Goal: Information Seeking & Learning: Learn about a topic

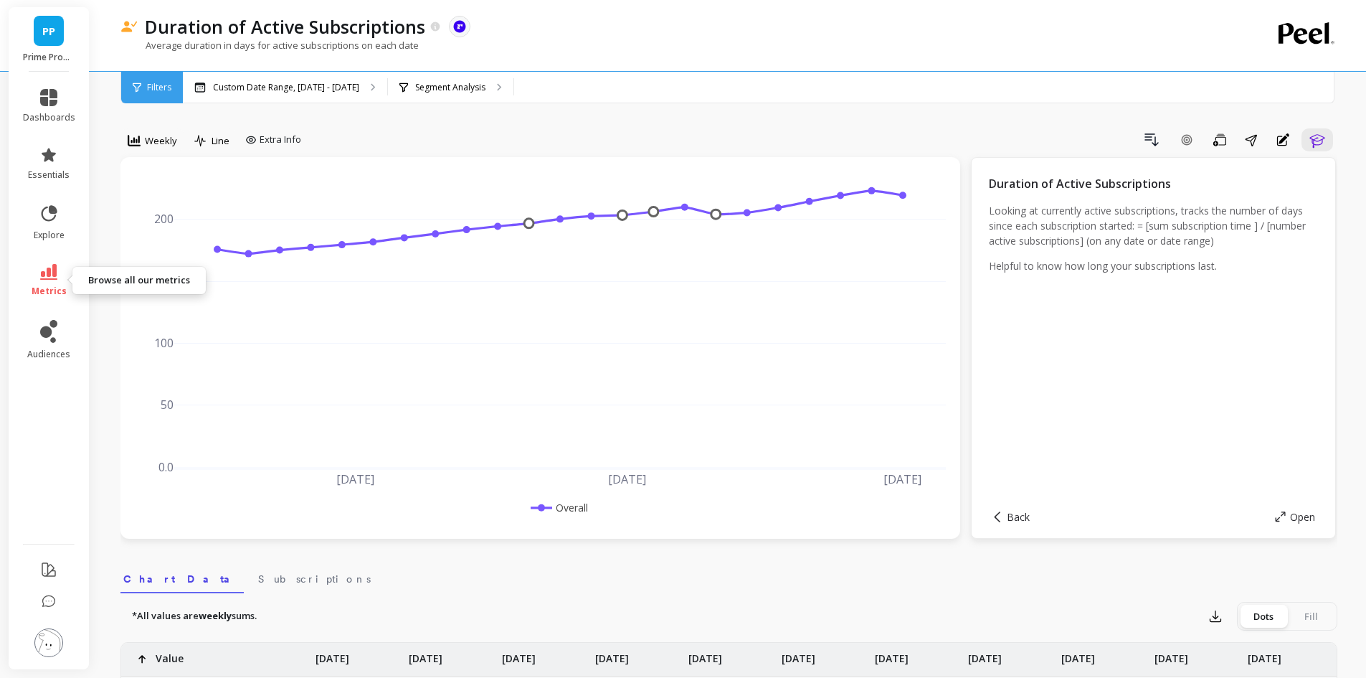
click at [41, 278] on icon at bounding box center [48, 272] width 17 height 16
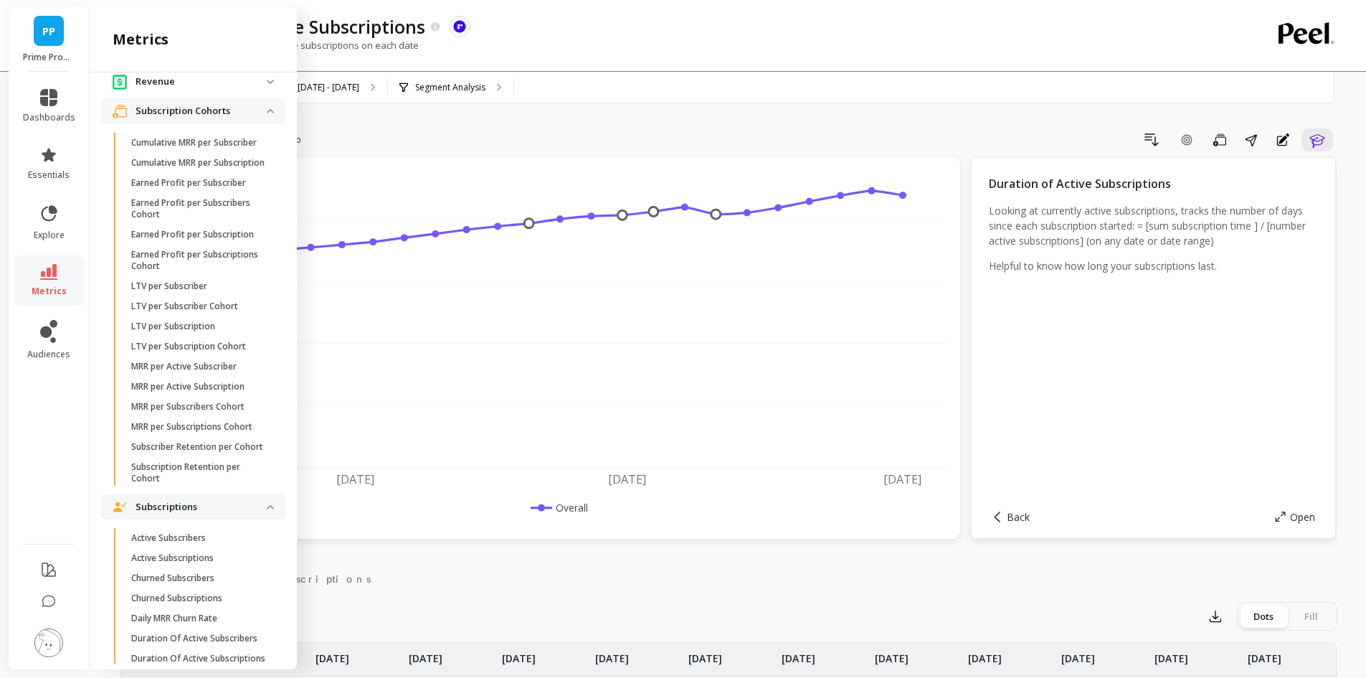
scroll to position [287, 0]
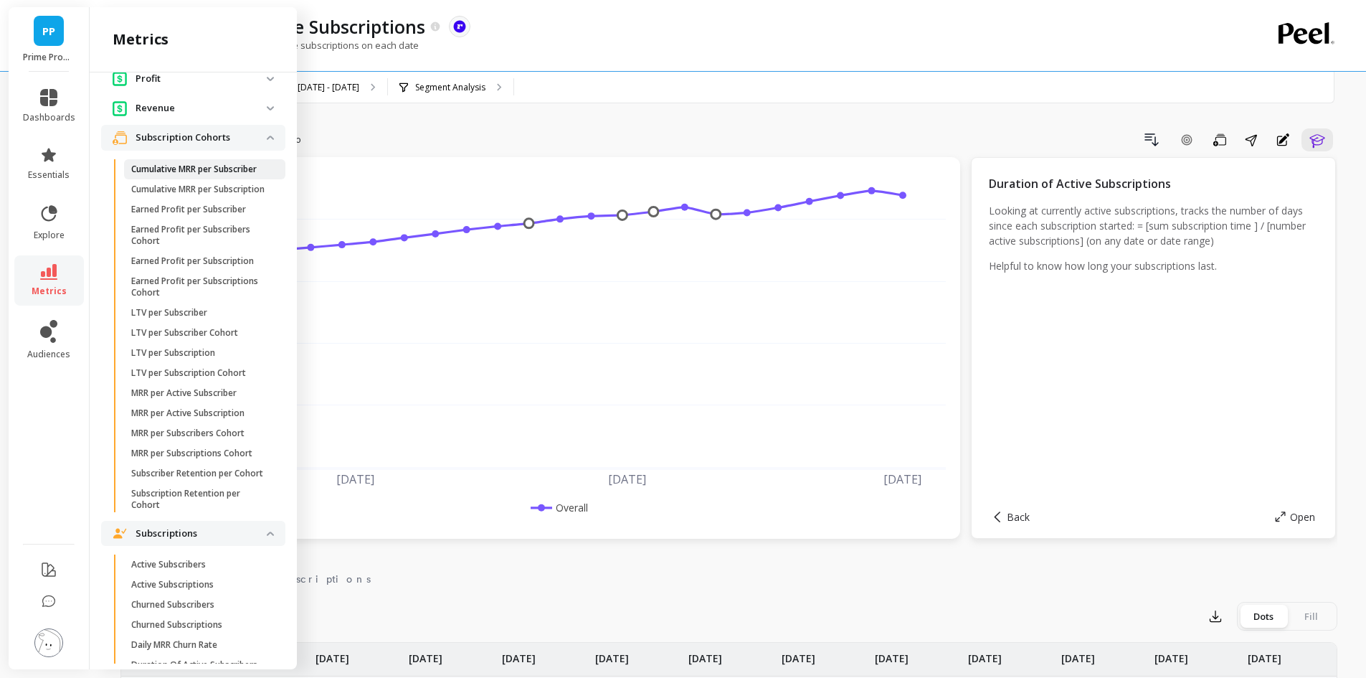
click at [187, 175] on p "Cumulative MRR per Subscriber" at bounding box center [194, 169] width 126 height 11
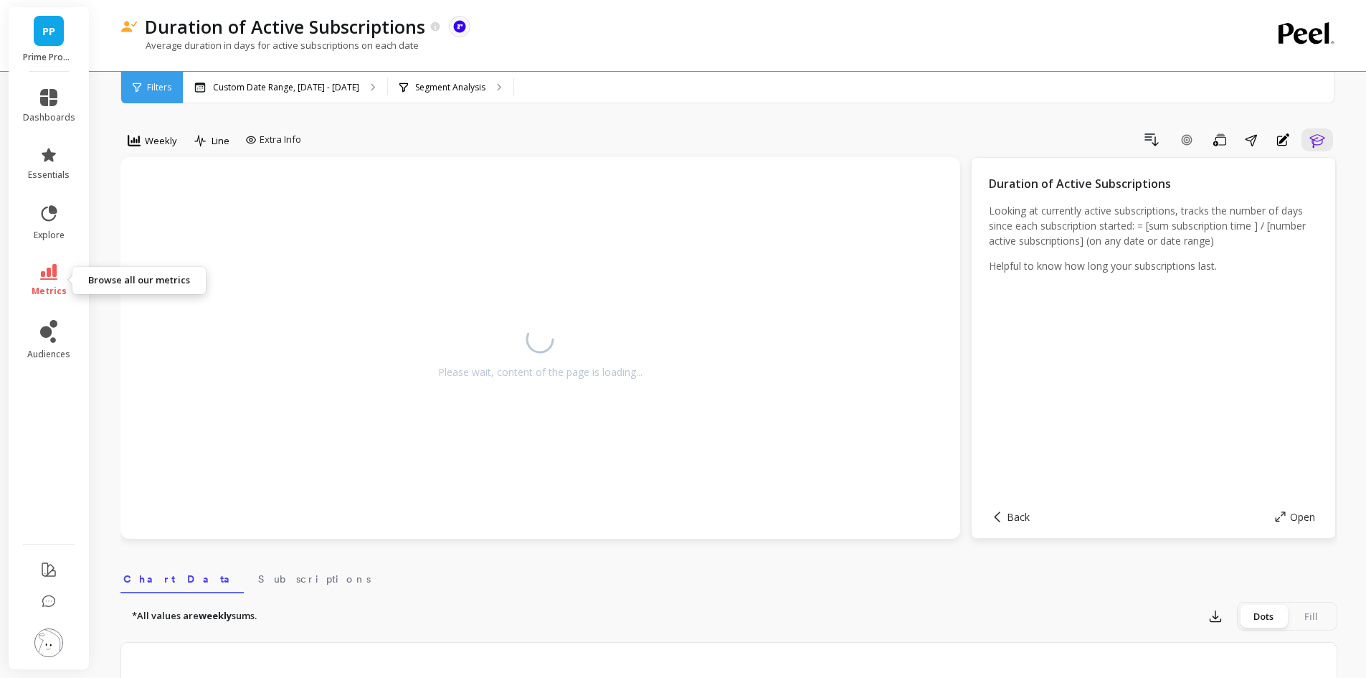
click at [58, 275] on link "metrics" at bounding box center [49, 280] width 52 height 33
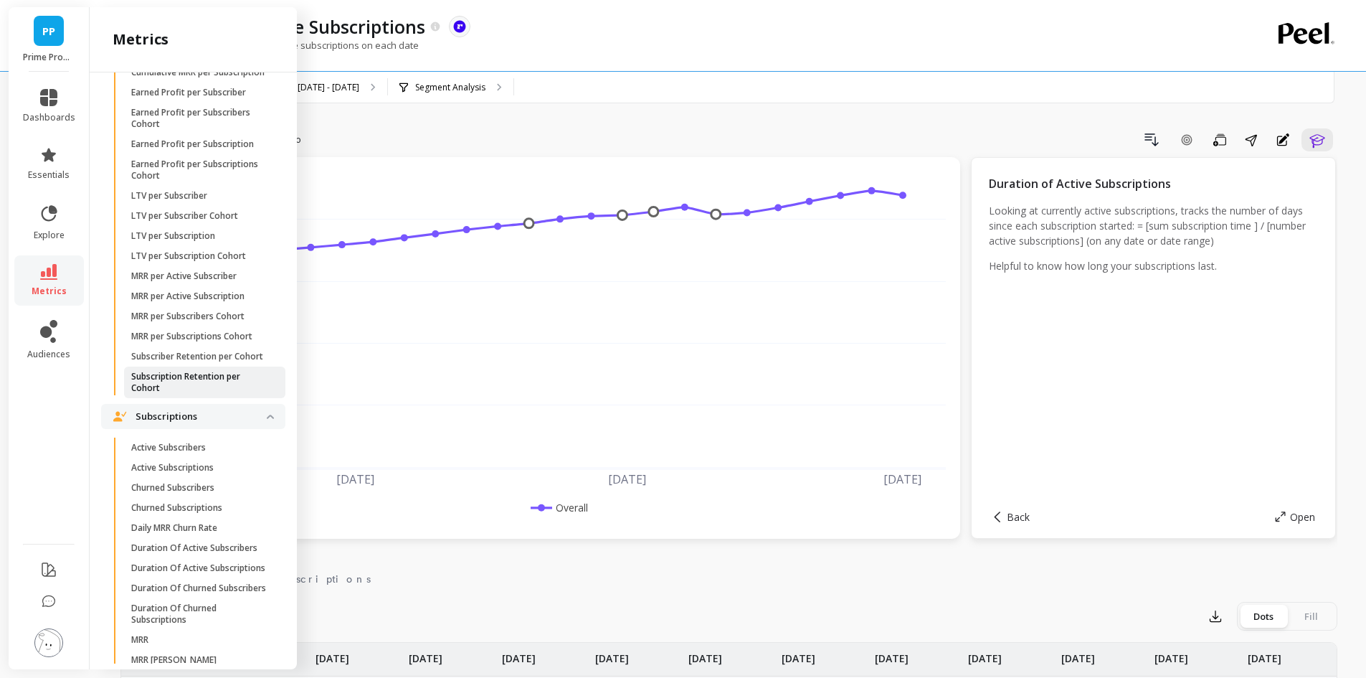
scroll to position [430, 0]
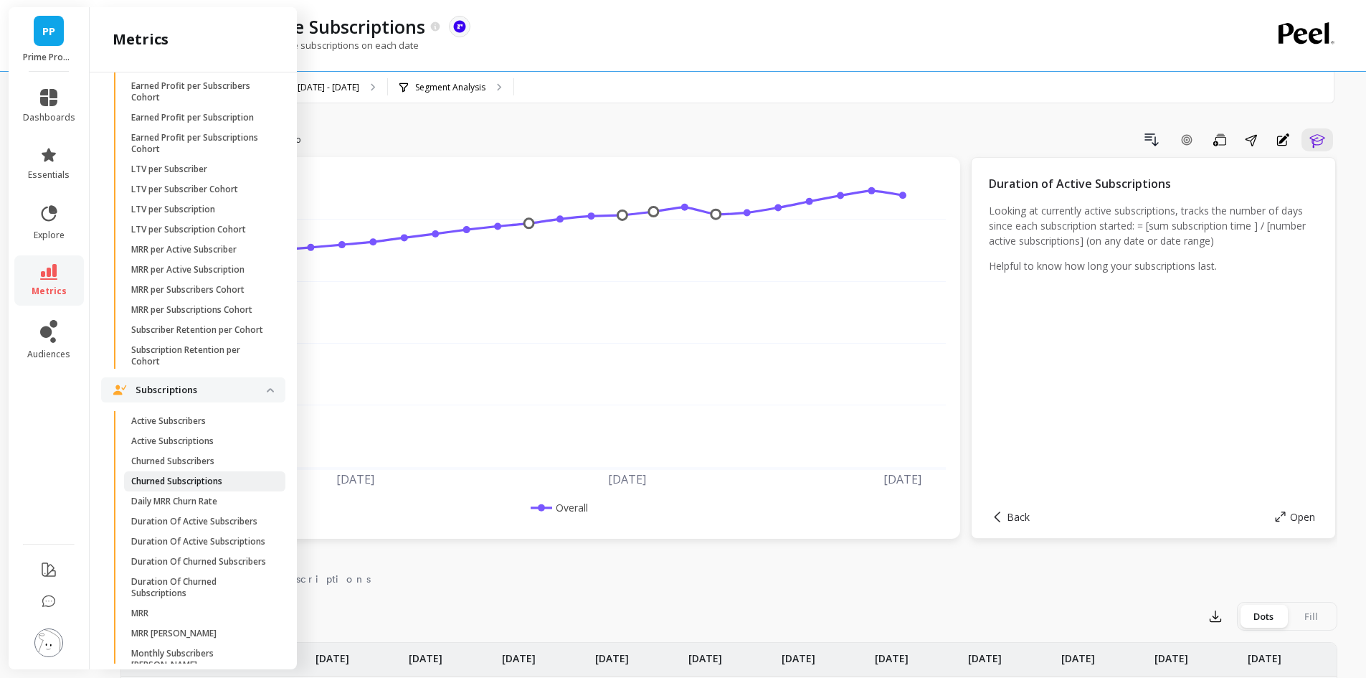
click at [220, 487] on p "Churned Subscriptions" at bounding box center [176, 481] width 91 height 11
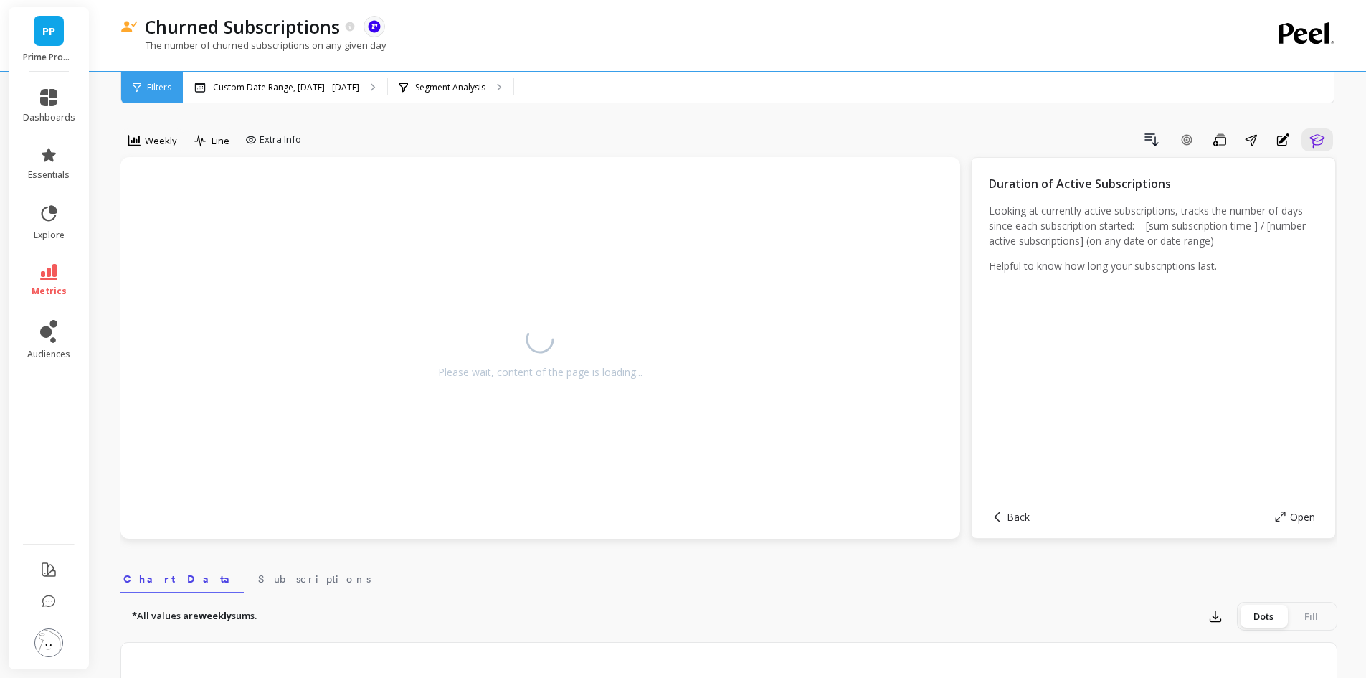
click at [63, 266] on link "metrics" at bounding box center [49, 280] width 52 height 33
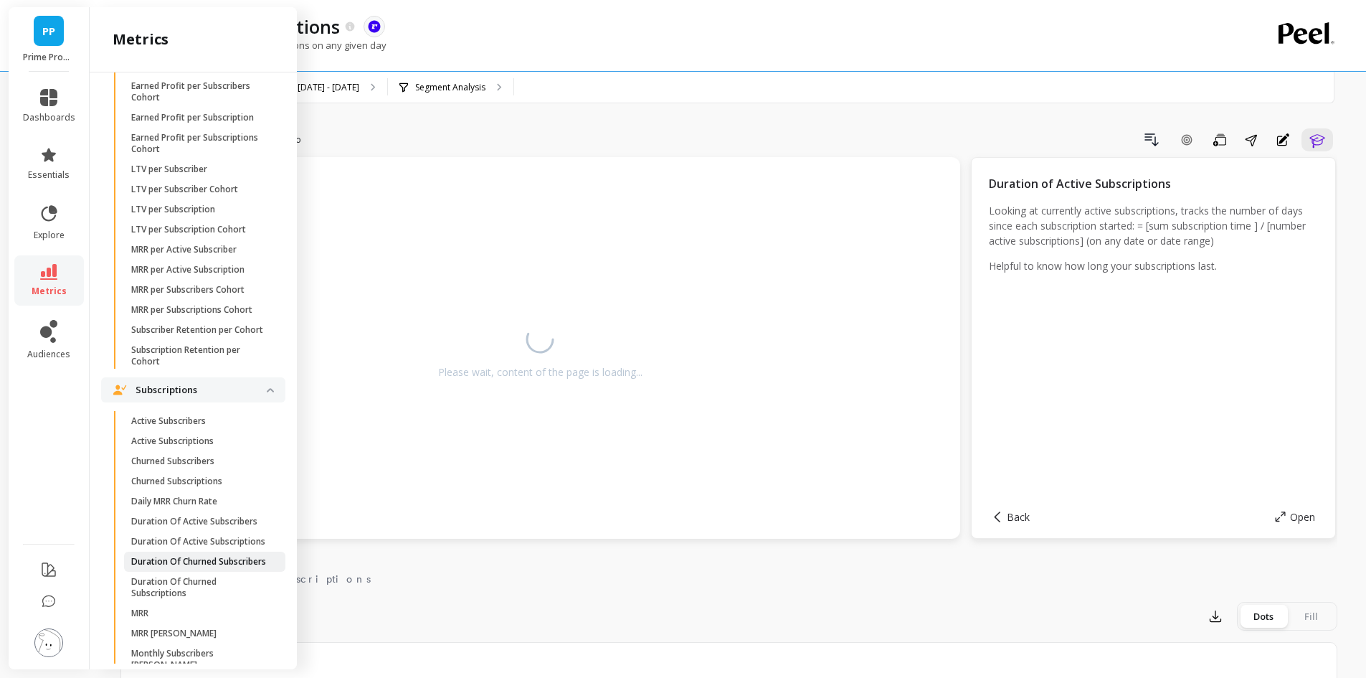
scroll to position [502, 0]
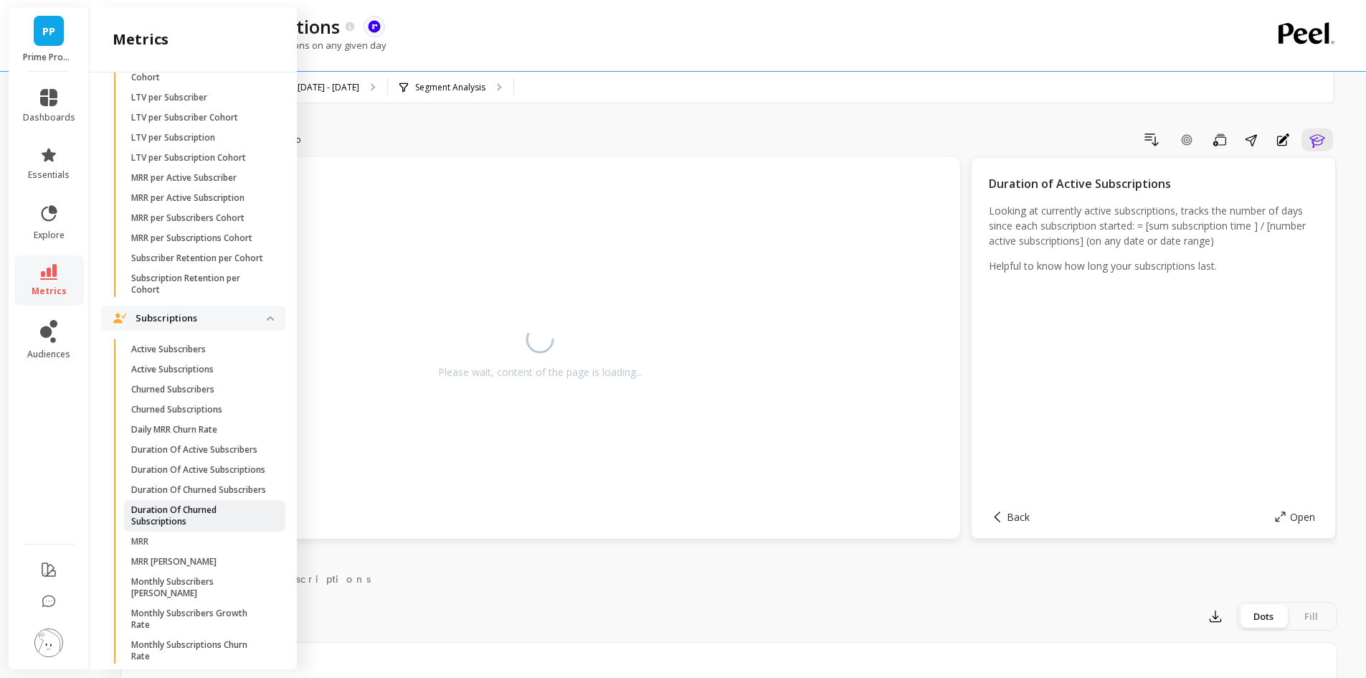
click at [201, 527] on p "Duration Of Churned Subscriptions" at bounding box center [199, 515] width 137 height 23
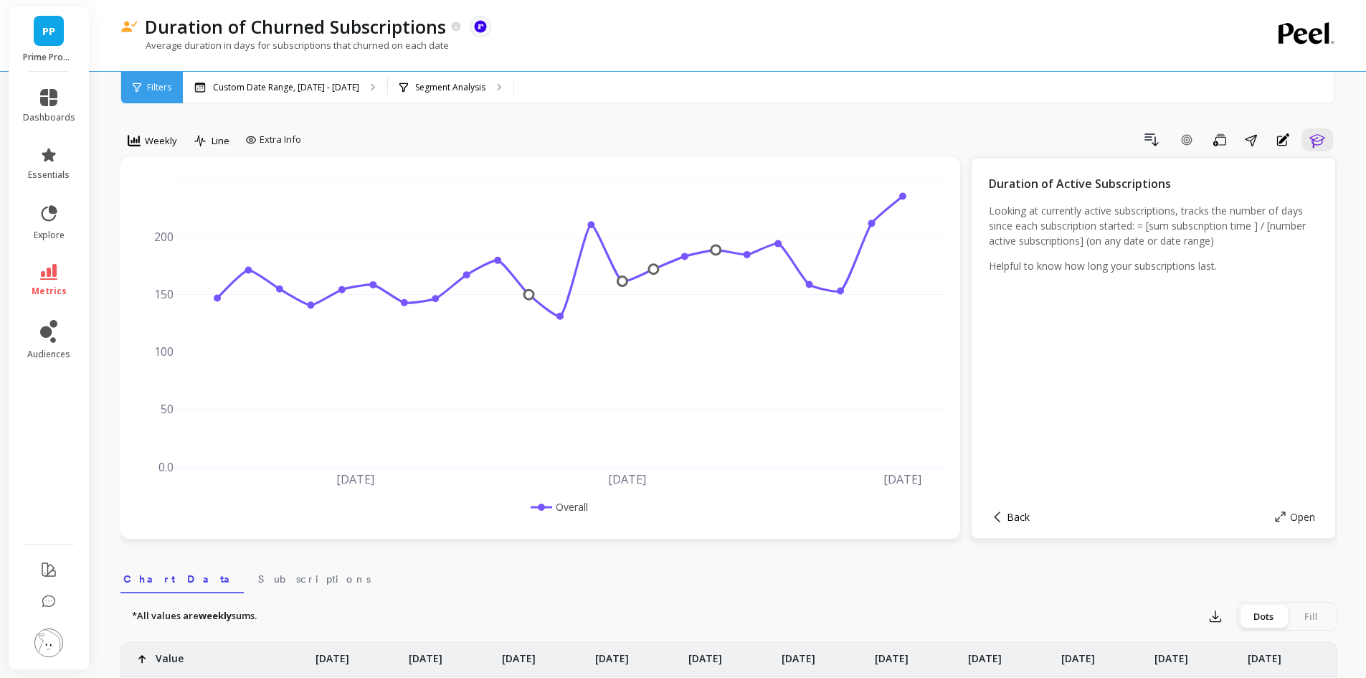
click at [1011, 521] on span "Back" at bounding box center [1018, 517] width 23 height 14
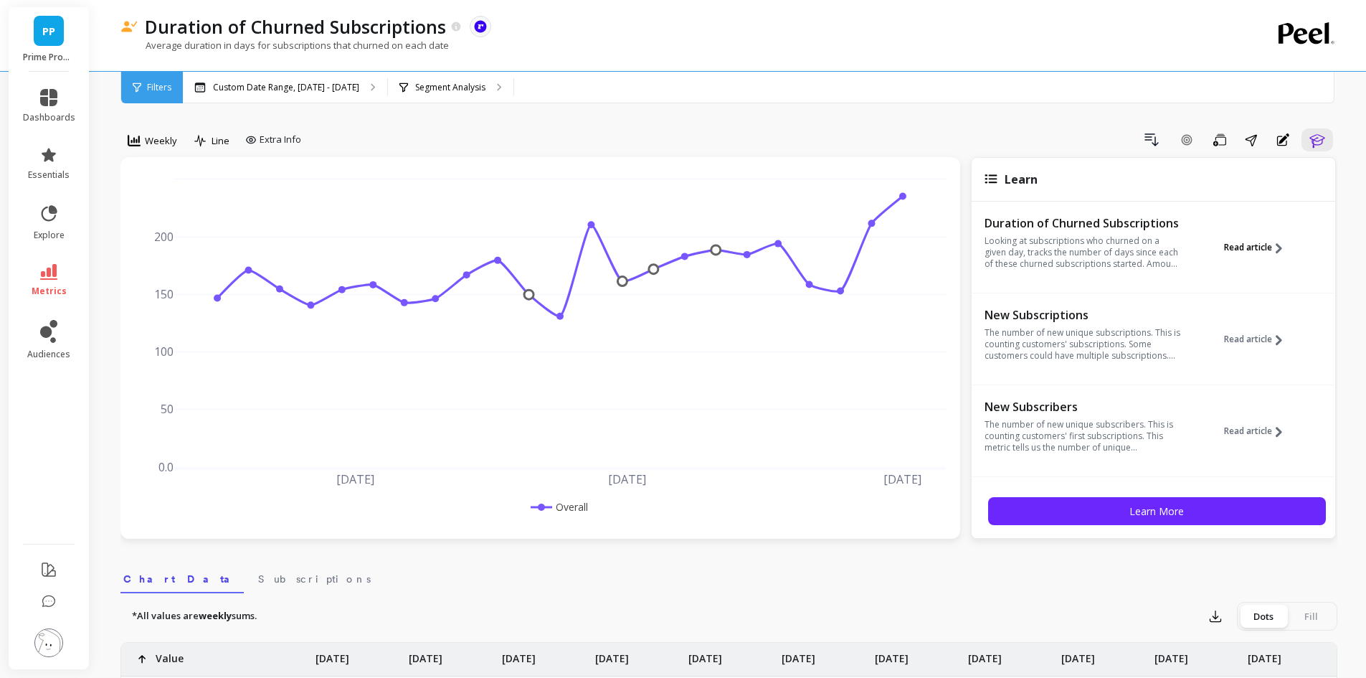
click at [1262, 253] on button "Read article" at bounding box center [1258, 247] width 69 height 66
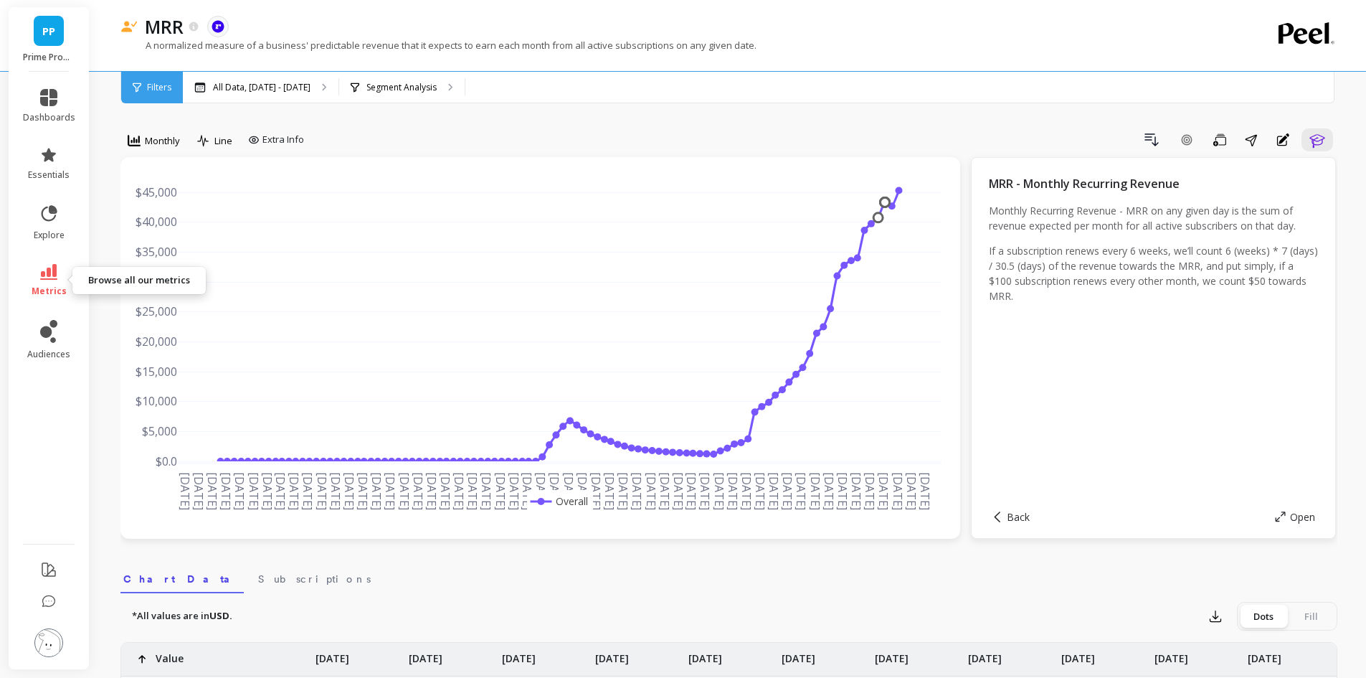
click at [47, 277] on icon at bounding box center [48, 272] width 17 height 16
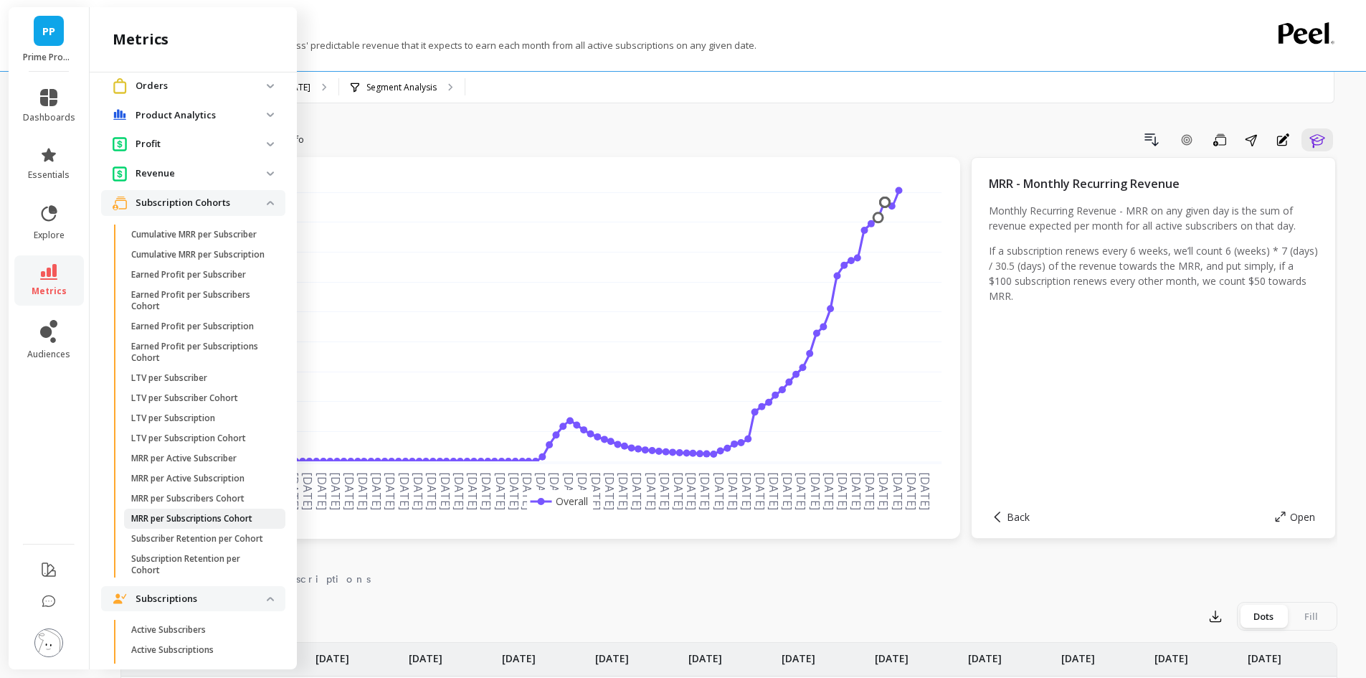
scroll to position [215, 0]
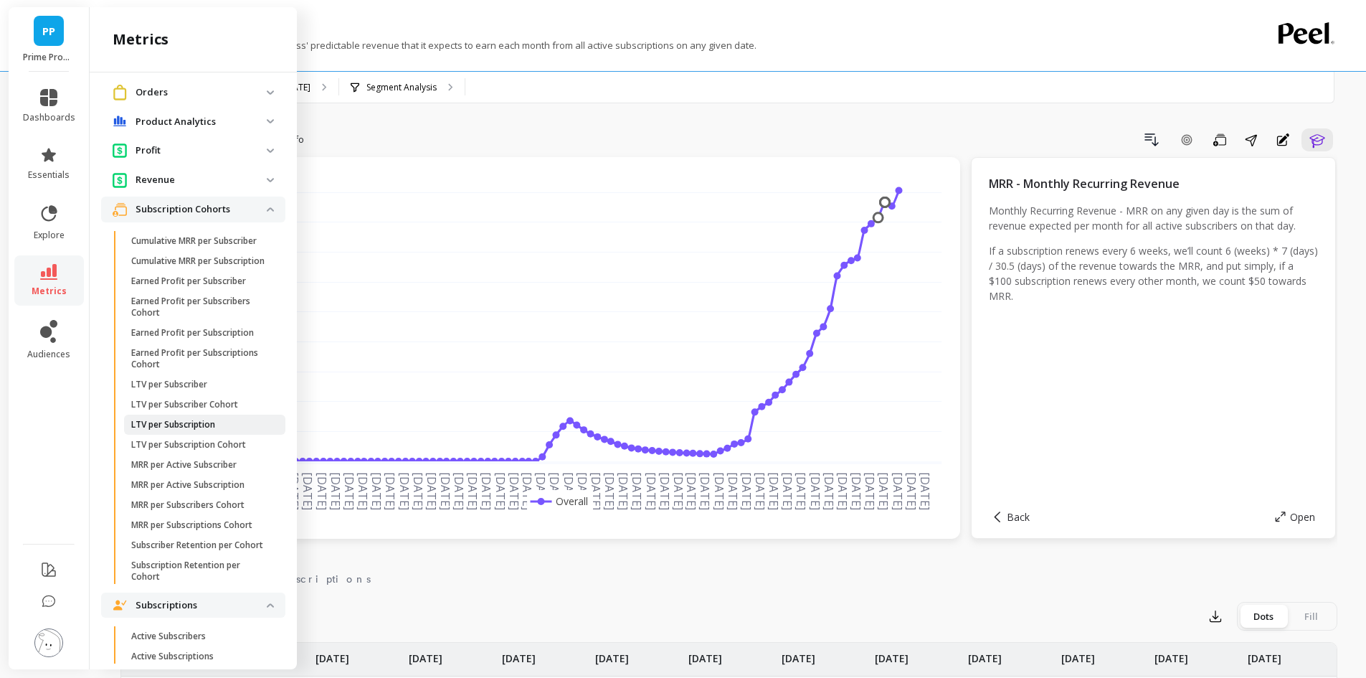
click at [204, 430] on p "LTV per Subscription" at bounding box center [173, 424] width 84 height 11
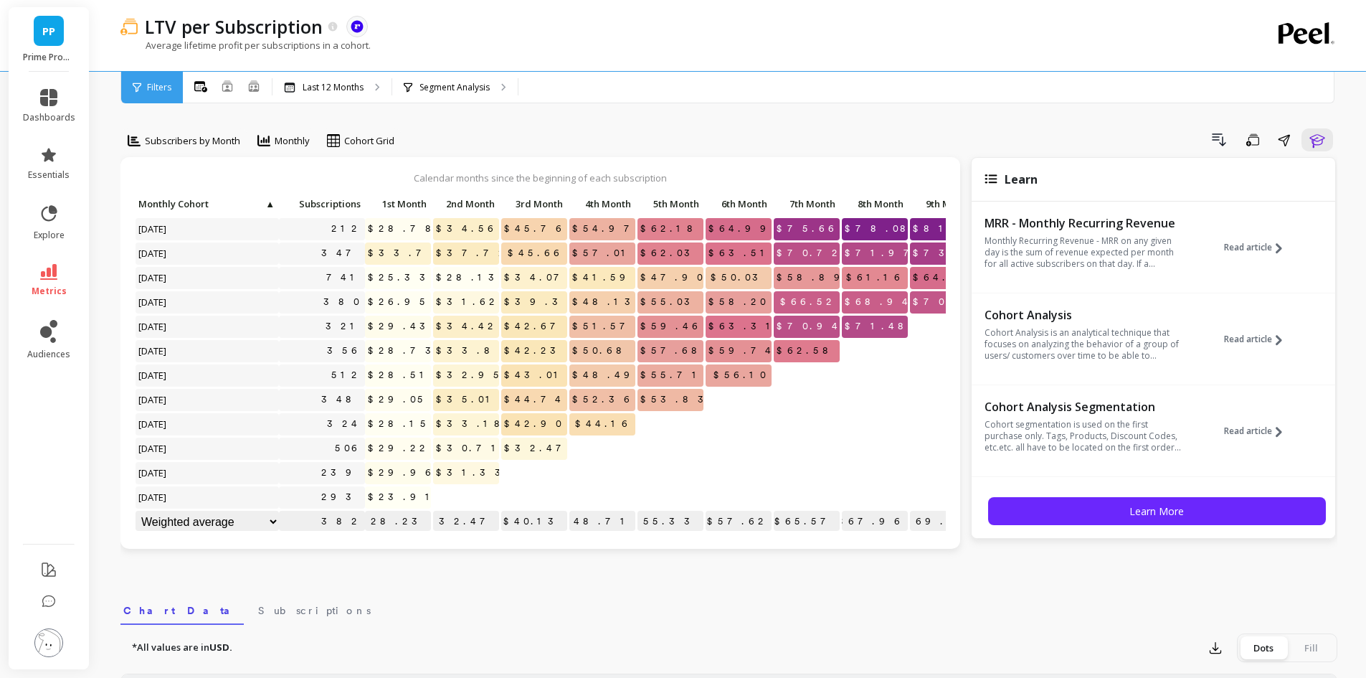
click at [147, 86] on span "Filters" at bounding box center [159, 87] width 24 height 11
click at [39, 279] on link "metrics" at bounding box center [49, 280] width 52 height 33
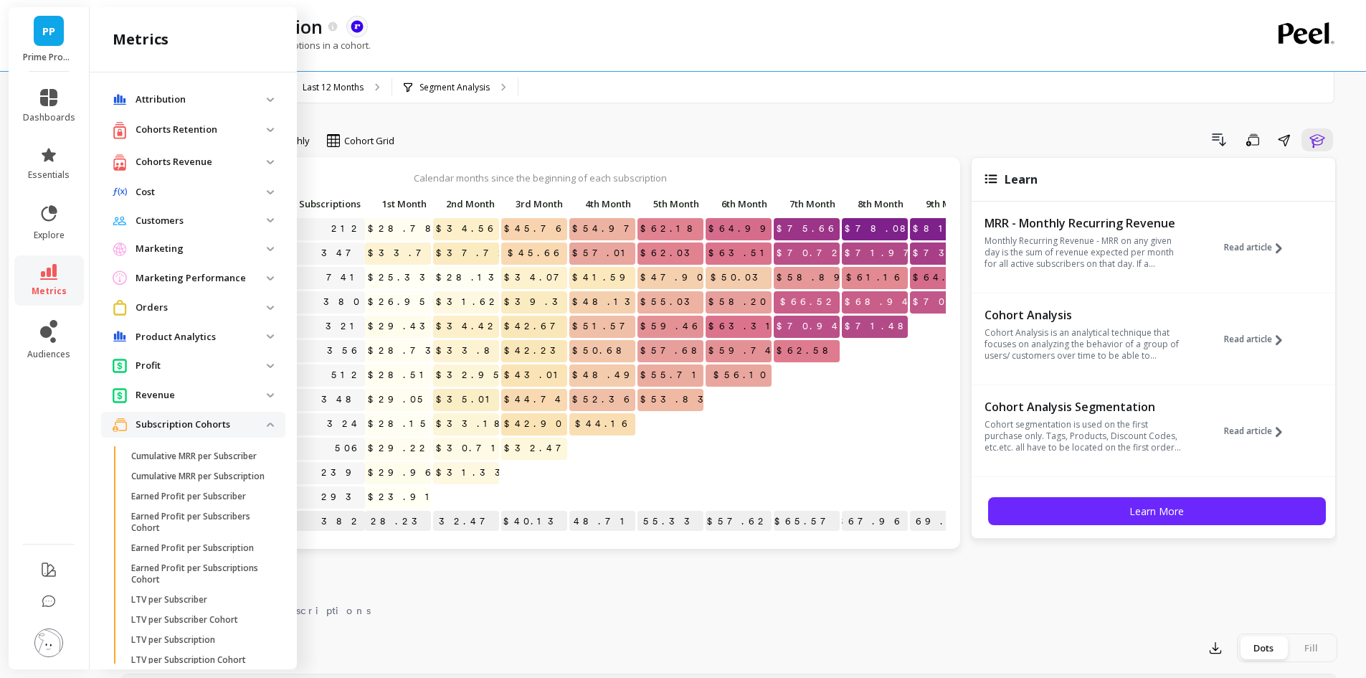
scroll to position [215, 0]
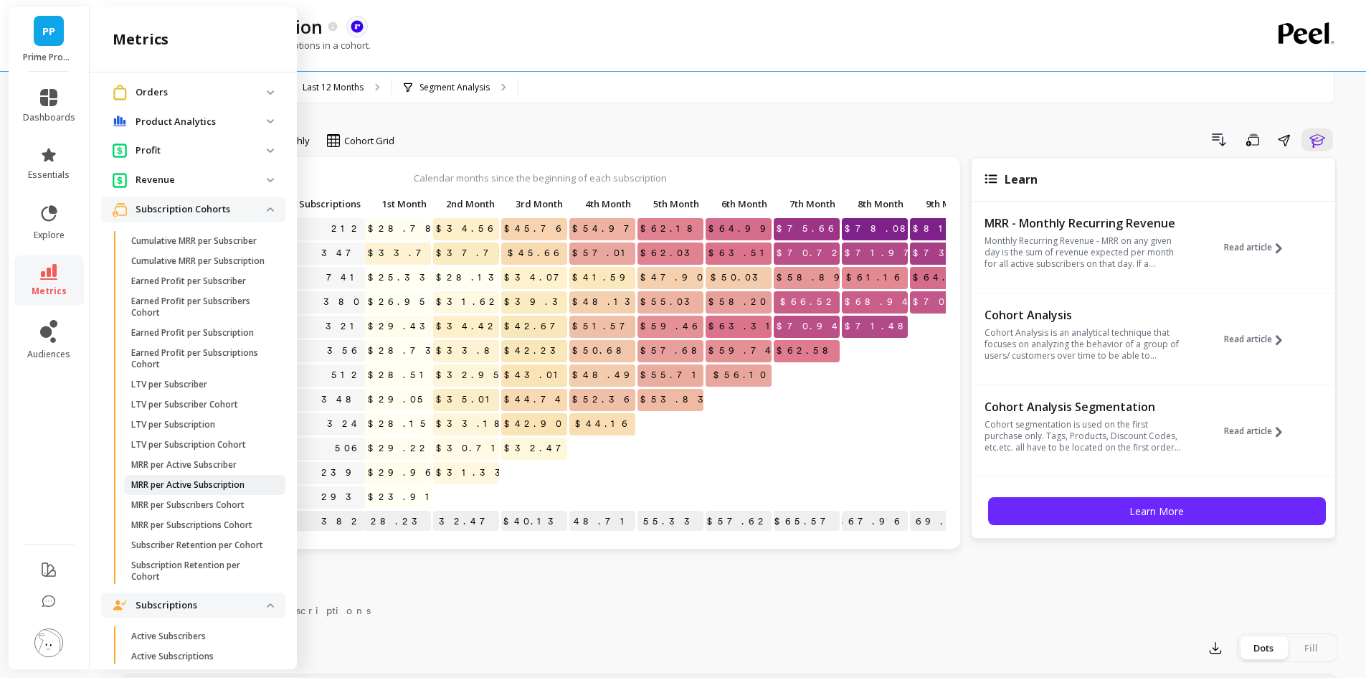
click at [231, 495] on link "MRR per Active Subscription" at bounding box center [204, 485] width 161 height 20
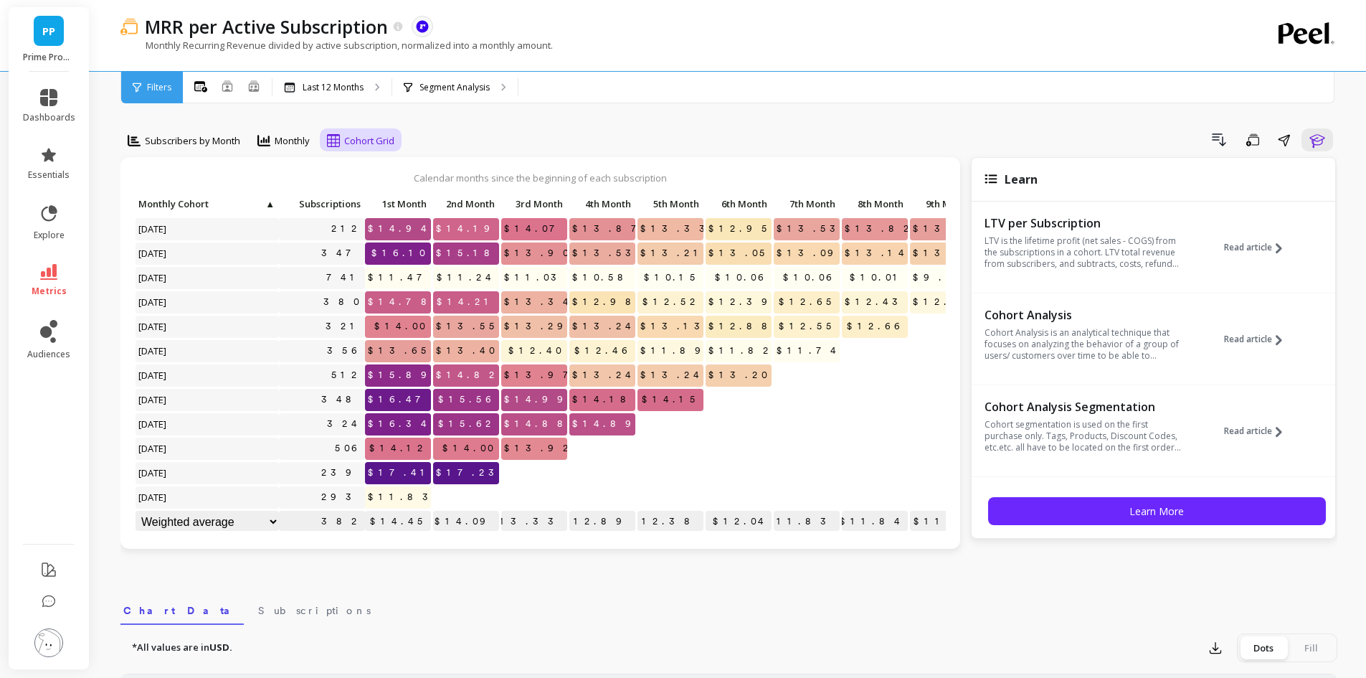
click at [354, 149] on div "Cohort Grid" at bounding box center [361, 140] width 76 height 24
click at [379, 193] on div "Cohort Line" at bounding box center [373, 200] width 99 height 25
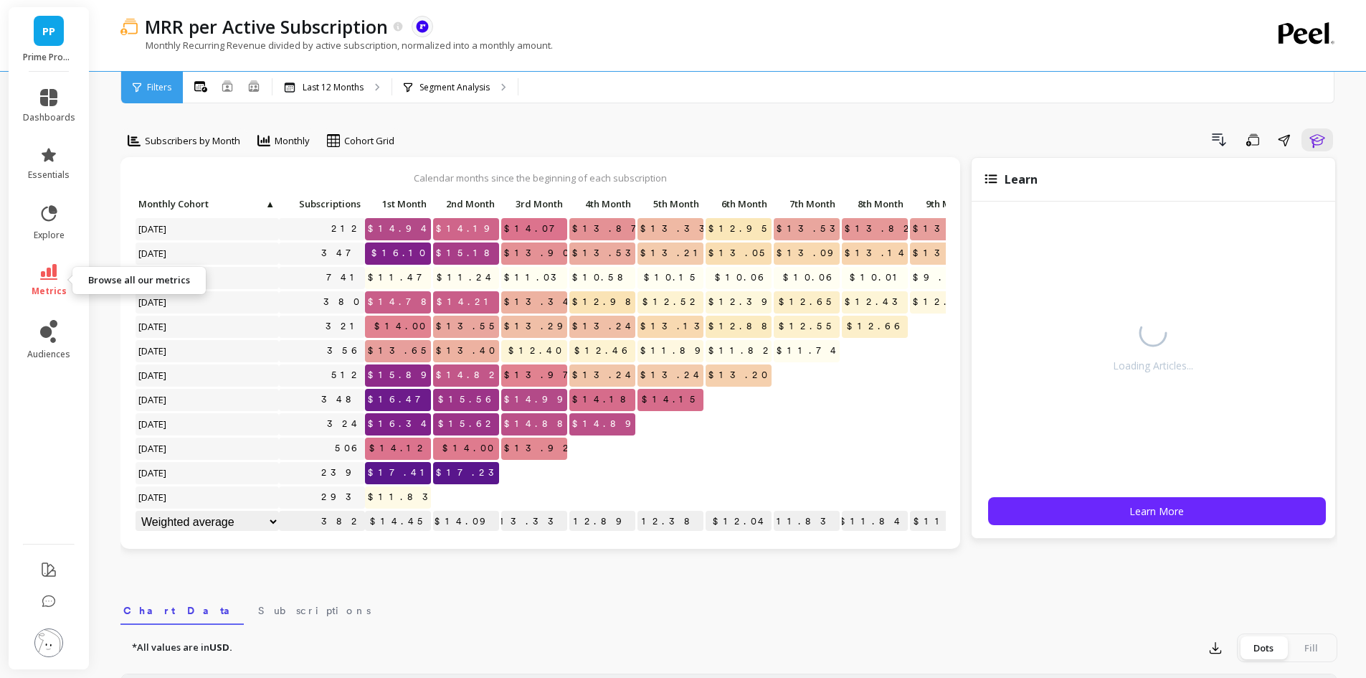
click at [46, 279] on icon at bounding box center [48, 272] width 17 height 16
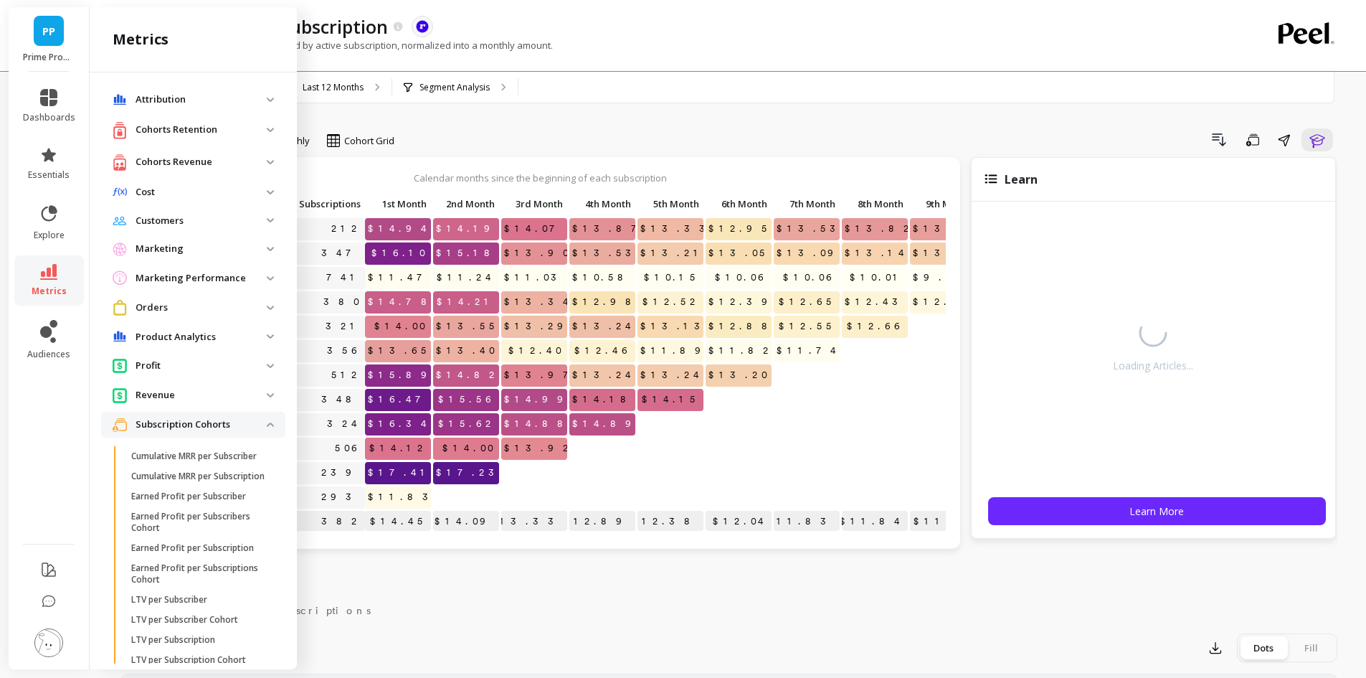
scroll to position [215, 0]
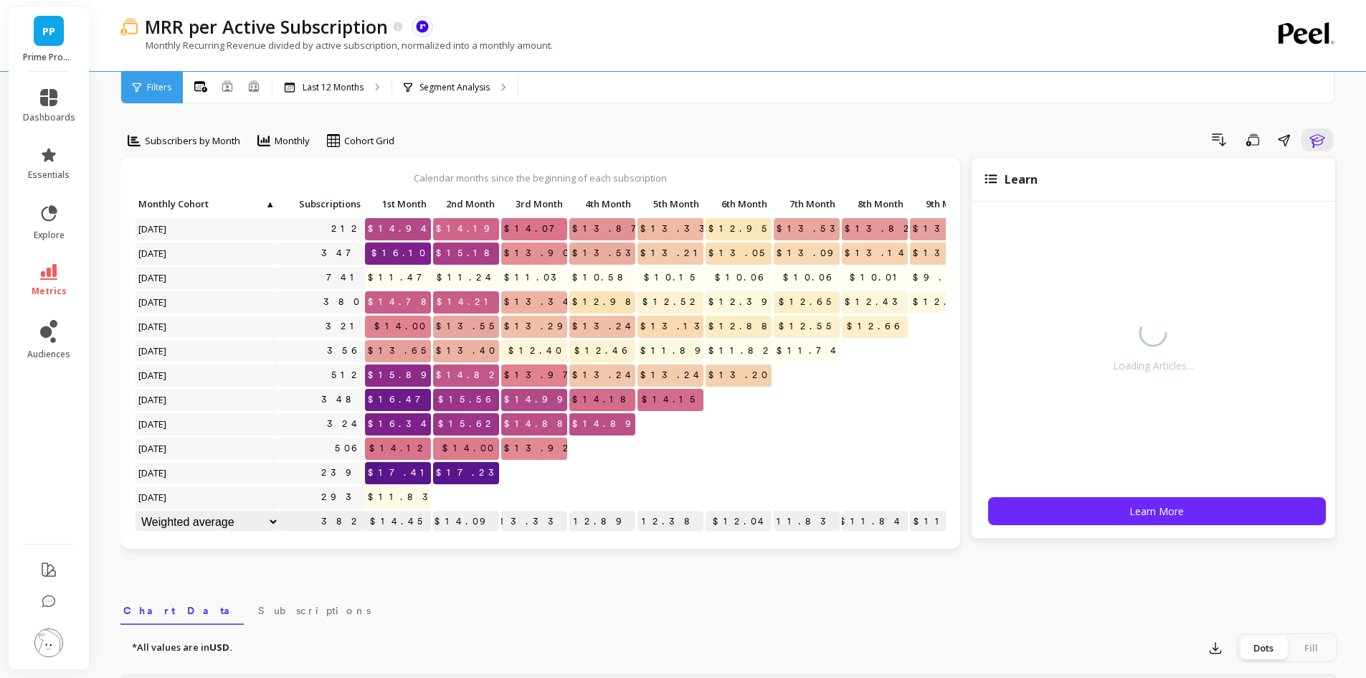
click at [703, 39] on div "Monthly Recurring Revenue divided by active subscription, normalized into a mon…" at bounding box center [671, 52] width 1100 height 27
click at [1308, 138] on button "Learn" at bounding box center [1318, 139] width 32 height 23
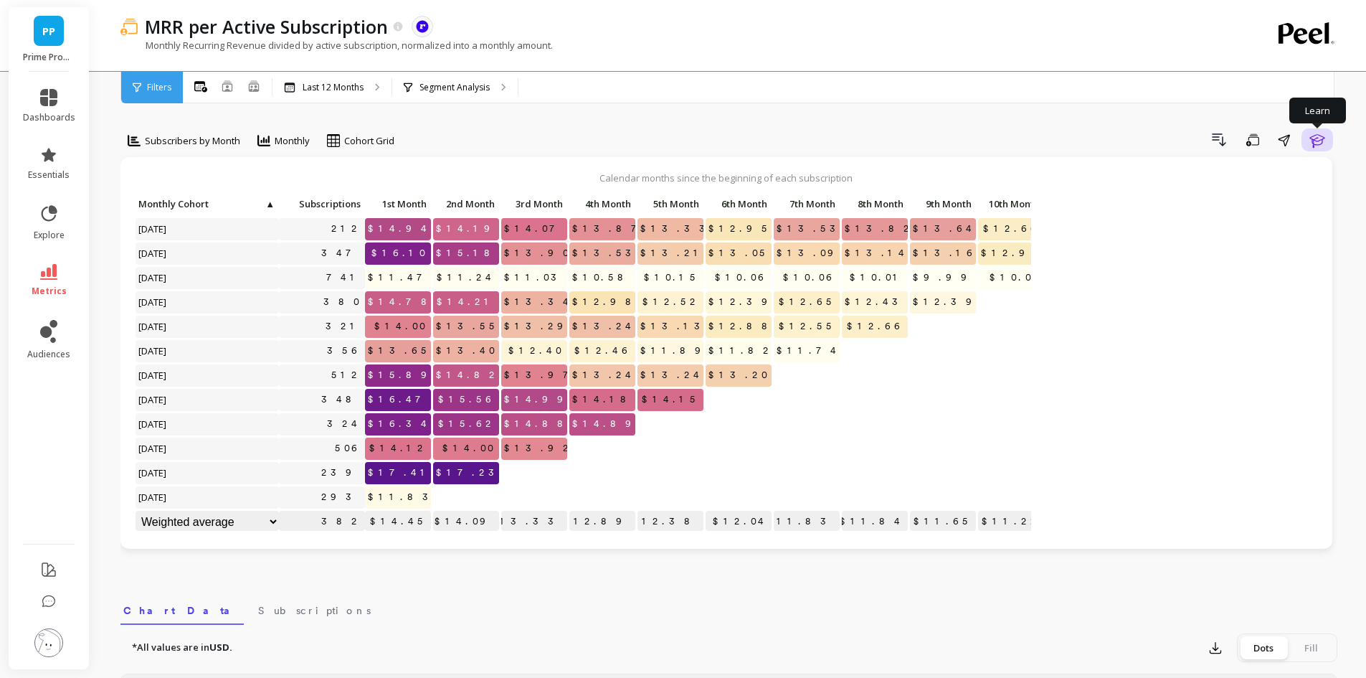
click at [1308, 138] on button "Learn" at bounding box center [1318, 139] width 32 height 23
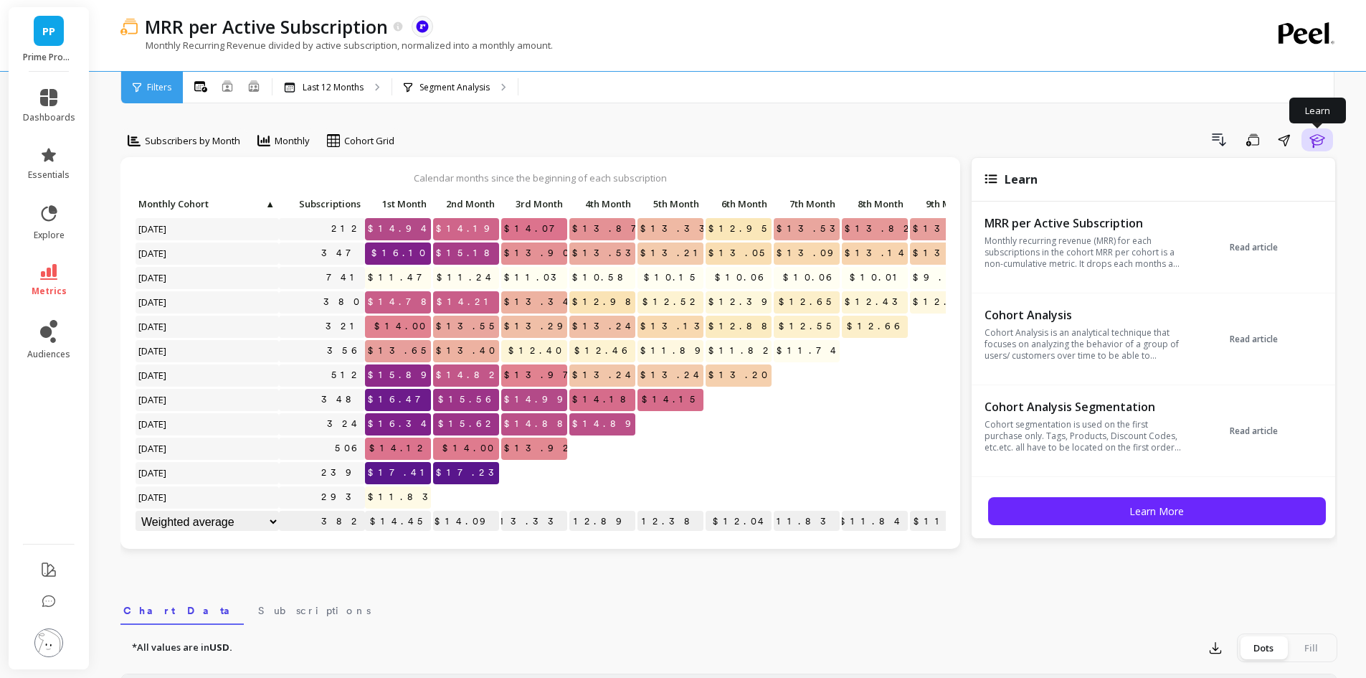
click at [1323, 131] on icon "button" at bounding box center [1317, 139] width 17 height 17
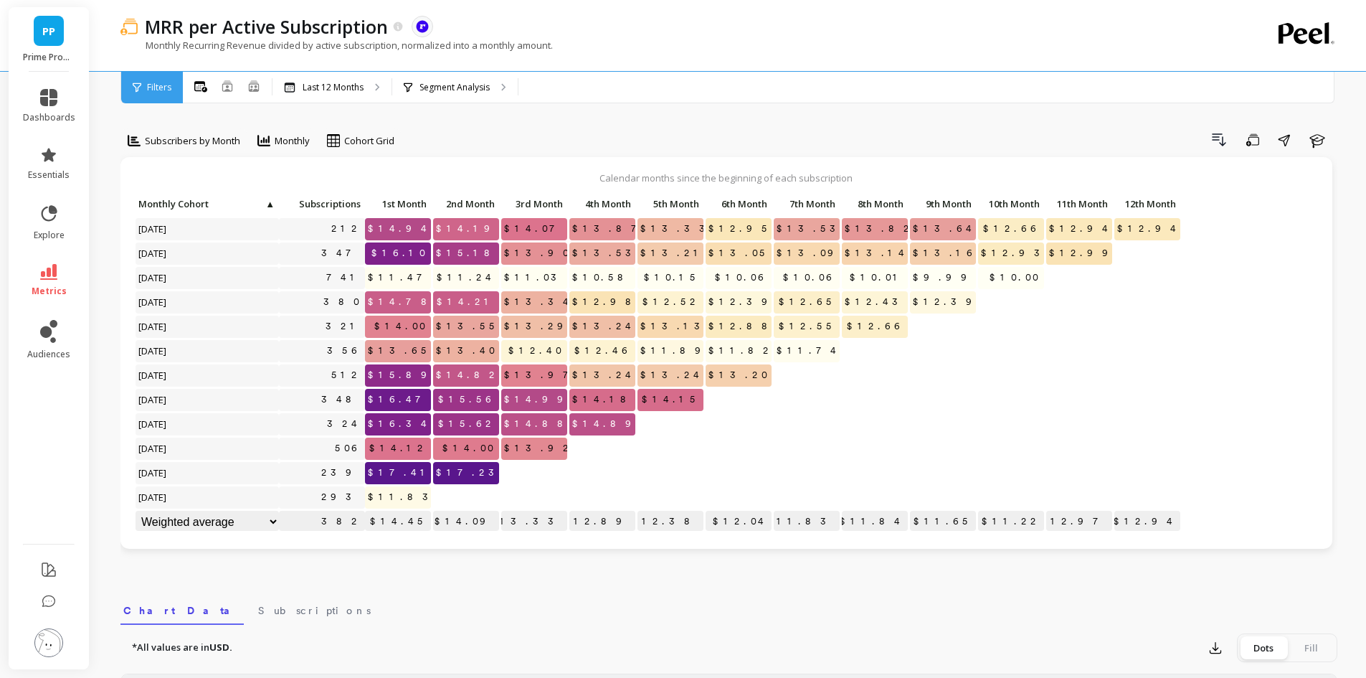
drag, startPoint x: 393, startPoint y: 31, endPoint x: 33, endPoint y: 57, distance: 361.1
click at [393, 31] on icon at bounding box center [398, 27] width 12 height 12
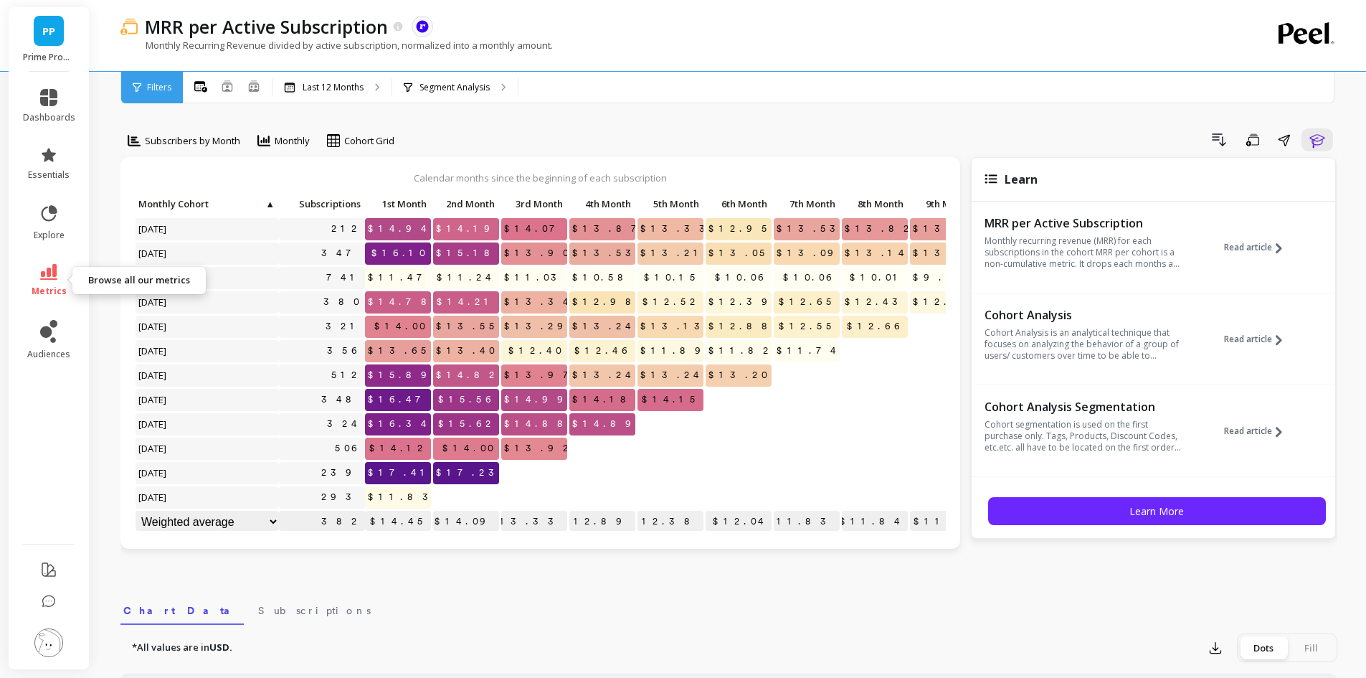
click at [60, 276] on link "metrics" at bounding box center [49, 280] width 52 height 33
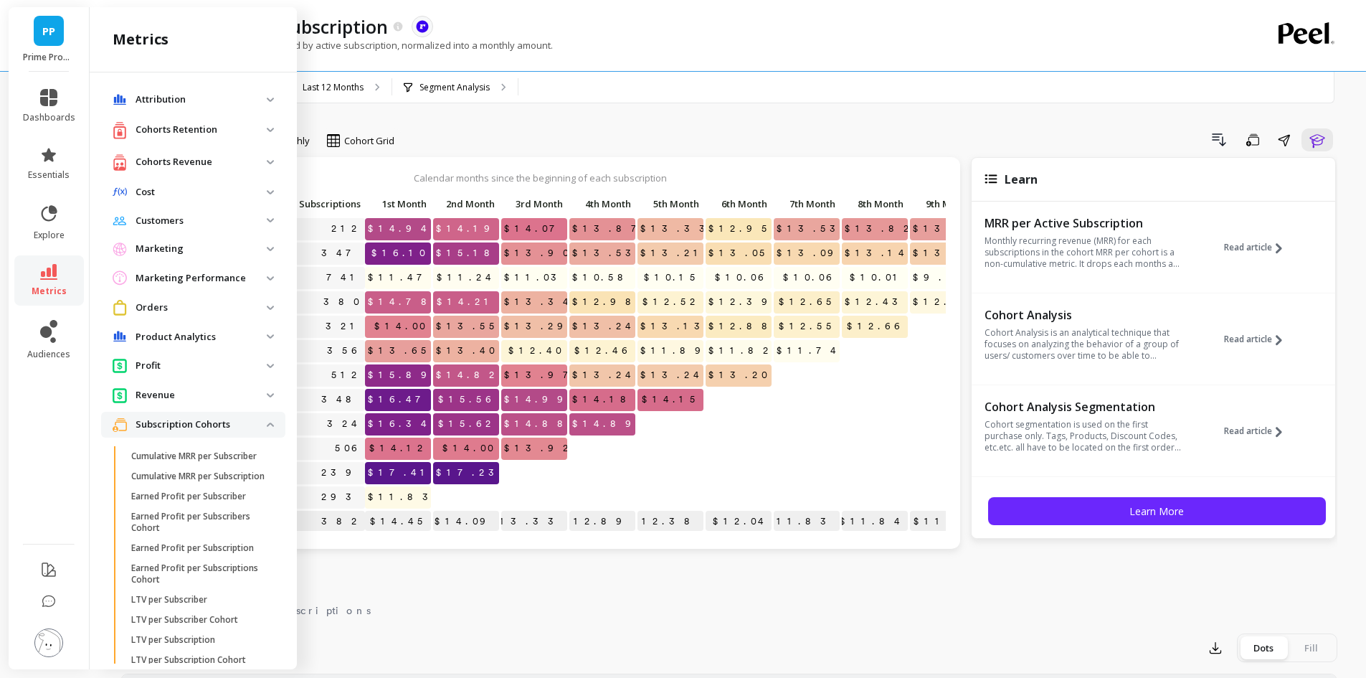
scroll to position [215, 0]
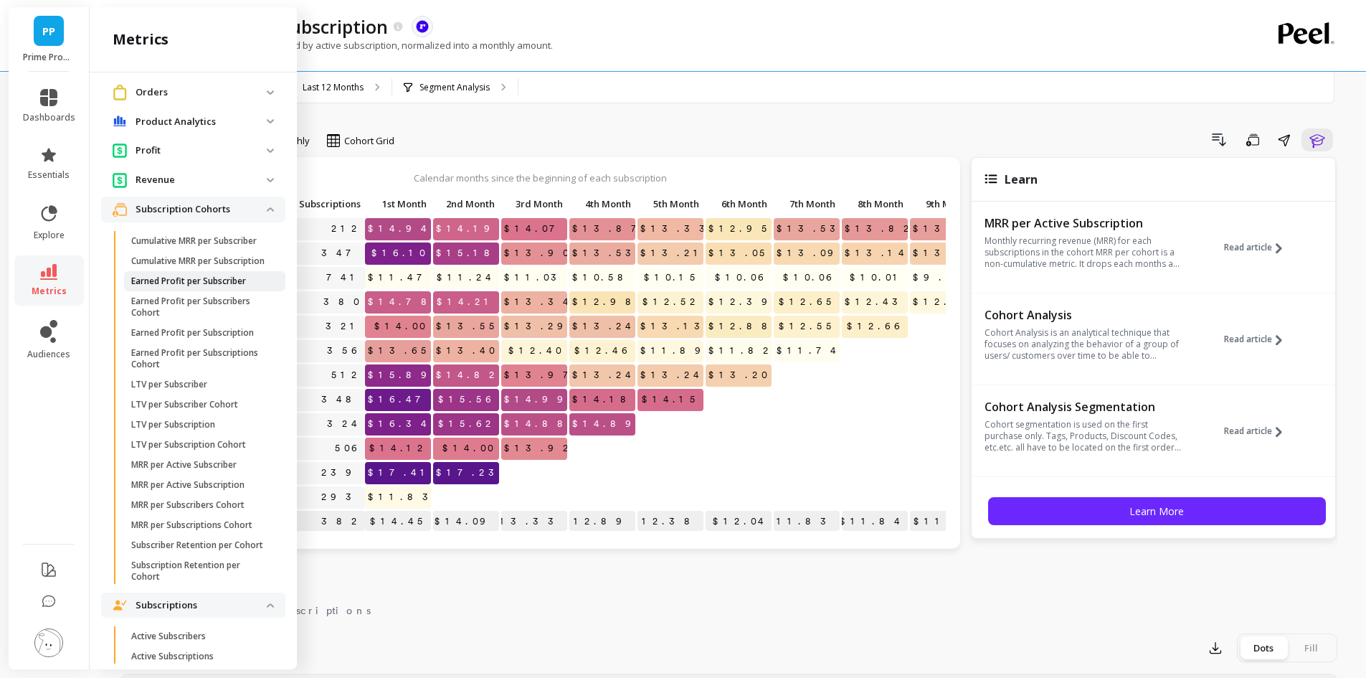
click at [214, 291] on link "Earned Profit per Subscriber" at bounding box center [204, 281] width 161 height 20
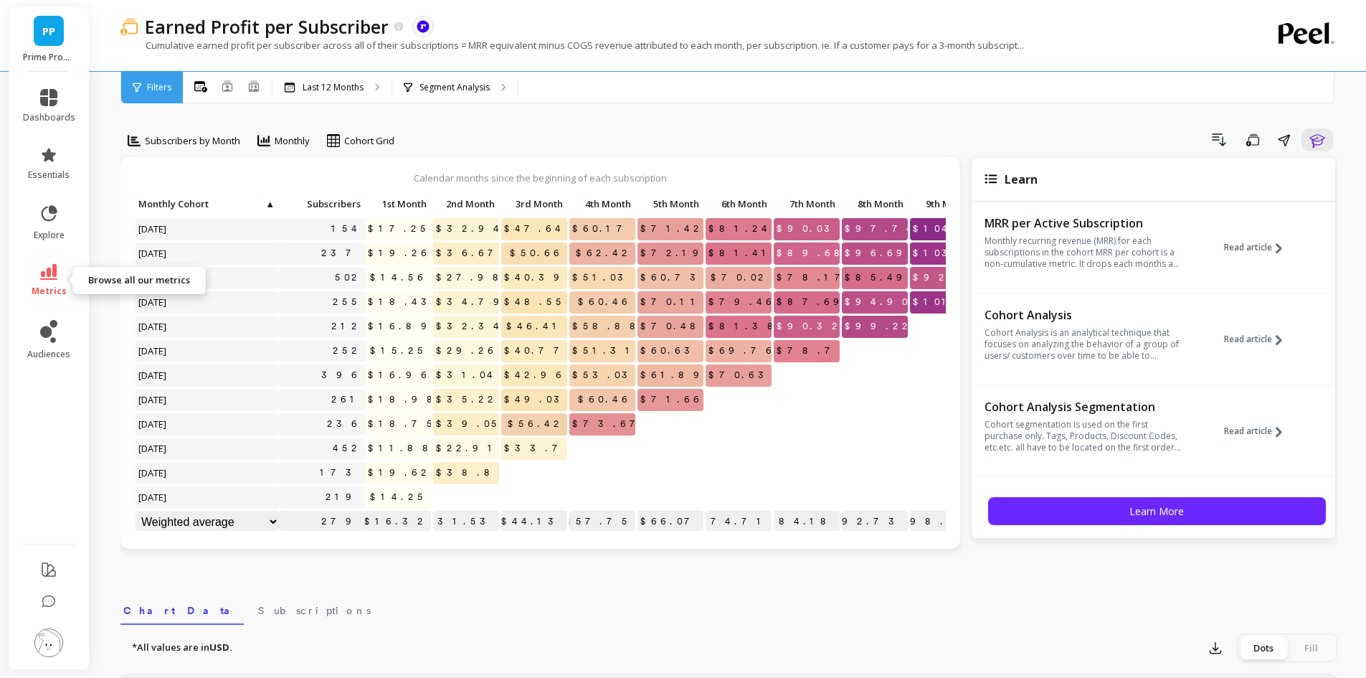
click at [44, 285] on span "metrics" at bounding box center [49, 290] width 35 height 11
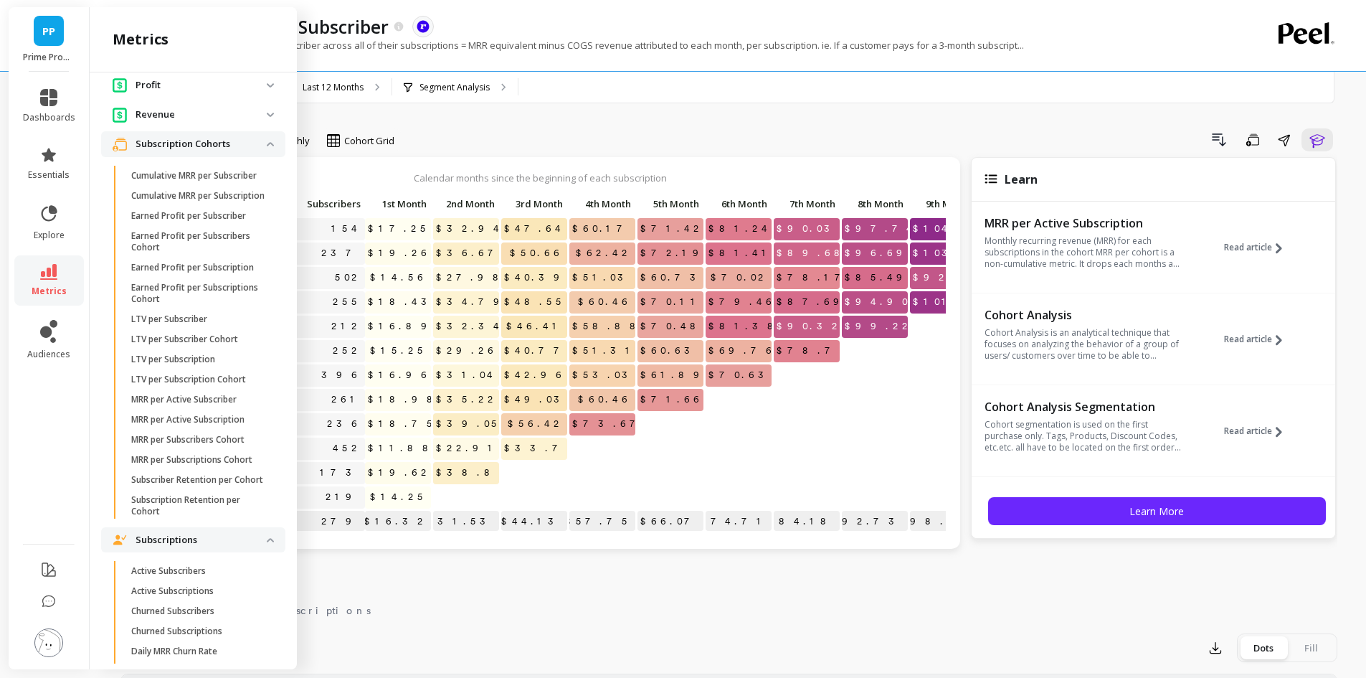
scroll to position [215, 0]
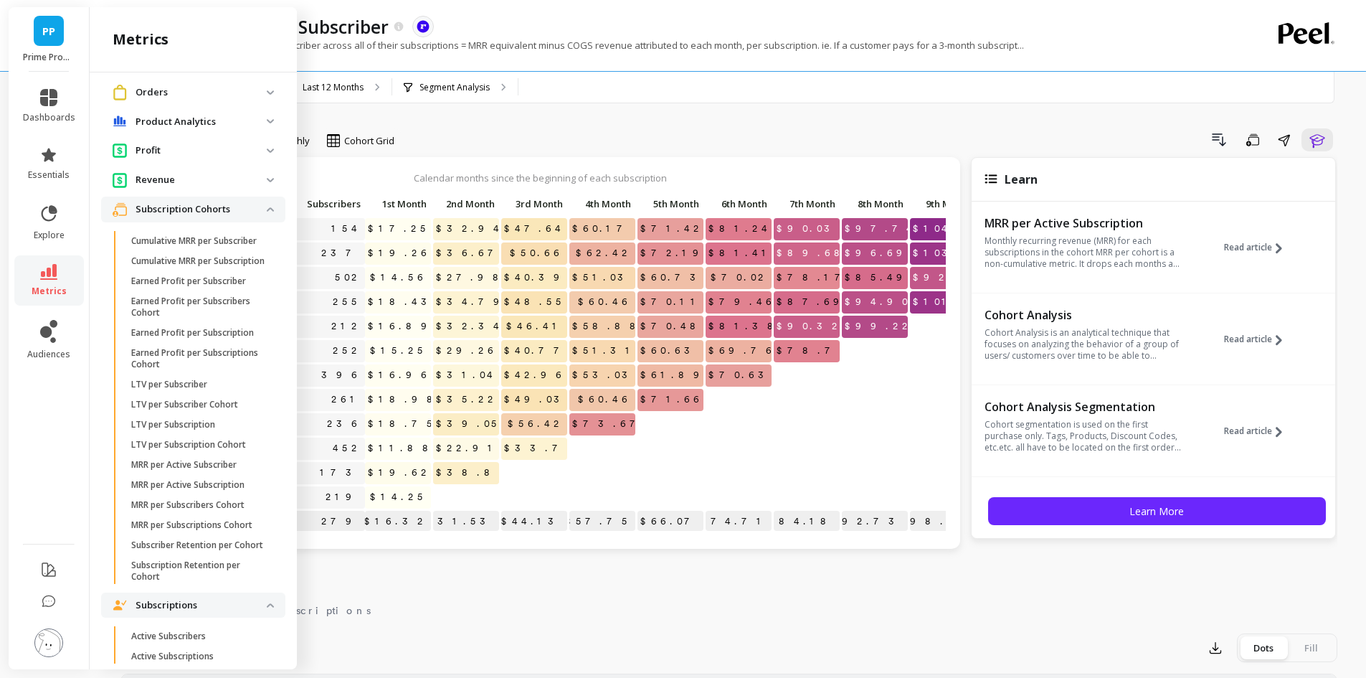
click at [256, 206] on cohorts "Subscription Cohorts" at bounding box center [193, 210] width 184 height 26
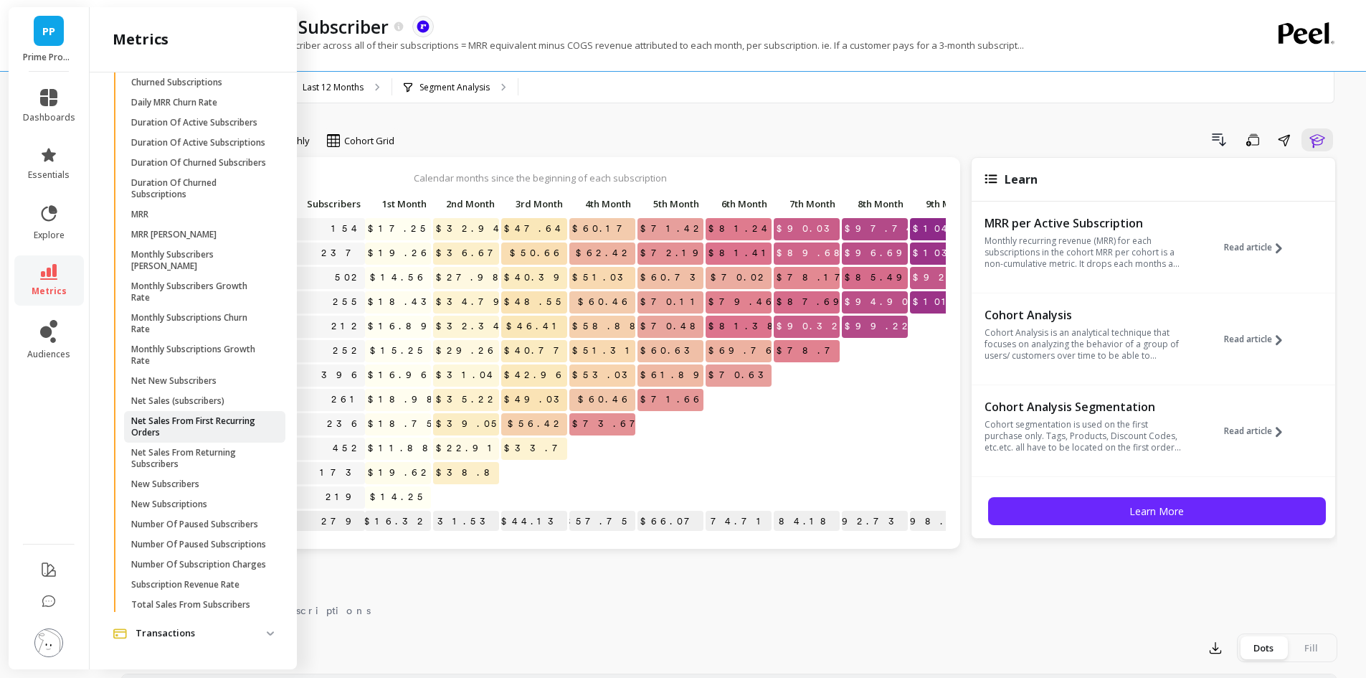
scroll to position [502, 0]
click at [226, 570] on p "Number Of Subscription Charges" at bounding box center [198, 564] width 135 height 11
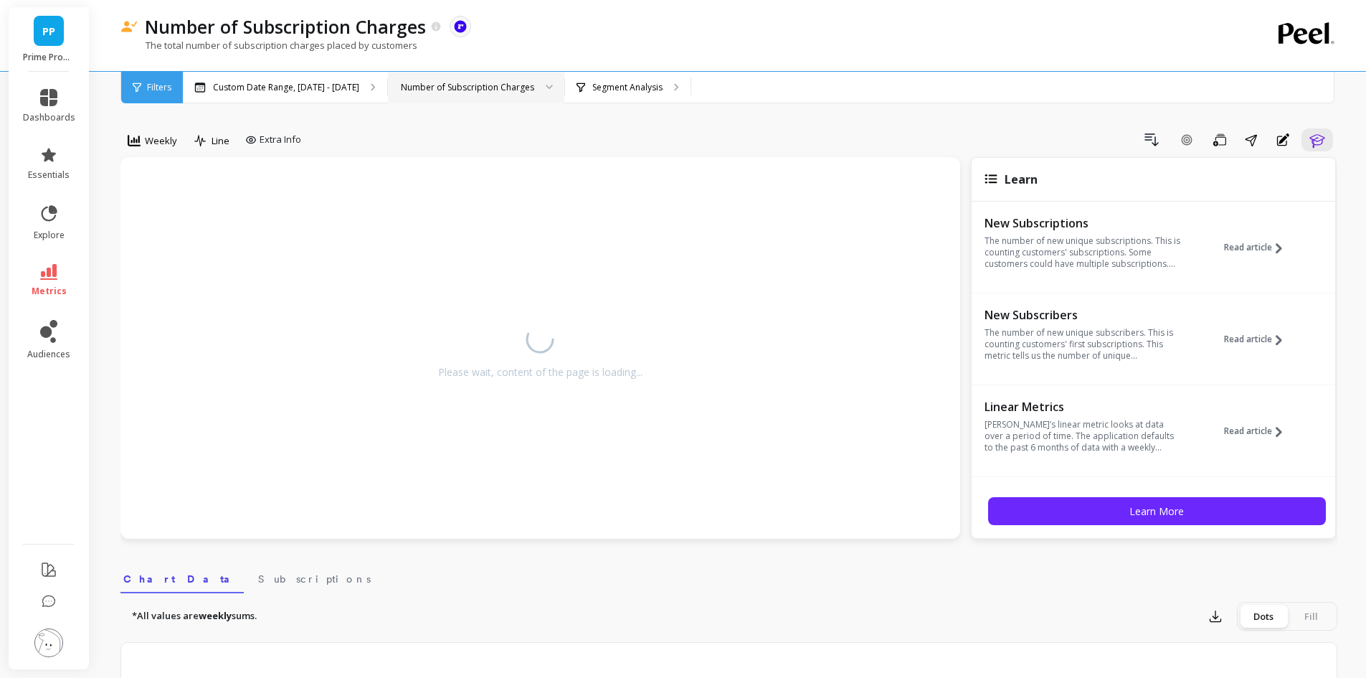
click at [496, 93] on div "Number of Subscription Charges" at bounding box center [467, 87] width 133 height 14
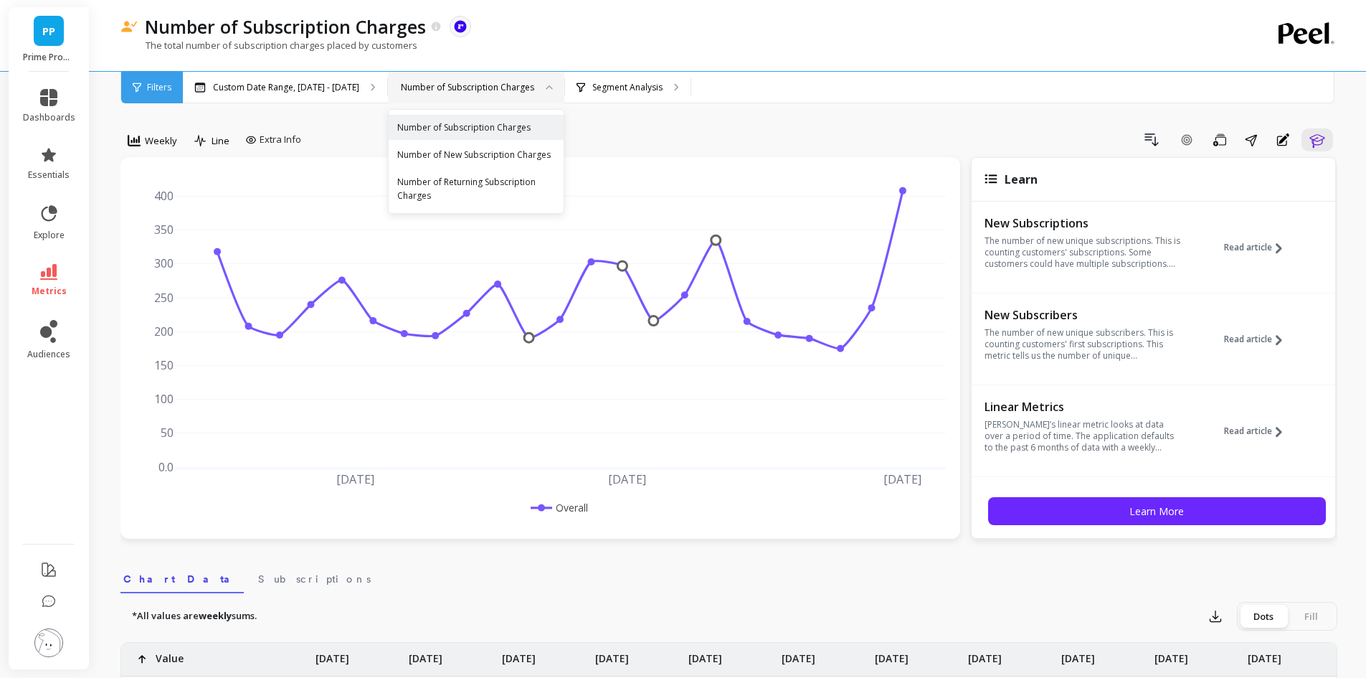
click at [61, 260] on li "metrics" at bounding box center [49, 280] width 70 height 50
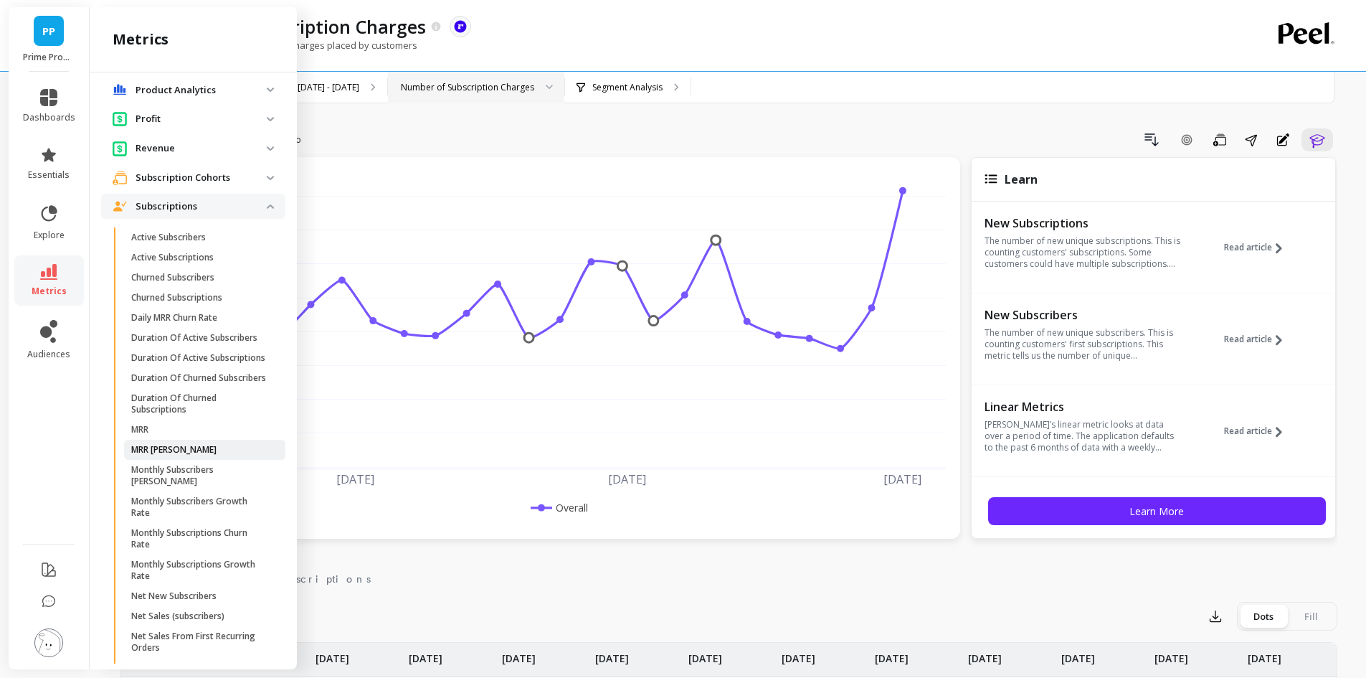
scroll to position [215, 0]
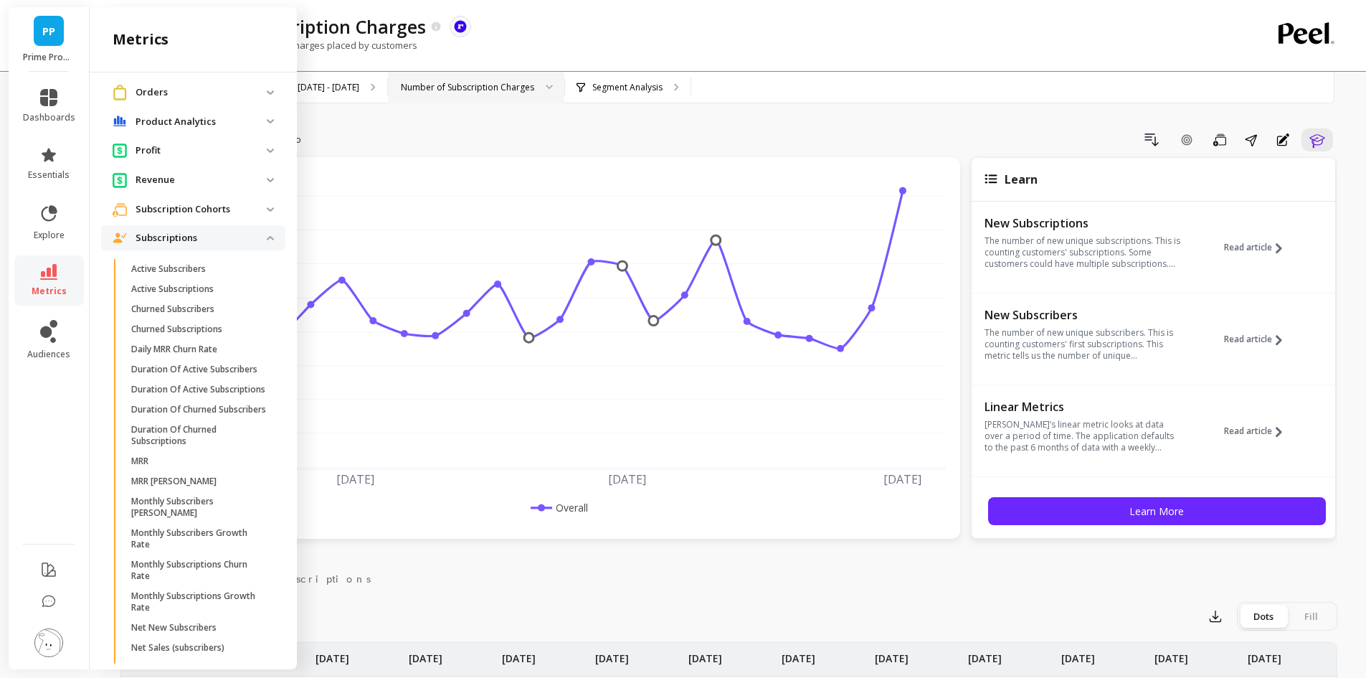
click at [204, 273] on p "Active Subscribers" at bounding box center [168, 268] width 75 height 11
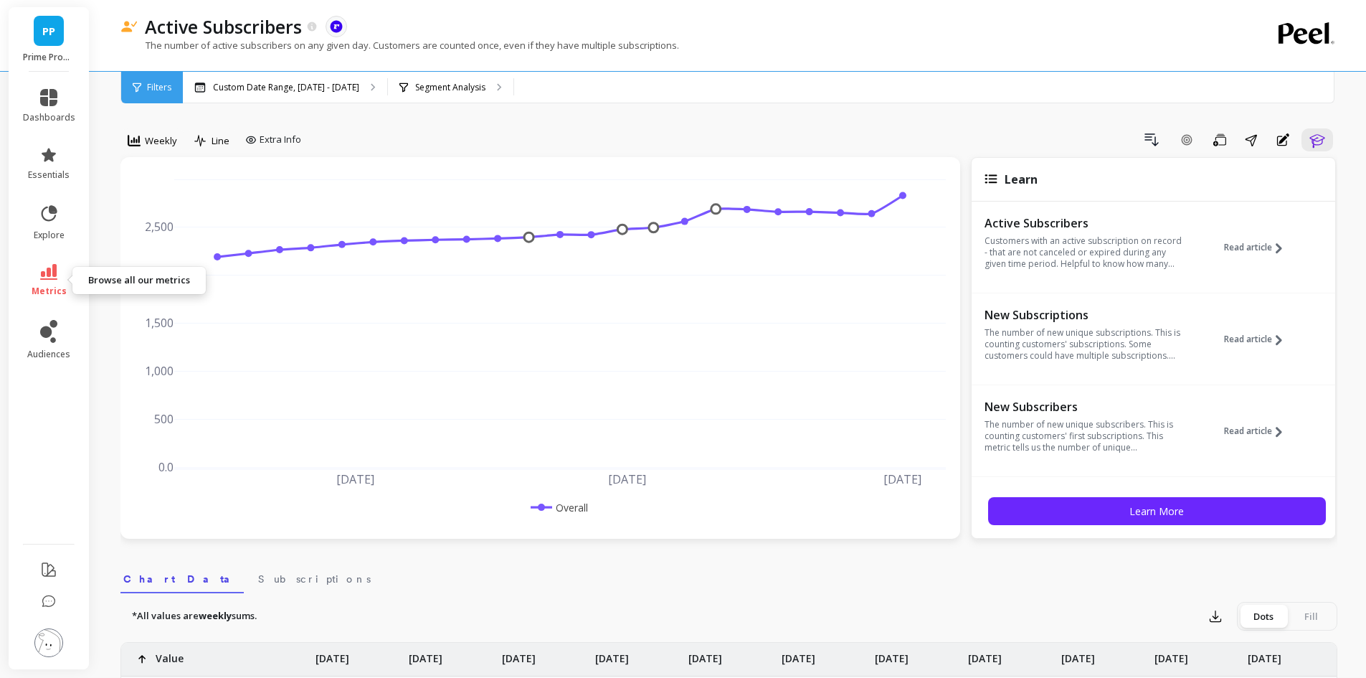
click at [52, 287] on span "metrics" at bounding box center [49, 290] width 35 height 11
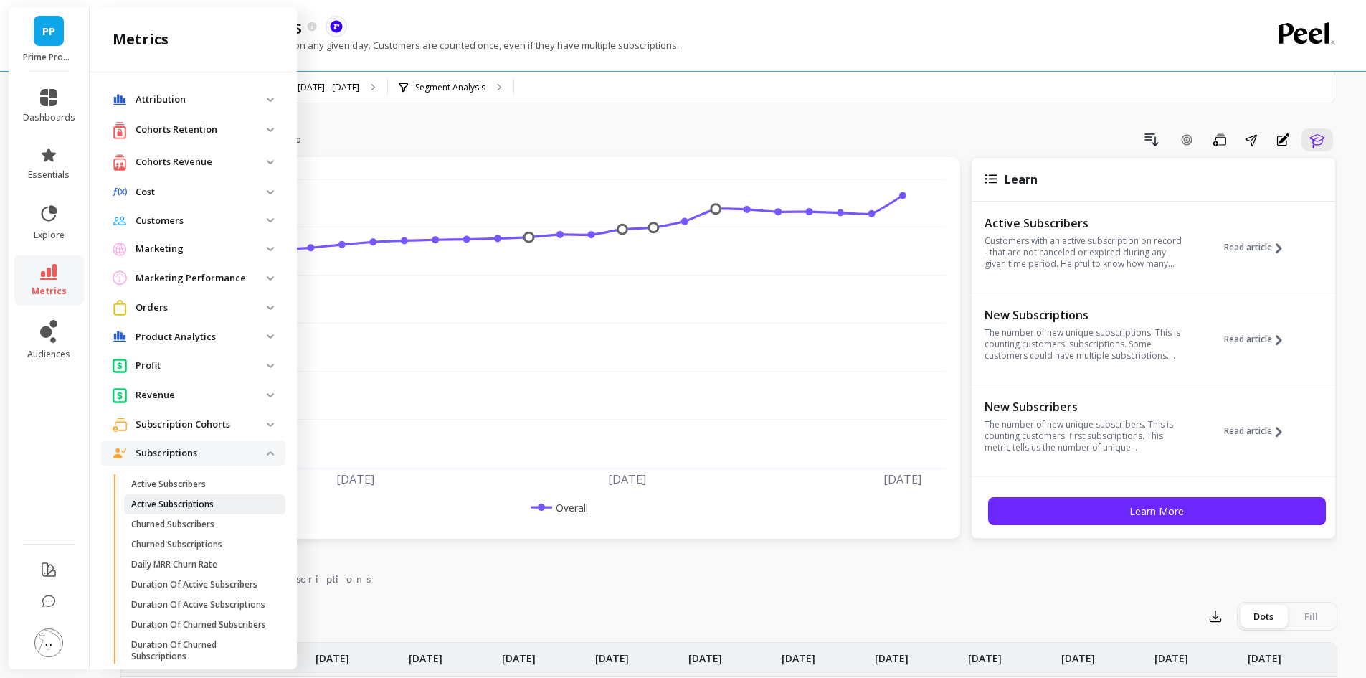
scroll to position [215, 0]
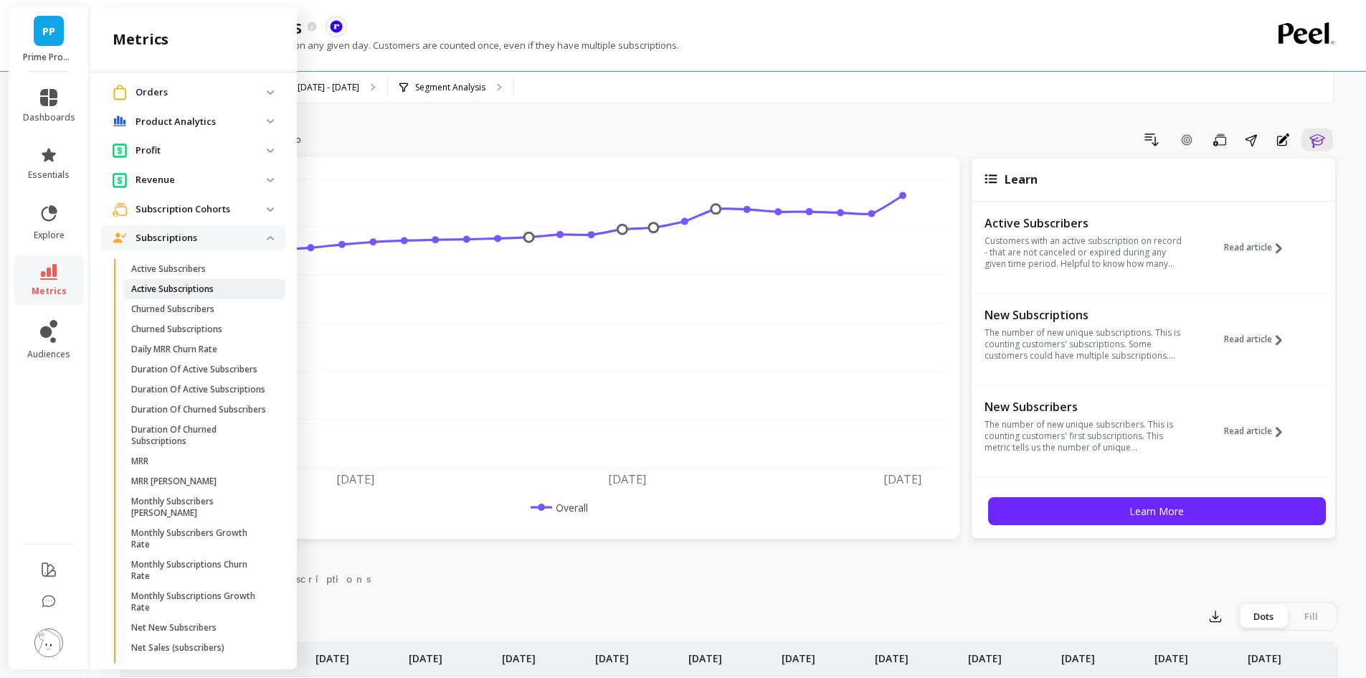
click at [204, 286] on p "Active Subscriptions" at bounding box center [172, 288] width 82 height 11
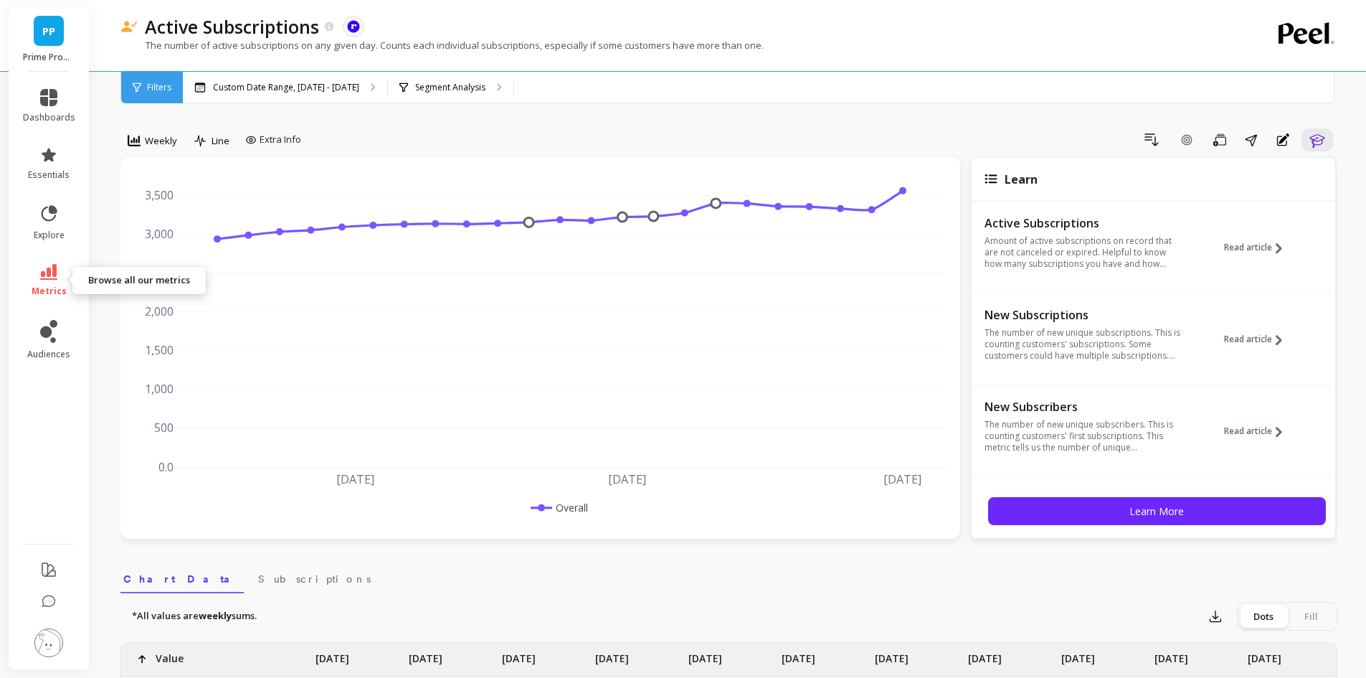
click at [46, 283] on link "metrics" at bounding box center [49, 280] width 52 height 33
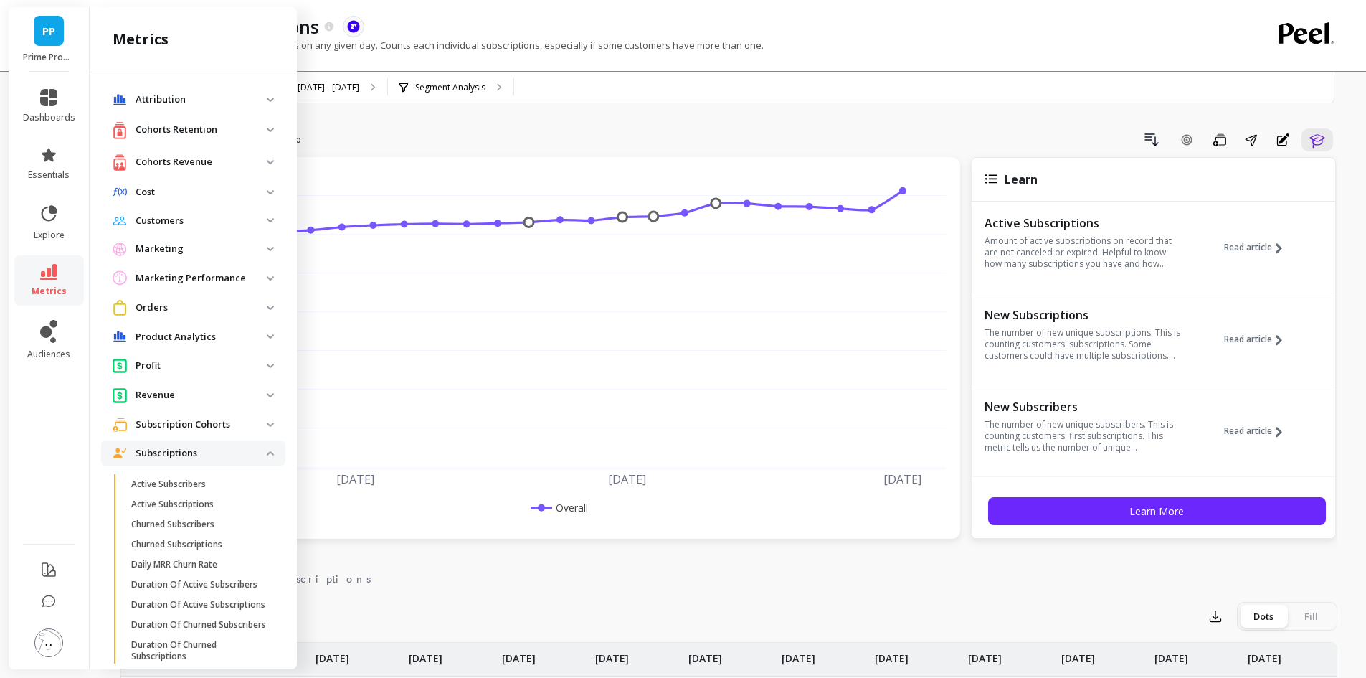
scroll to position [215, 0]
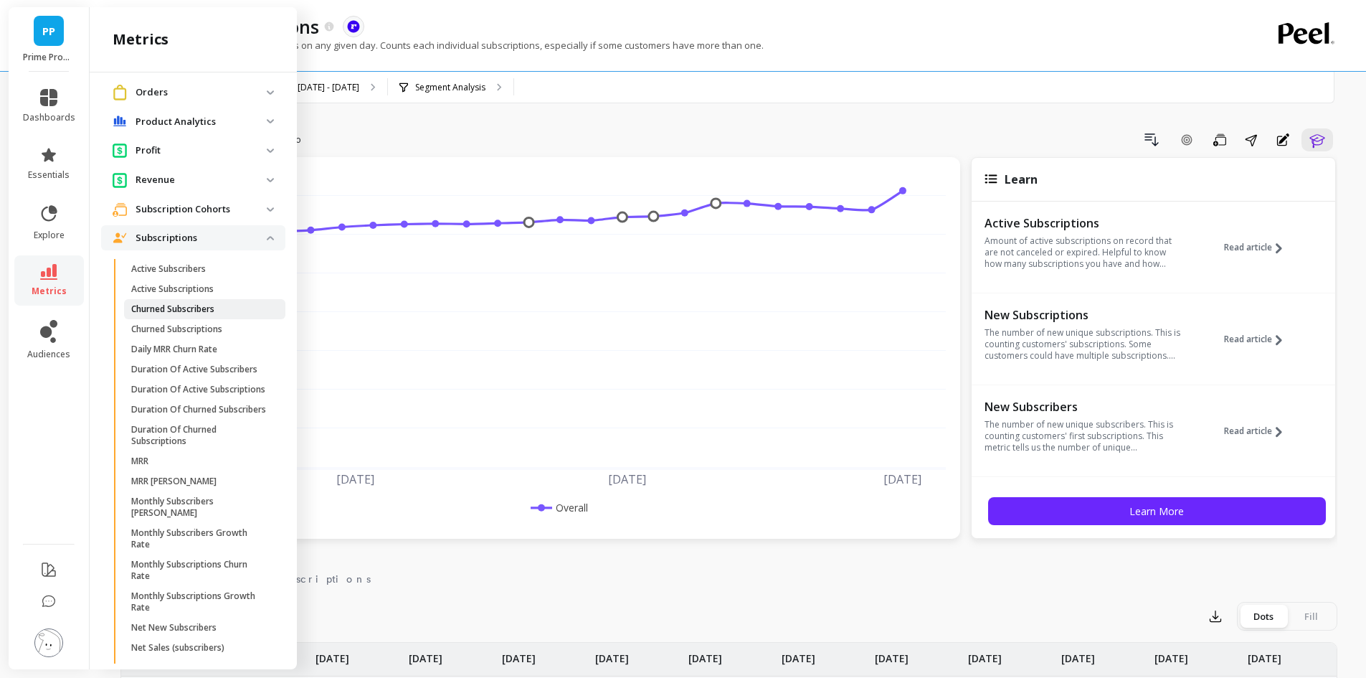
click at [202, 312] on p "Churned Subscribers" at bounding box center [172, 308] width 83 height 11
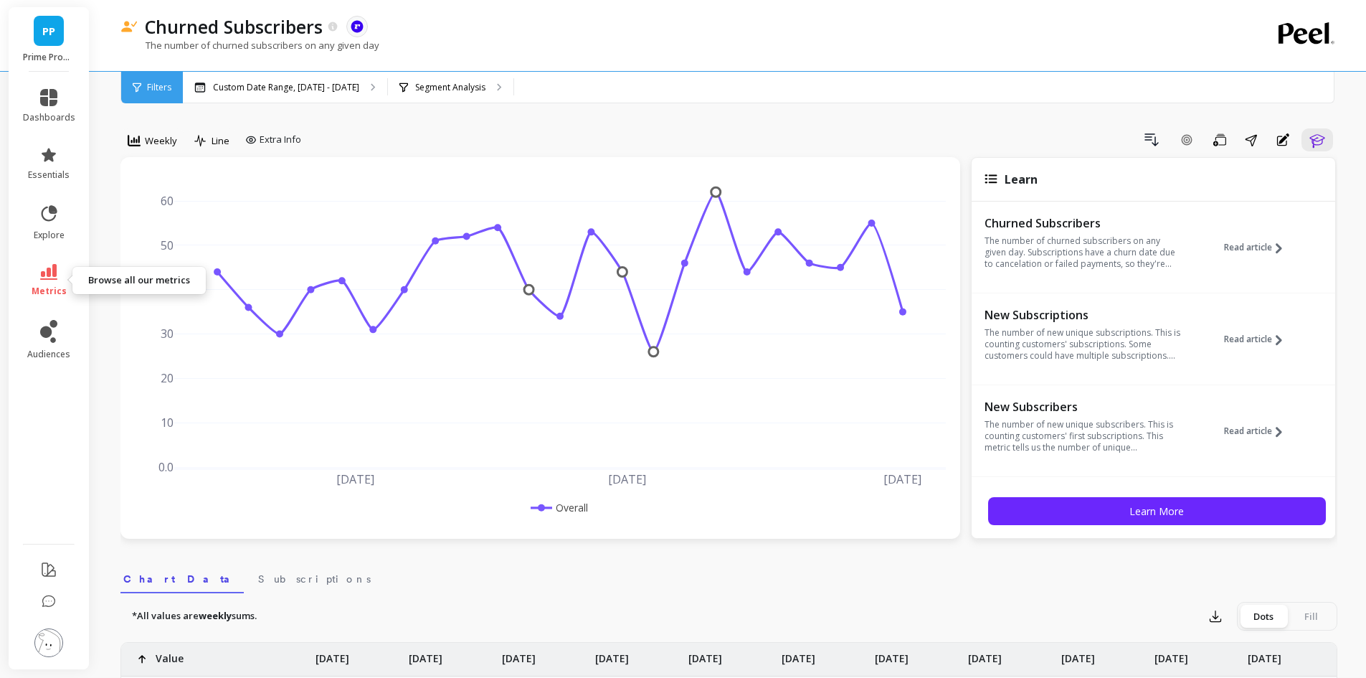
click at [41, 281] on link "metrics" at bounding box center [49, 280] width 52 height 33
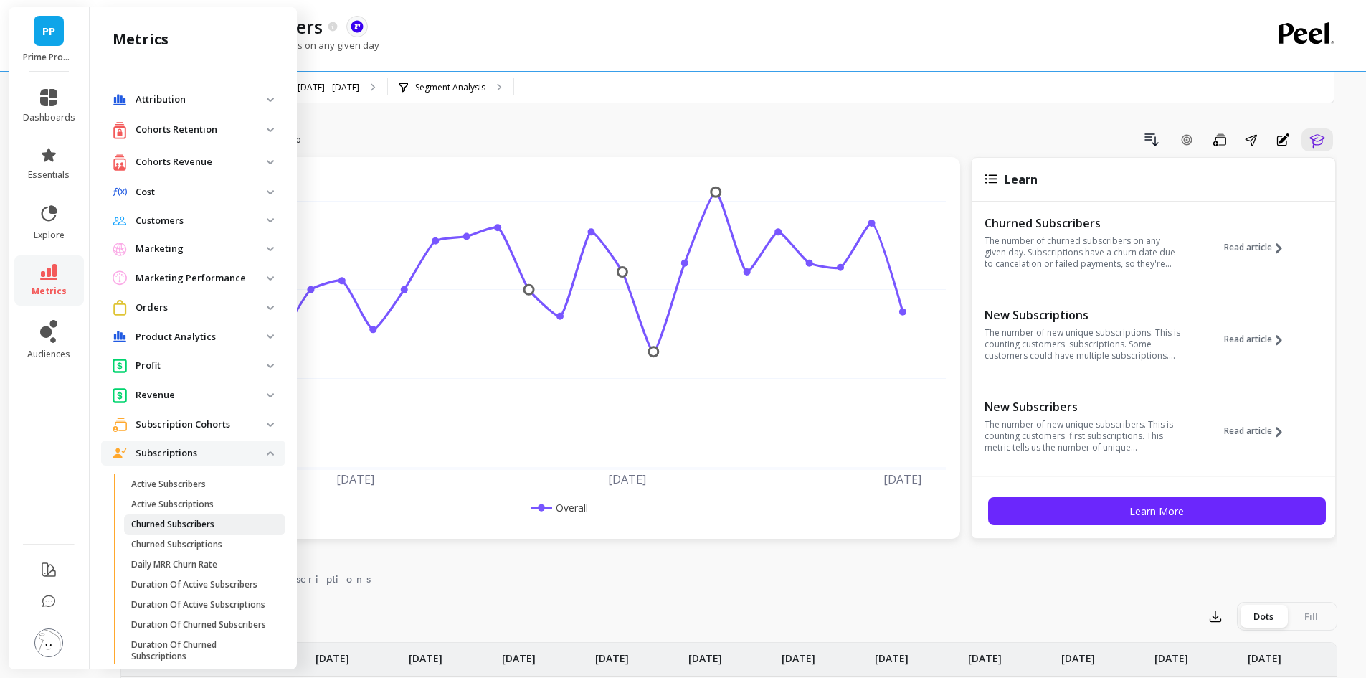
scroll to position [215, 0]
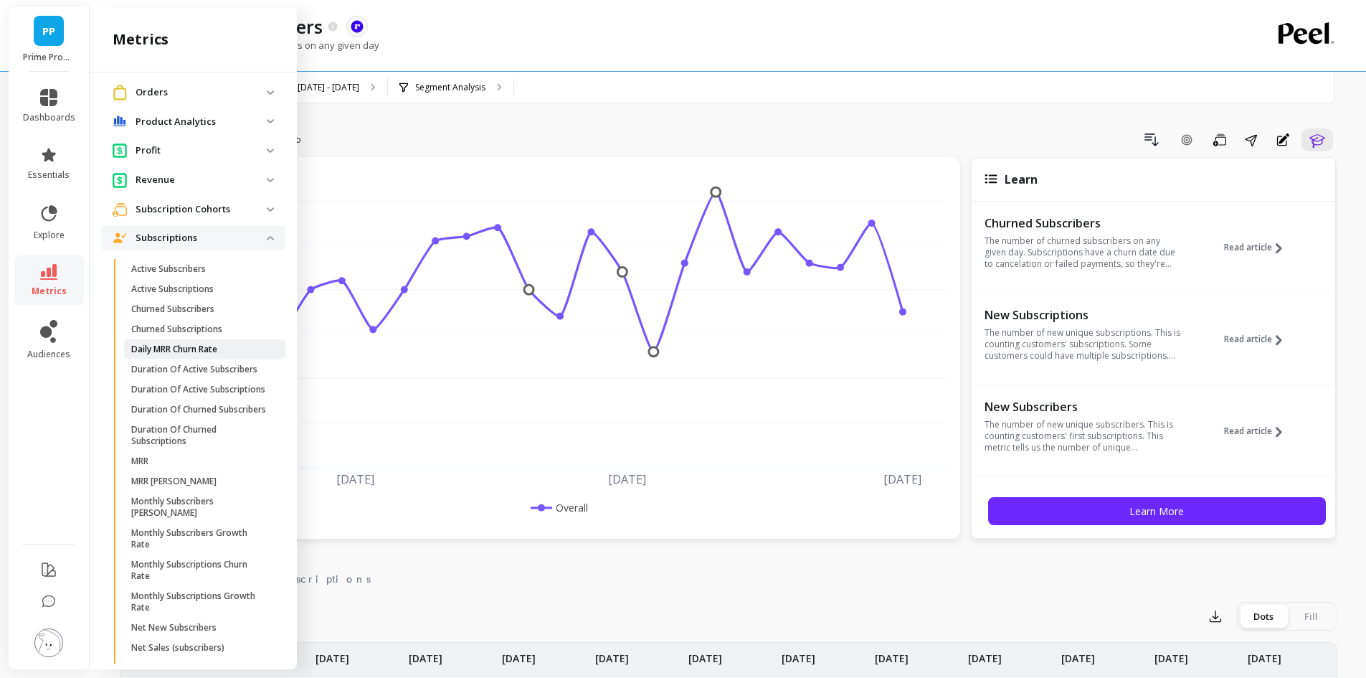
click at [189, 356] on link "Daily MRR Churn Rate" at bounding box center [204, 349] width 161 height 20
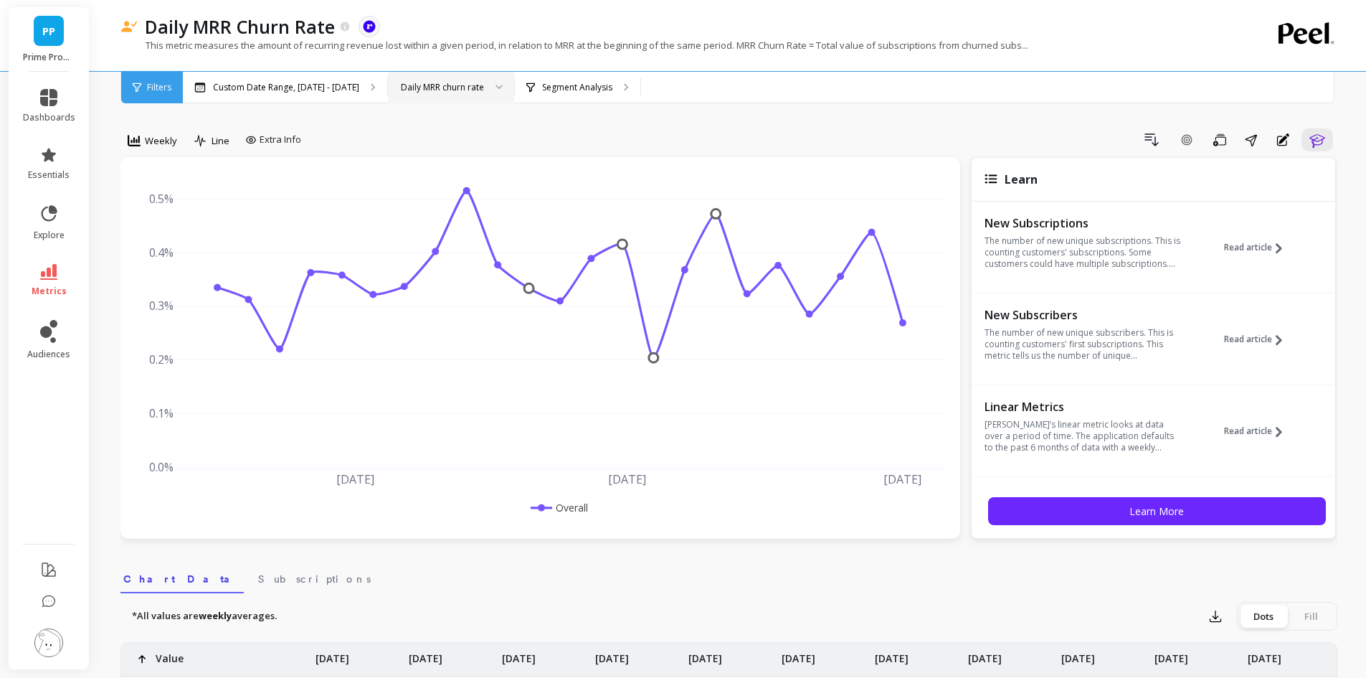
click at [438, 86] on div "Daily MRR churn rate" at bounding box center [442, 87] width 83 height 14
click at [57, 274] on link "metrics" at bounding box center [49, 280] width 52 height 33
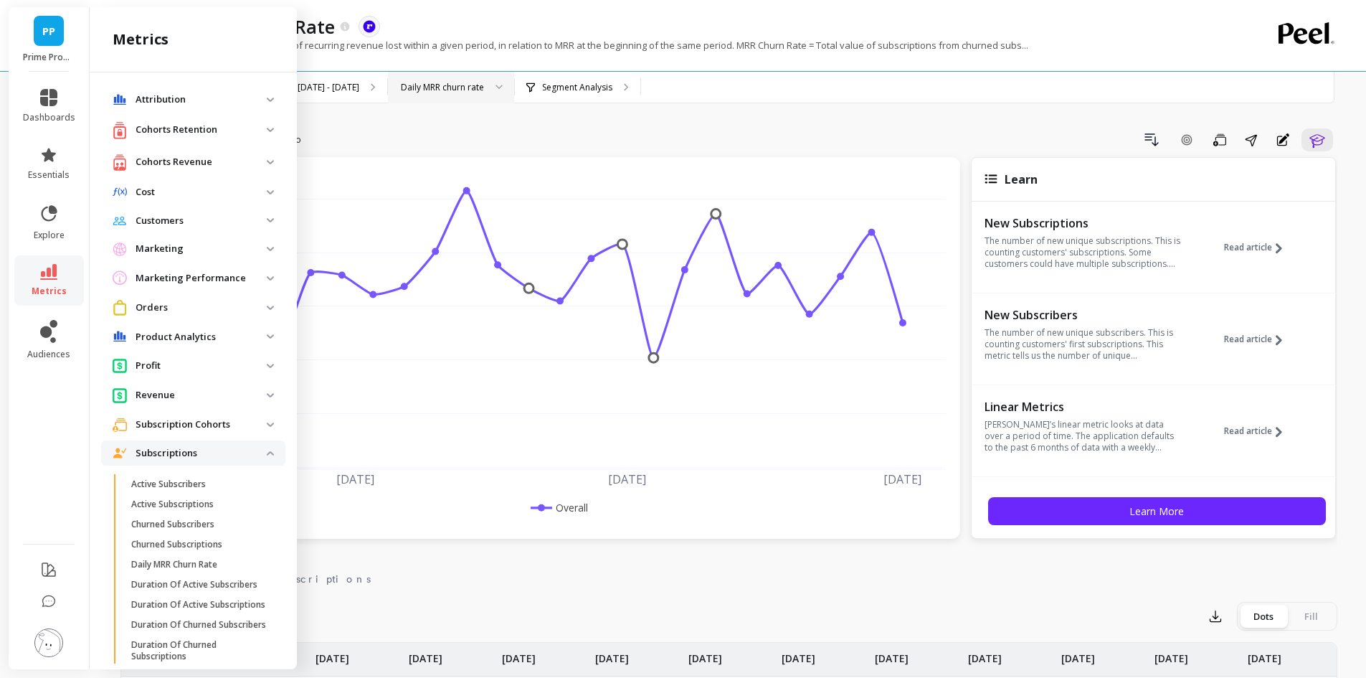
scroll to position [215, 0]
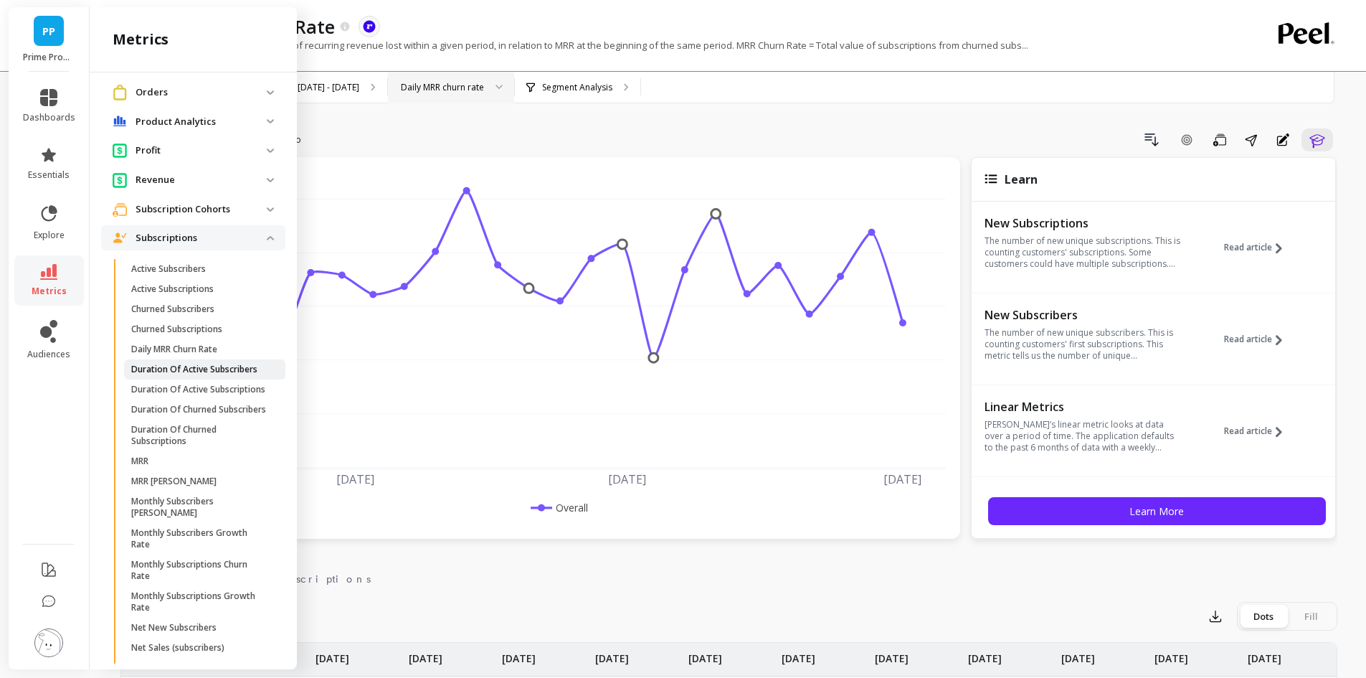
click at [213, 370] on p "Duration Of Active Subscribers" at bounding box center [194, 369] width 126 height 11
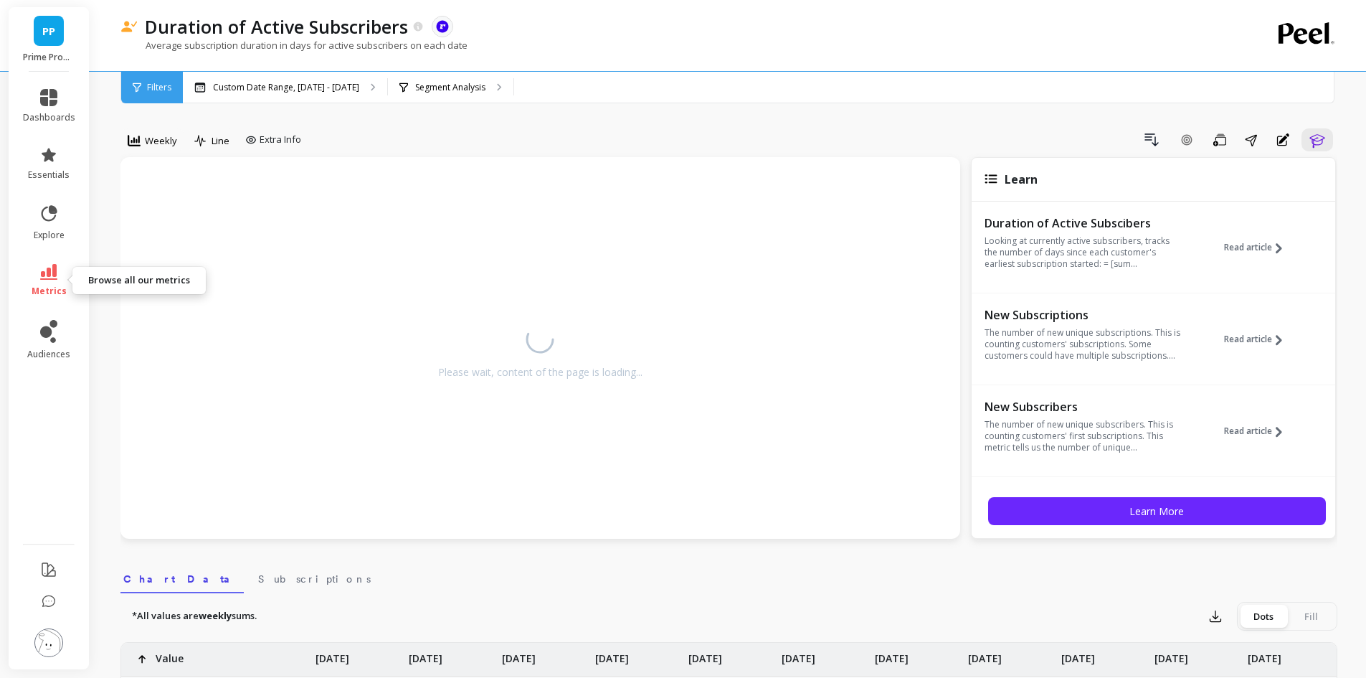
click at [49, 285] on span "metrics" at bounding box center [49, 290] width 35 height 11
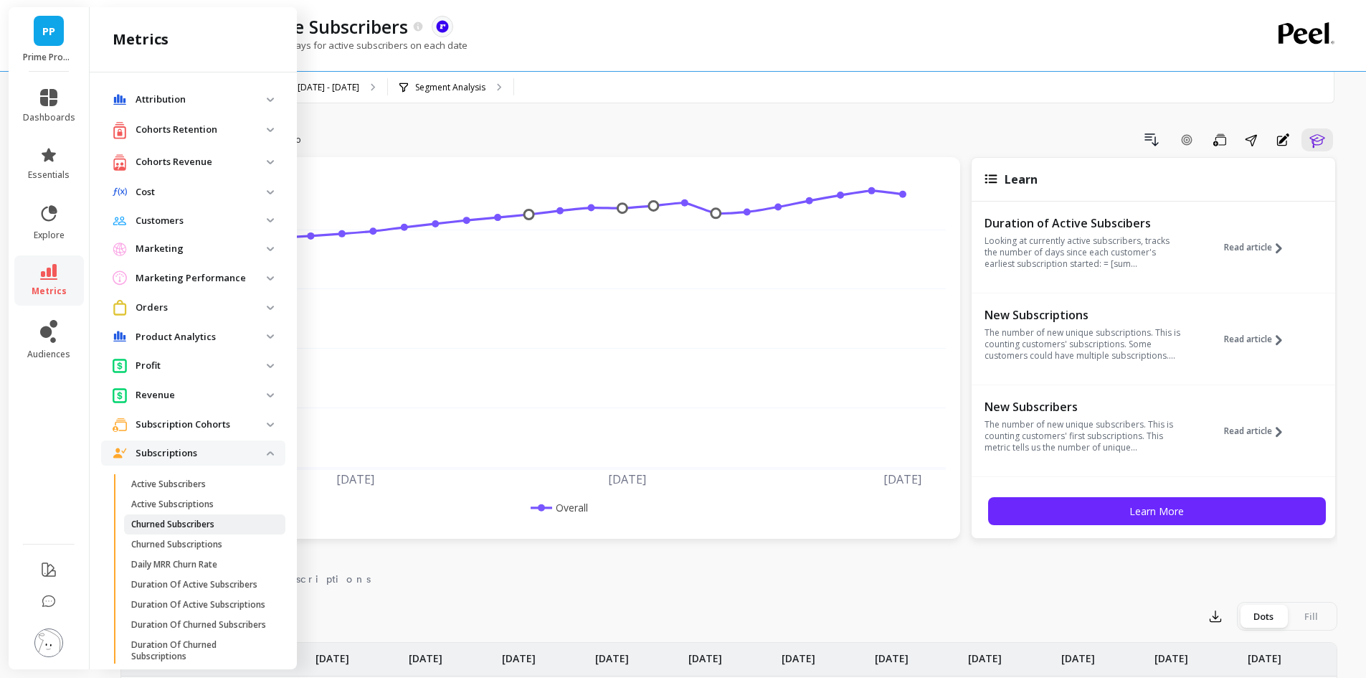
scroll to position [215, 0]
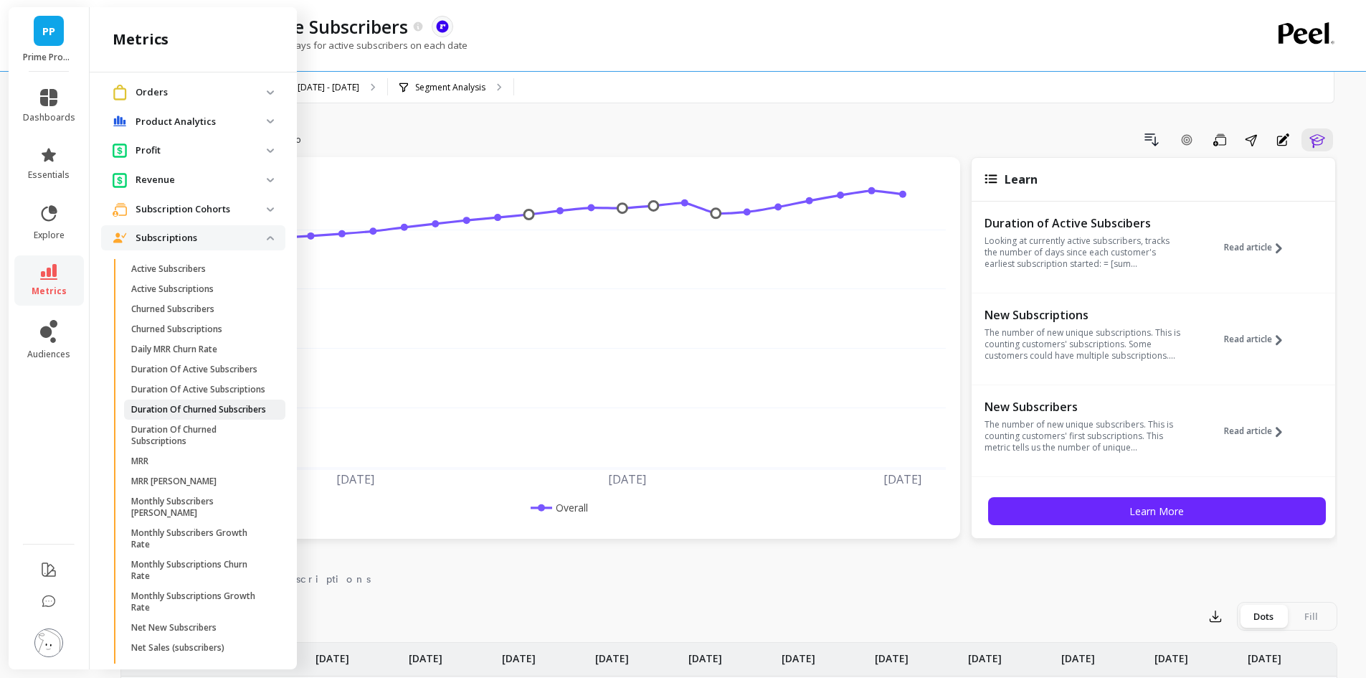
click at [214, 415] on p "Duration Of Churned Subscribers" at bounding box center [198, 409] width 135 height 11
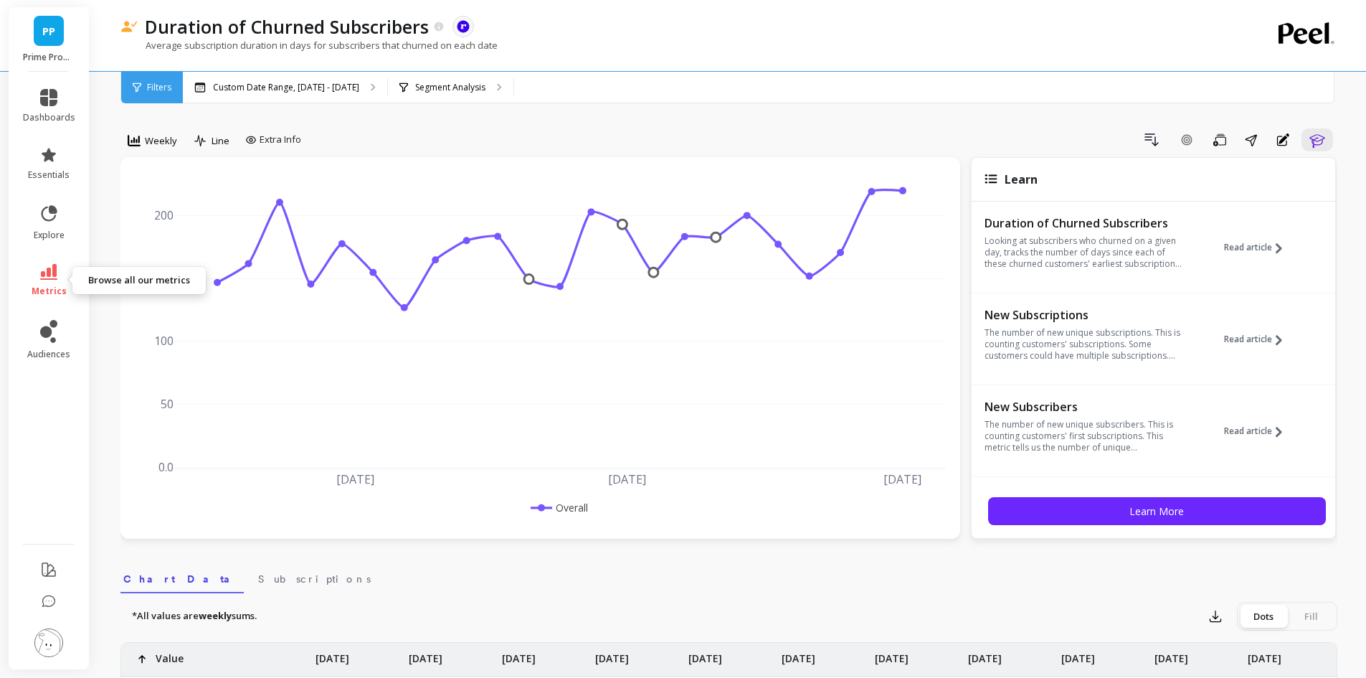
click at [50, 270] on icon at bounding box center [48, 272] width 17 height 16
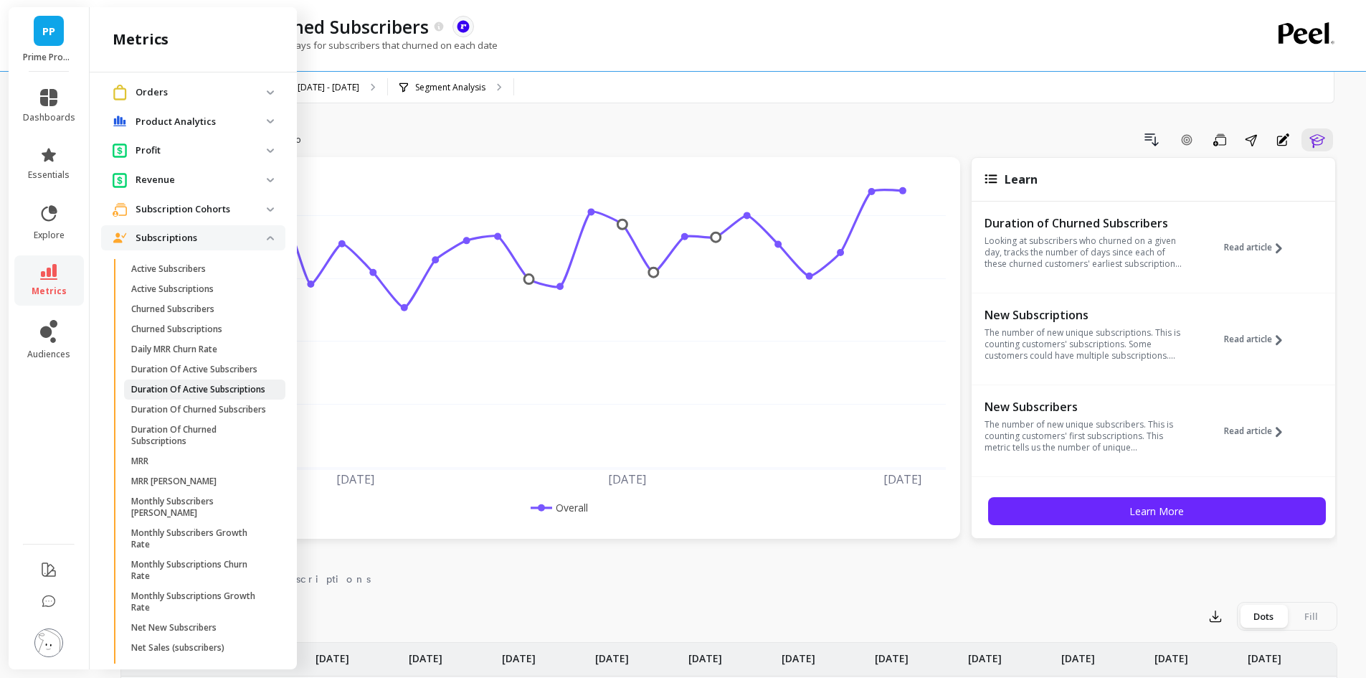
scroll to position [287, 0]
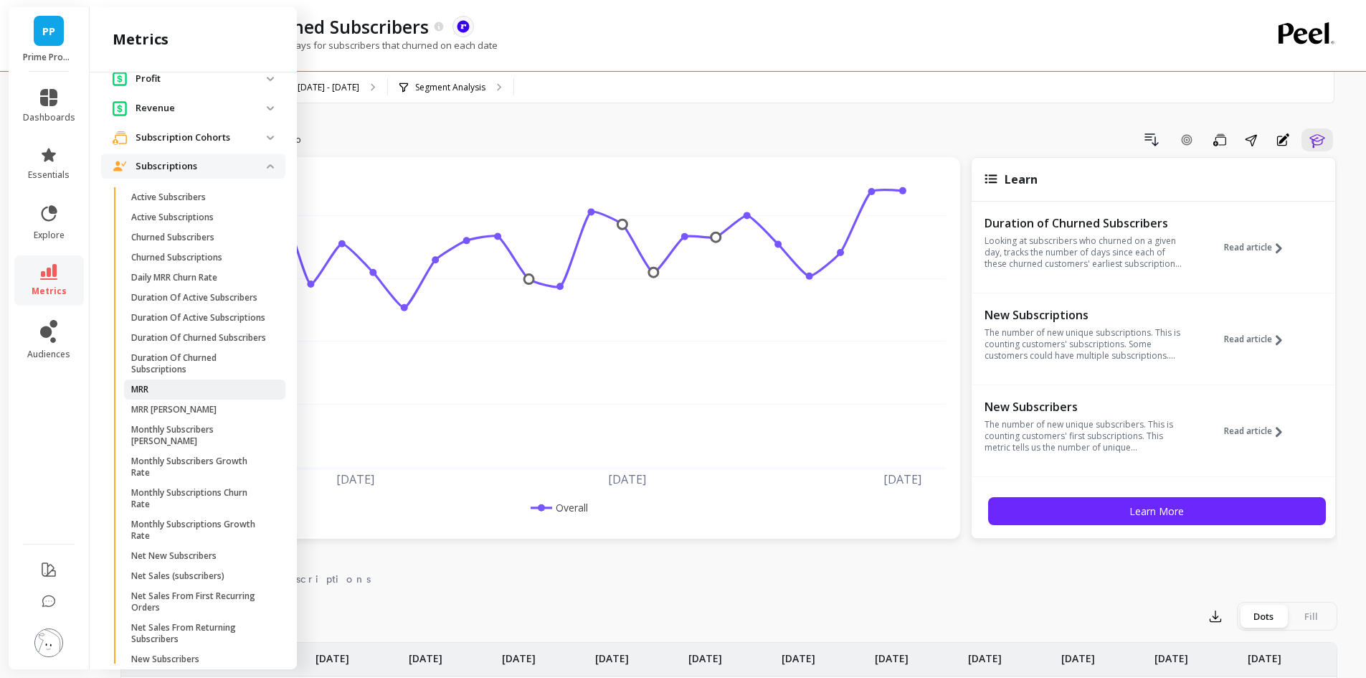
click at [181, 395] on span "MRR" at bounding box center [199, 389] width 137 height 11
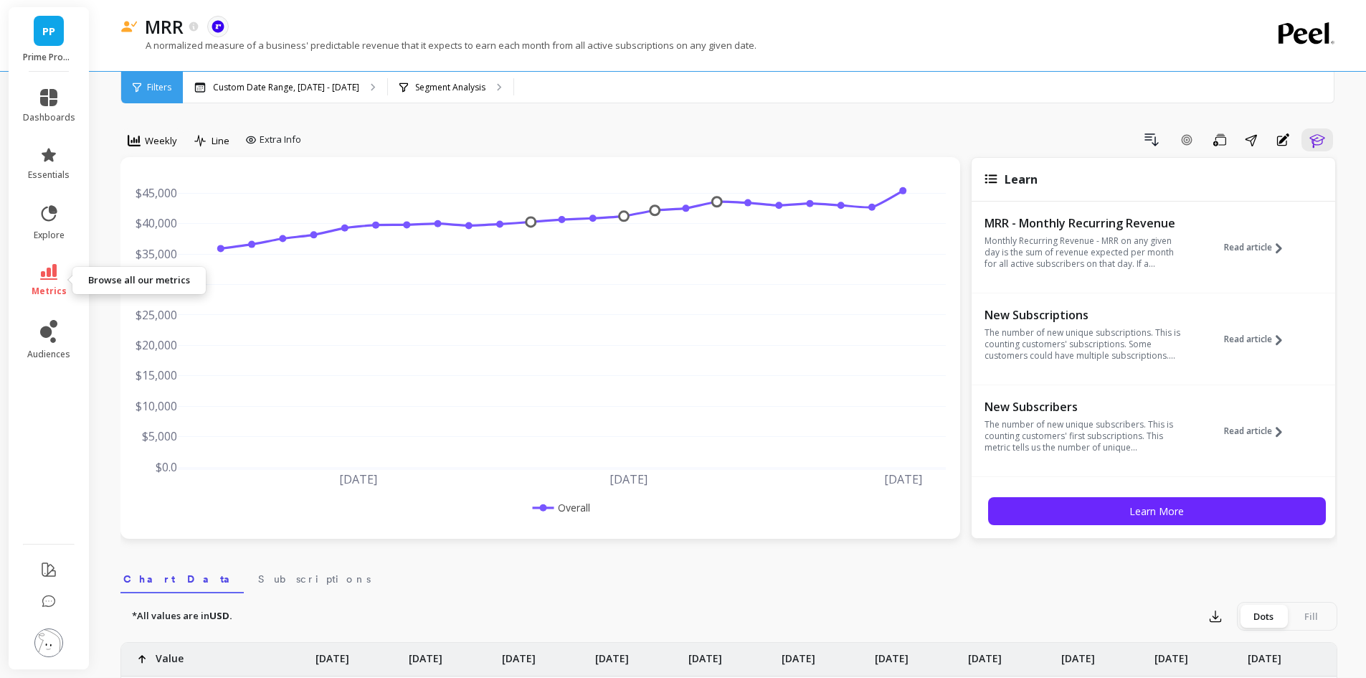
click at [63, 280] on link "metrics" at bounding box center [49, 280] width 52 height 33
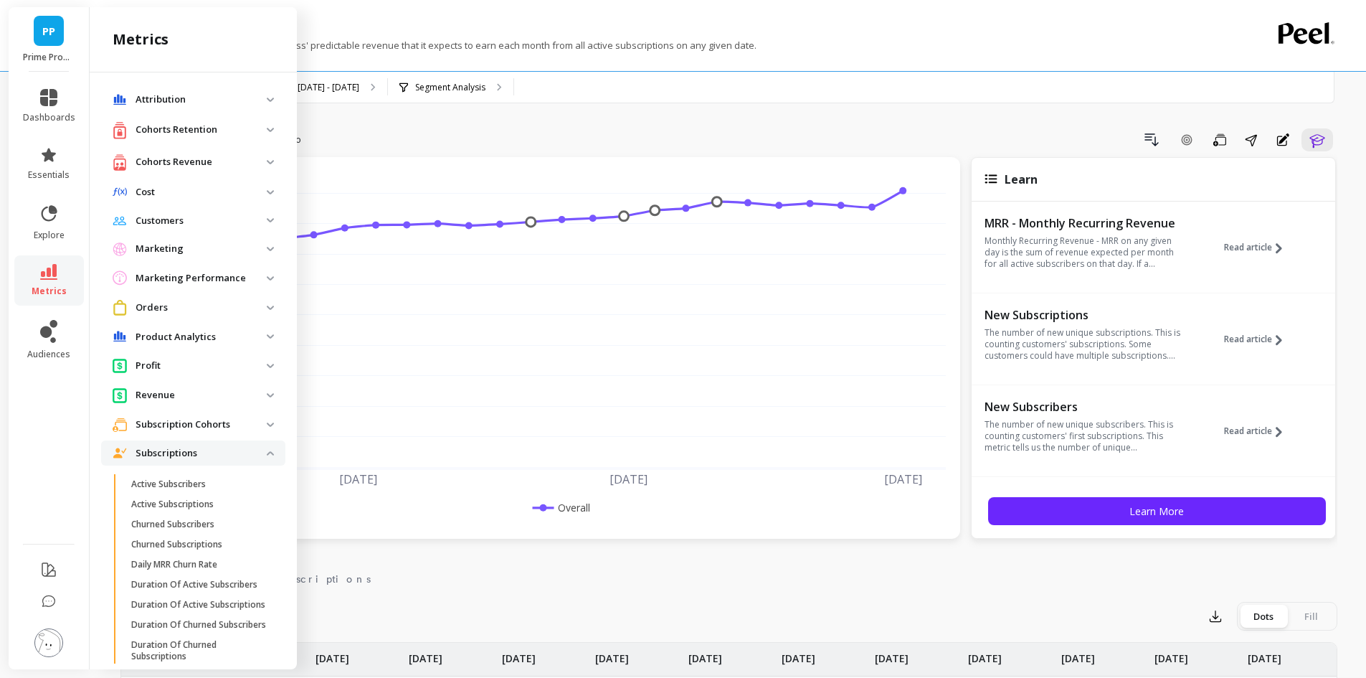
scroll to position [287, 0]
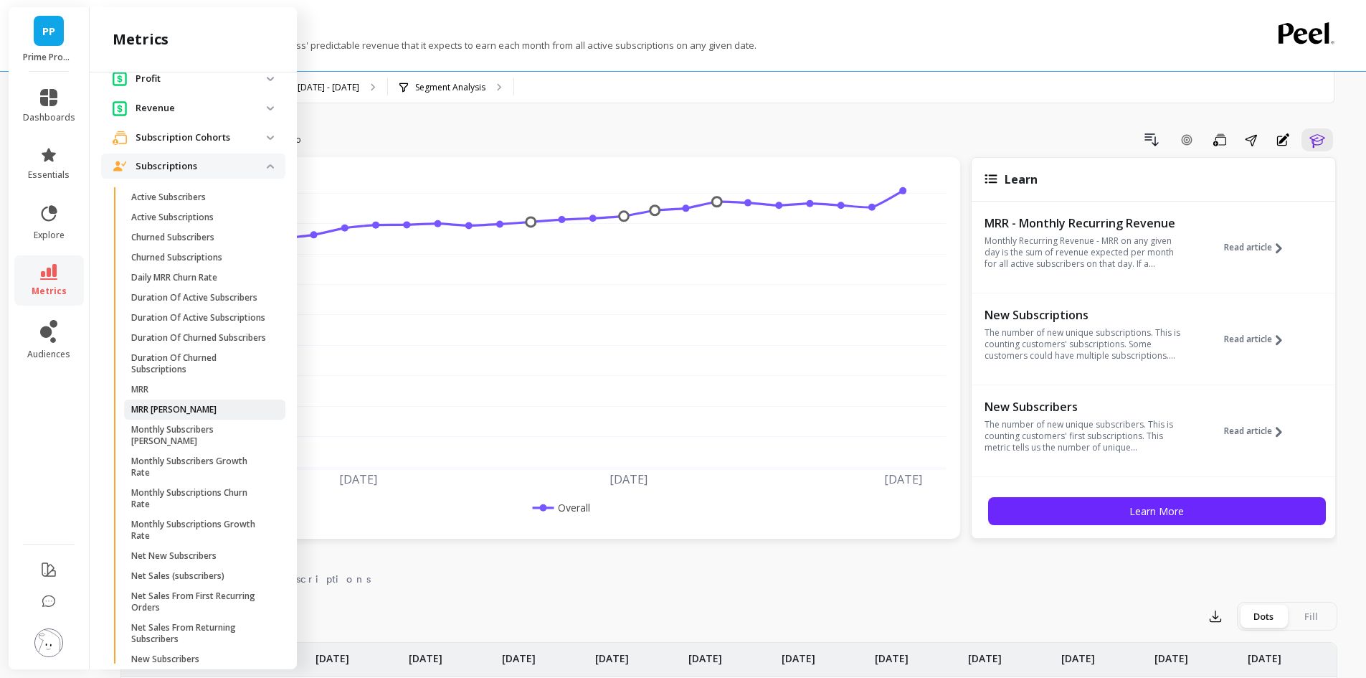
click at [178, 415] on p "MRR [PERSON_NAME]" at bounding box center [173, 409] width 85 height 11
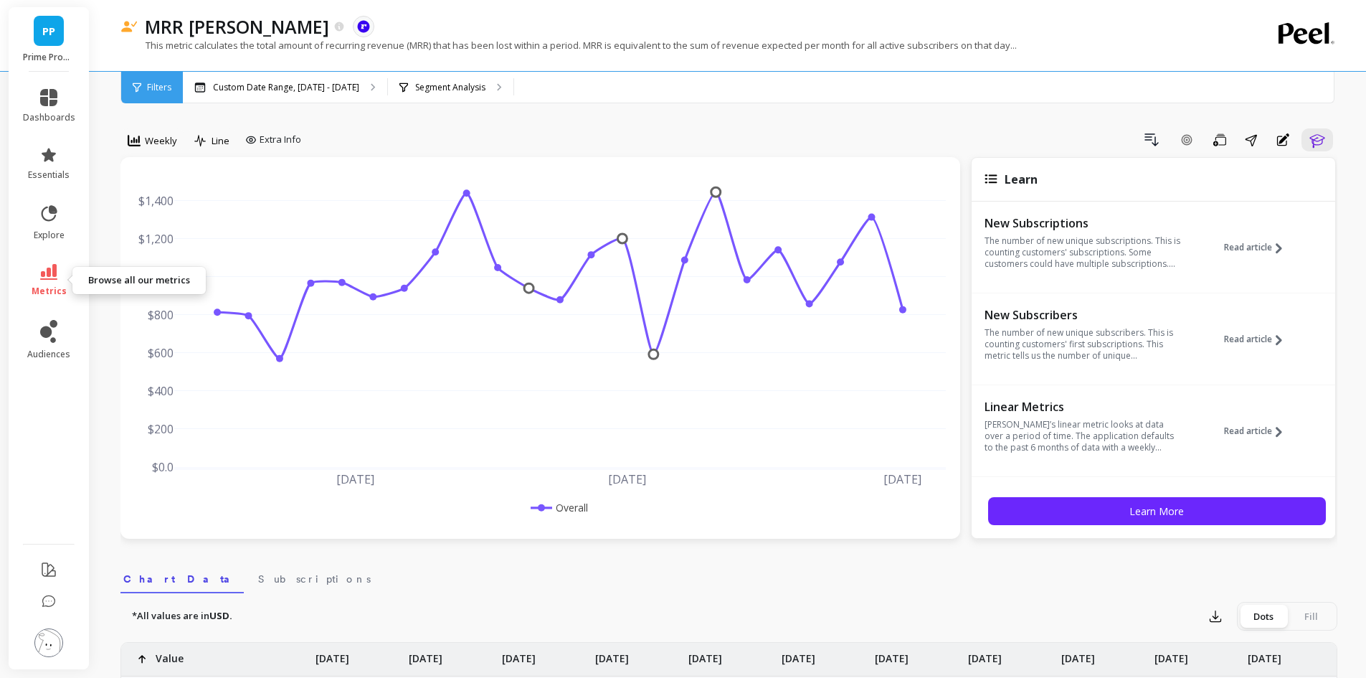
click at [49, 273] on icon at bounding box center [48, 272] width 17 height 16
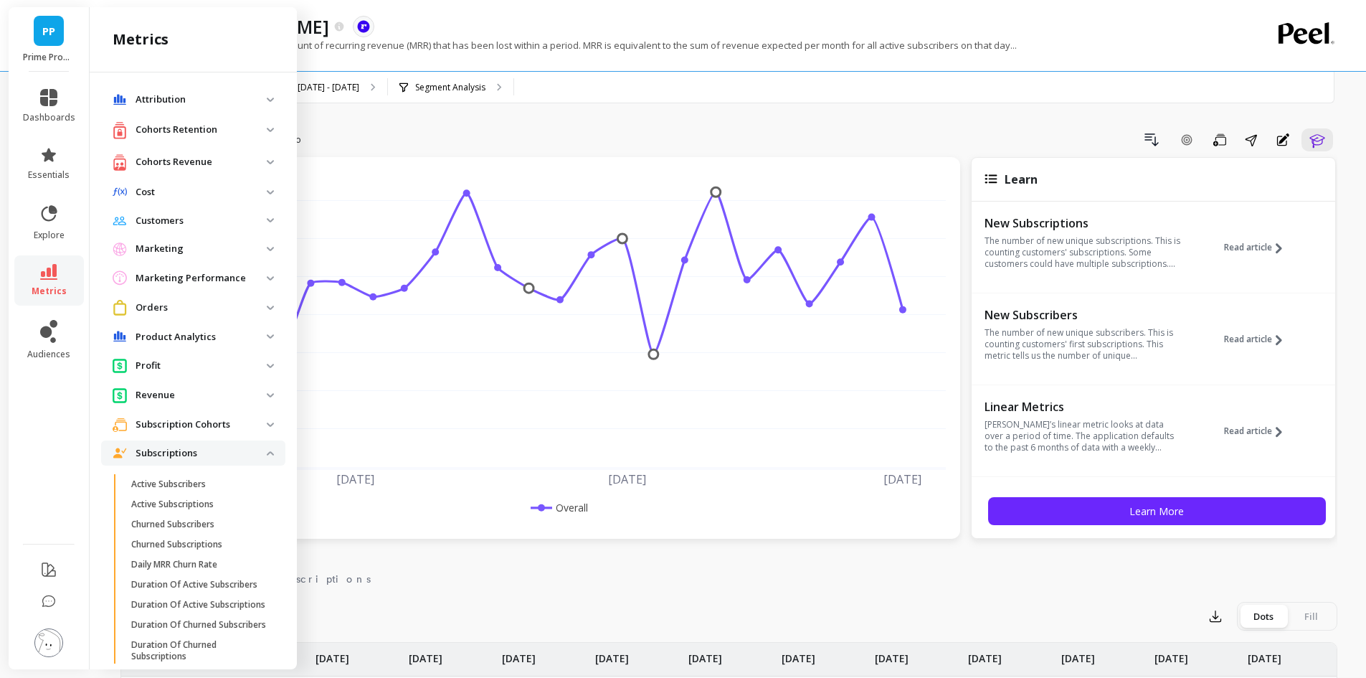
scroll to position [287, 0]
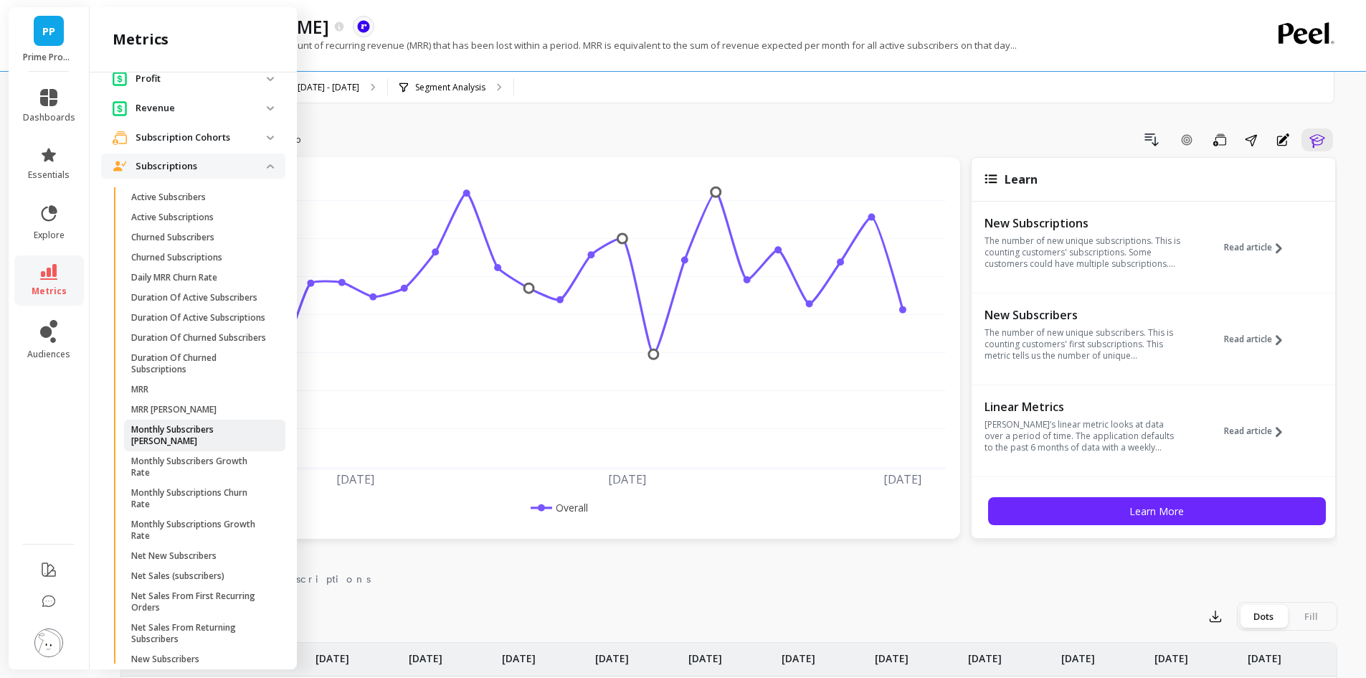
click at [226, 447] on p "Monthly Subscribers [PERSON_NAME]" at bounding box center [199, 435] width 137 height 23
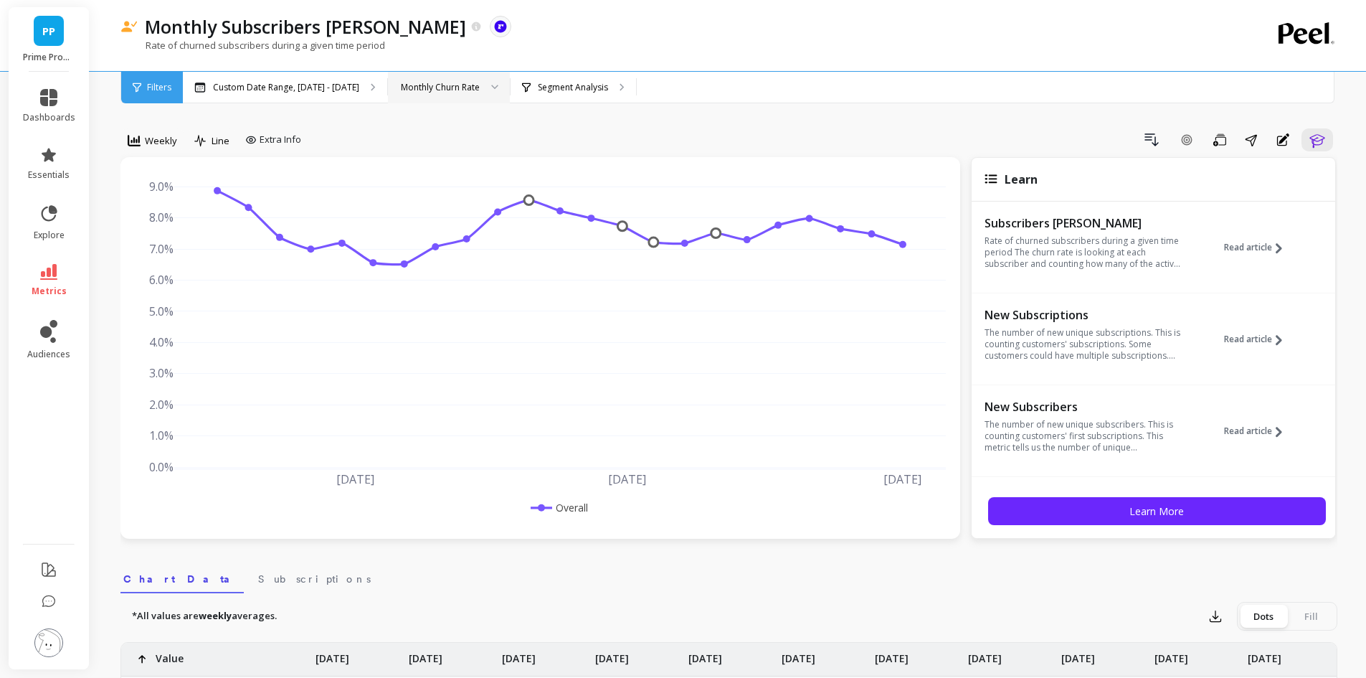
click at [452, 93] on div "Monthly Churn Rate" at bounding box center [440, 87] width 79 height 14
click at [451, 93] on div "Monthly Churn Rate" at bounding box center [440, 87] width 79 height 14
click at [44, 267] on icon at bounding box center [48, 272] width 17 height 16
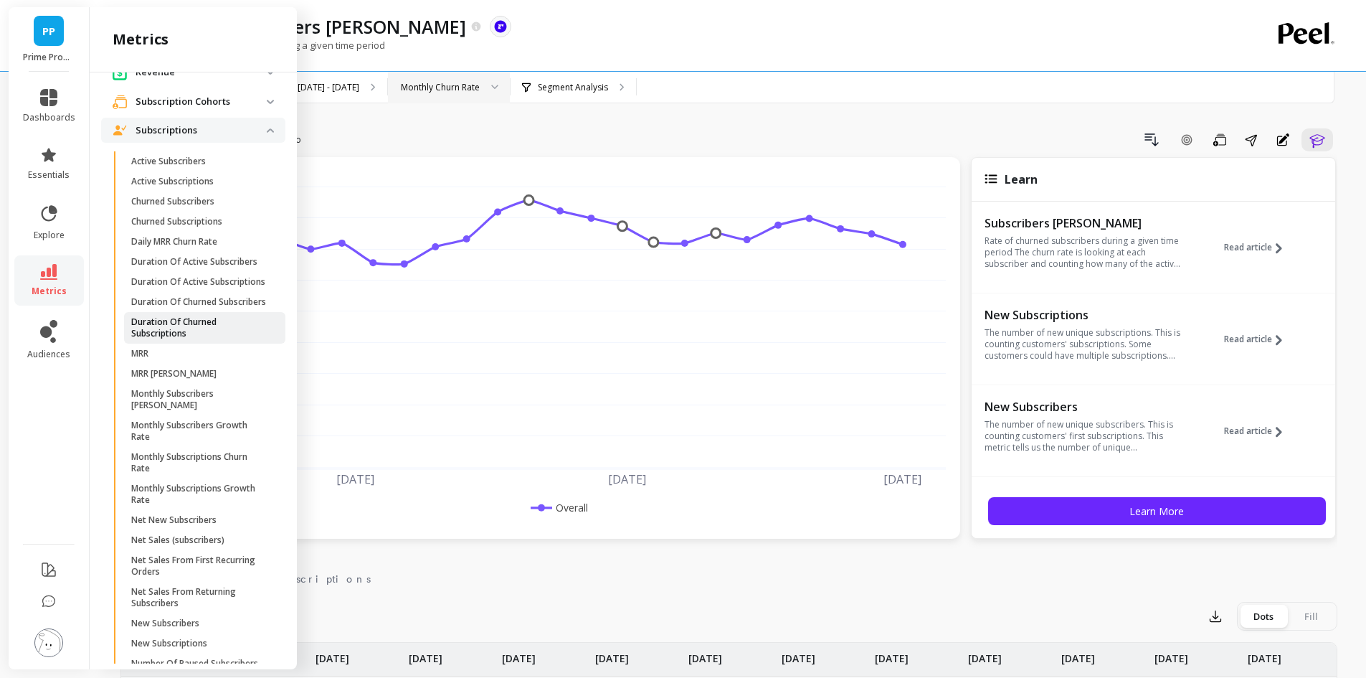
scroll to position [359, 0]
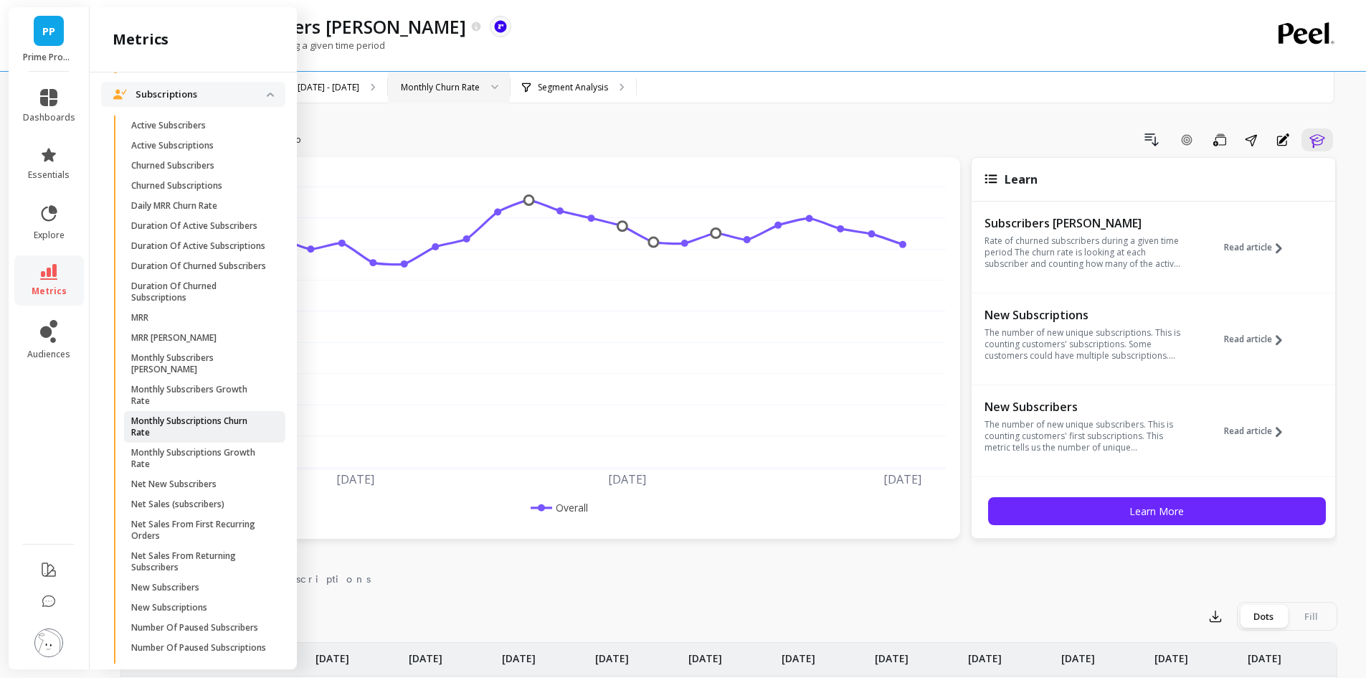
click at [193, 438] on p "Monthly Subscriptions Churn Rate" at bounding box center [199, 426] width 137 height 23
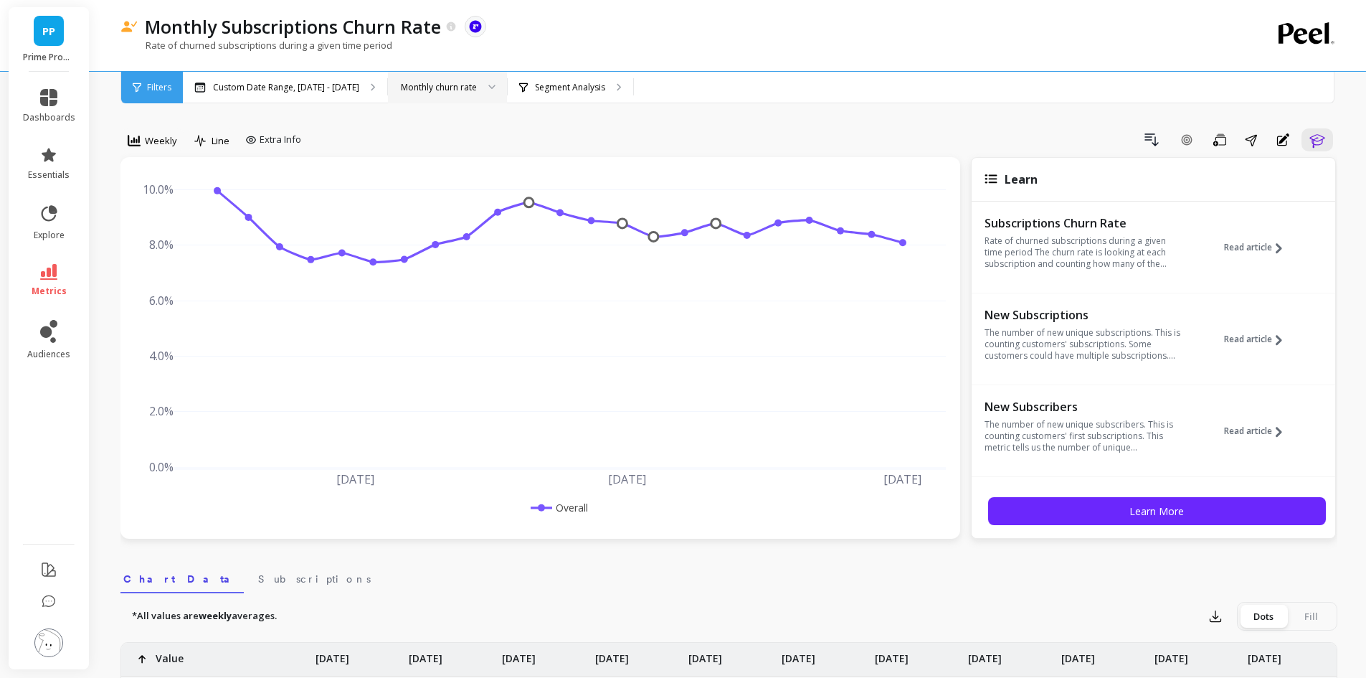
click at [459, 99] on div "Monthly churn rate" at bounding box center [447, 88] width 119 height 32
click at [462, 95] on div "Monthly churn rate" at bounding box center [447, 88] width 119 height 32
click at [47, 278] on icon at bounding box center [48, 272] width 17 height 16
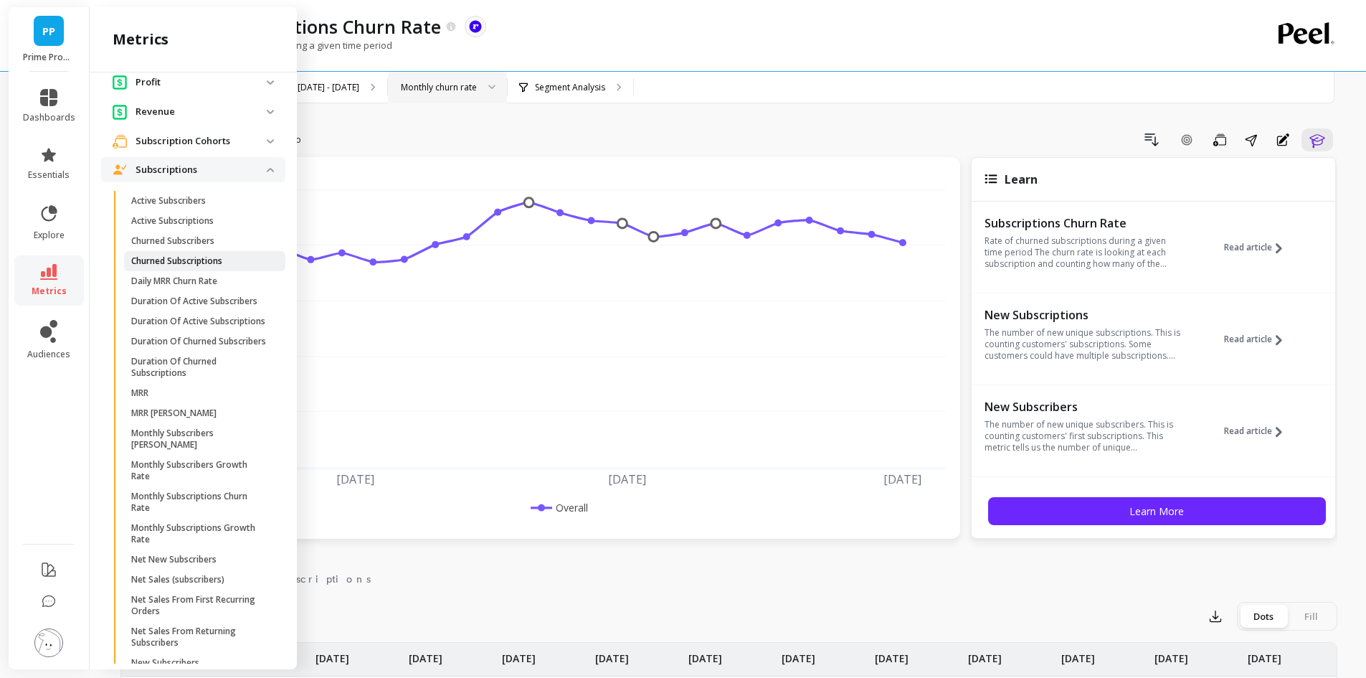
scroll to position [387, 0]
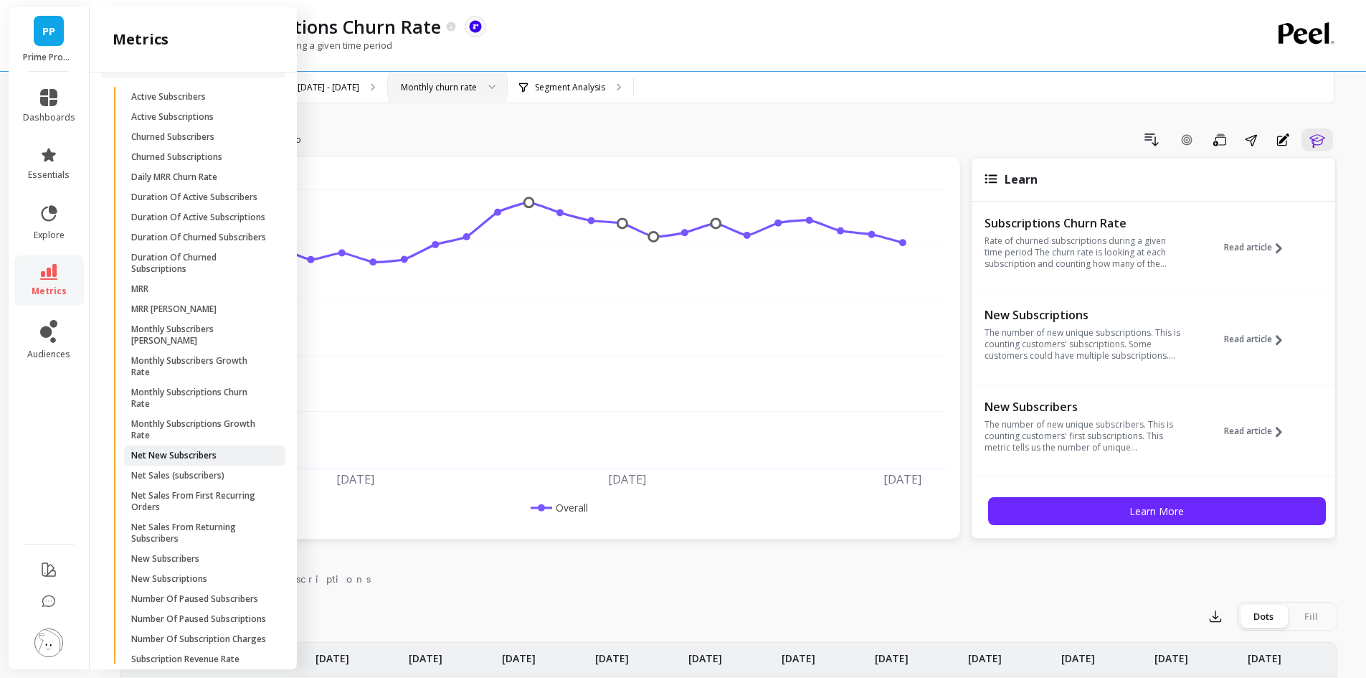
click at [216, 466] on link "Net New Subscribers" at bounding box center [204, 455] width 161 height 20
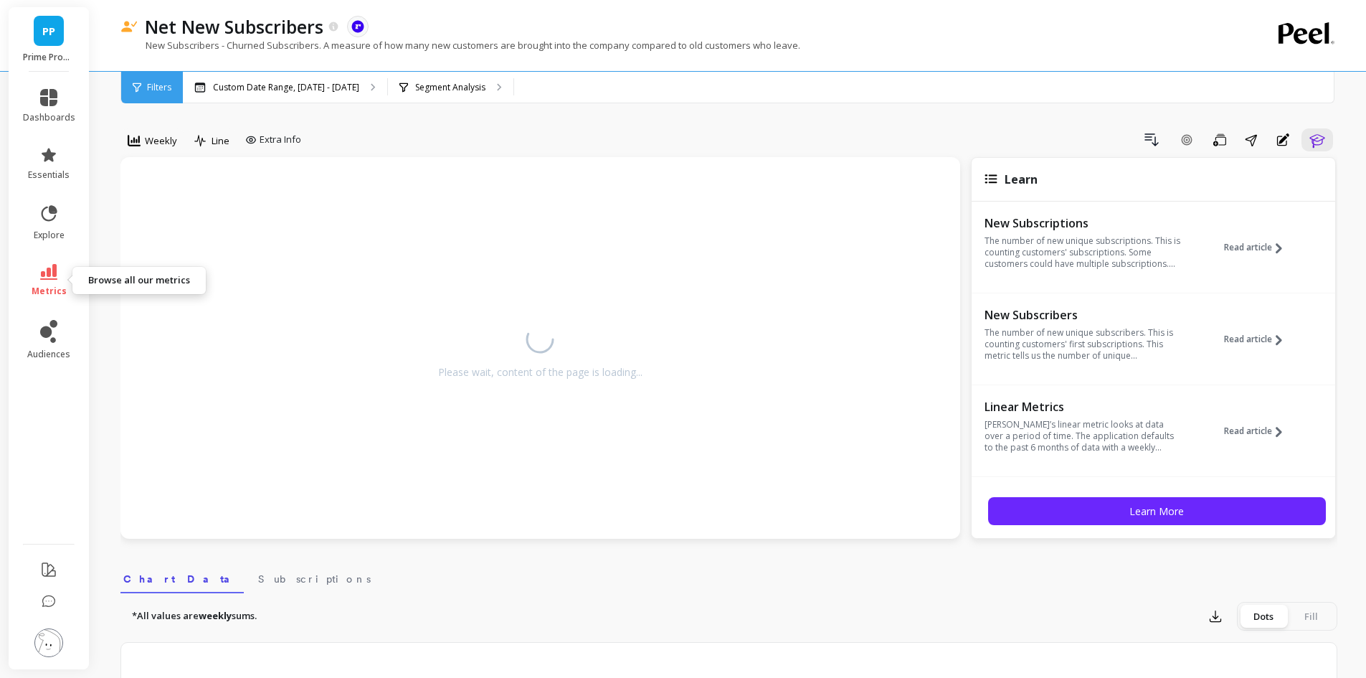
click at [45, 282] on link "metrics" at bounding box center [49, 280] width 52 height 33
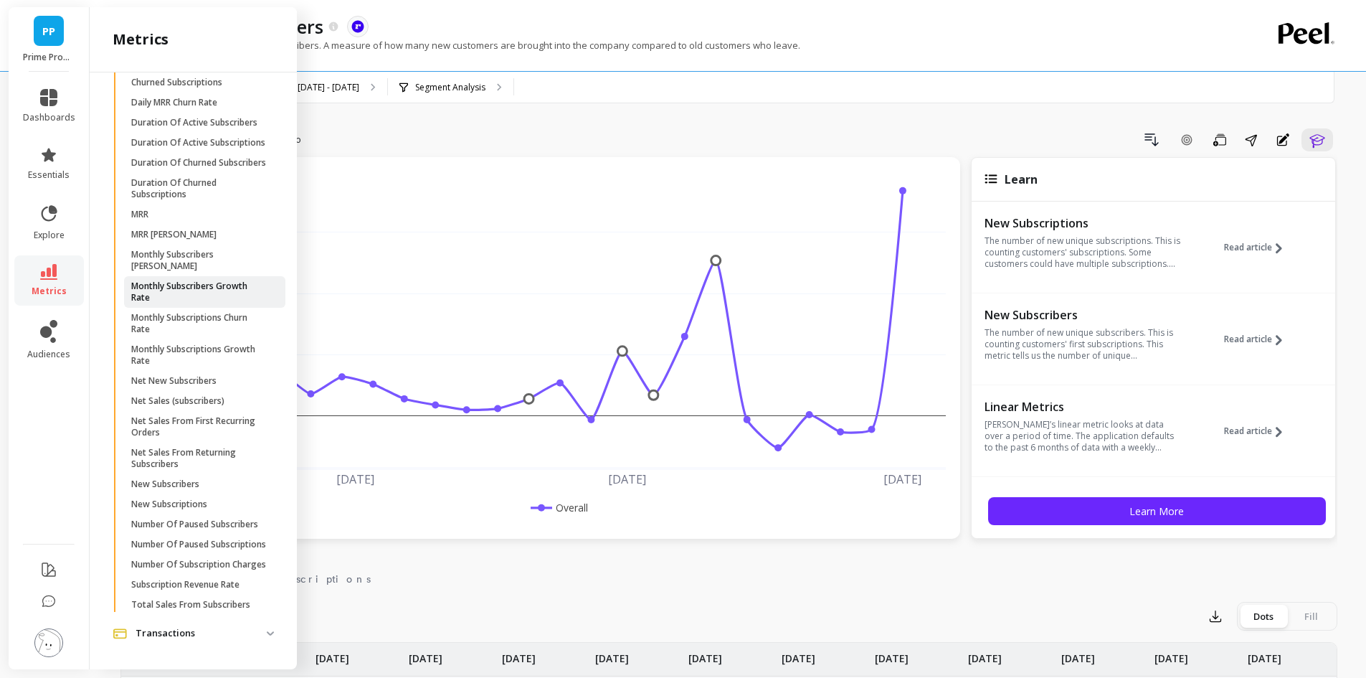
scroll to position [531, 0]
click at [224, 395] on p "Net Sales (subscribers)" at bounding box center [177, 400] width 93 height 11
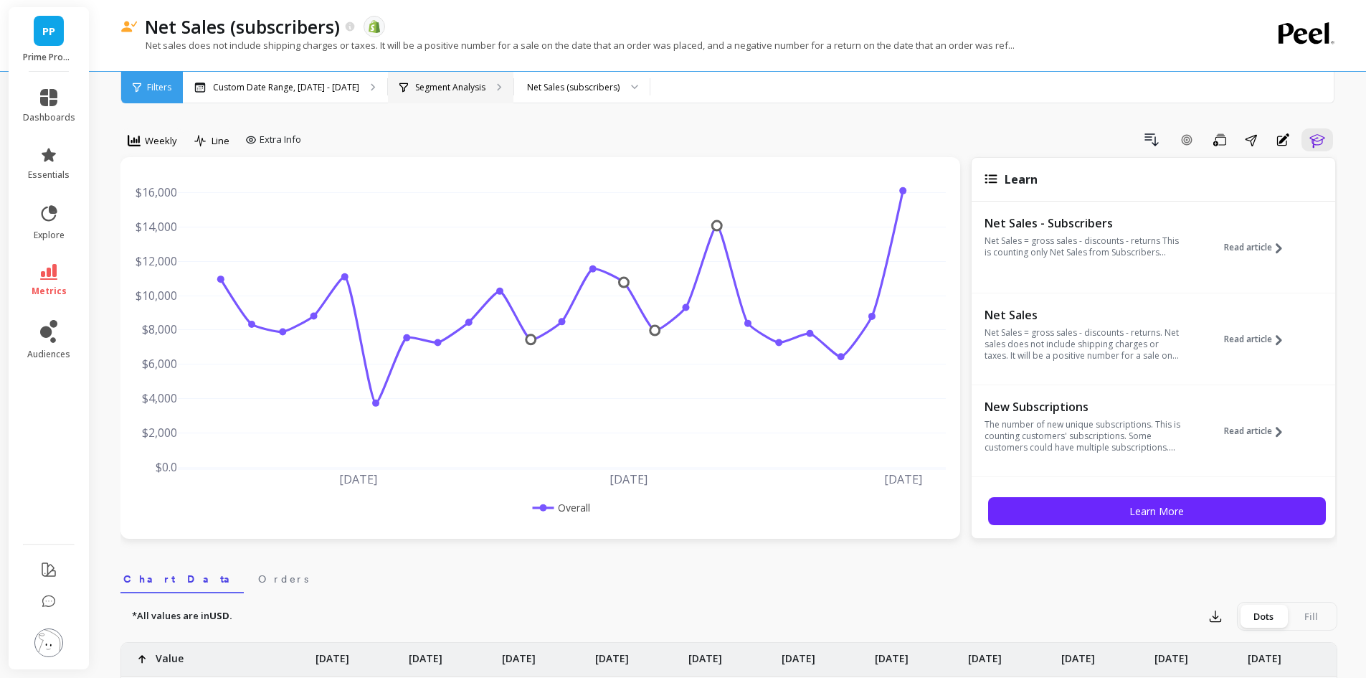
click at [468, 87] on p "Segment Analysis" at bounding box center [450, 87] width 70 height 11
click at [606, 95] on div "Net Sales (subscribers)" at bounding box center [582, 88] width 136 height 32
click at [43, 283] on link "metrics" at bounding box center [49, 280] width 52 height 33
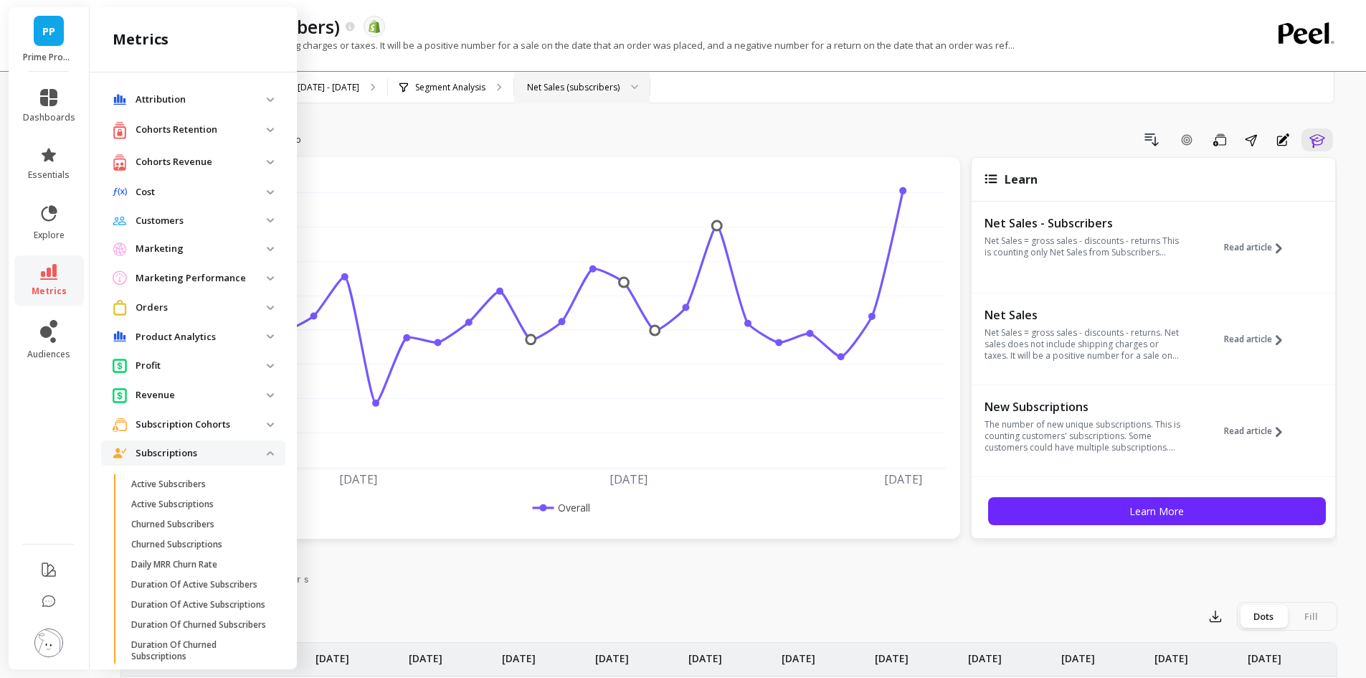
scroll to position [531, 0]
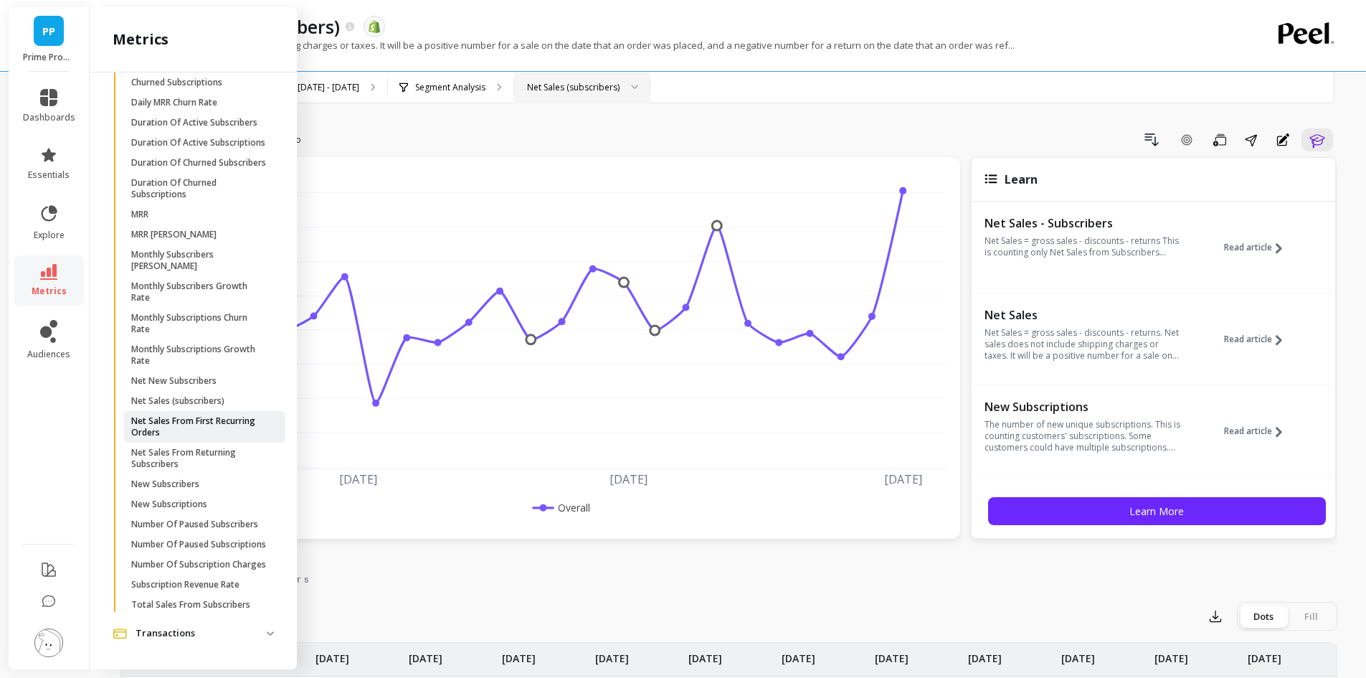
click at [205, 415] on p "Net Sales From First Recurring Orders" at bounding box center [199, 426] width 137 height 23
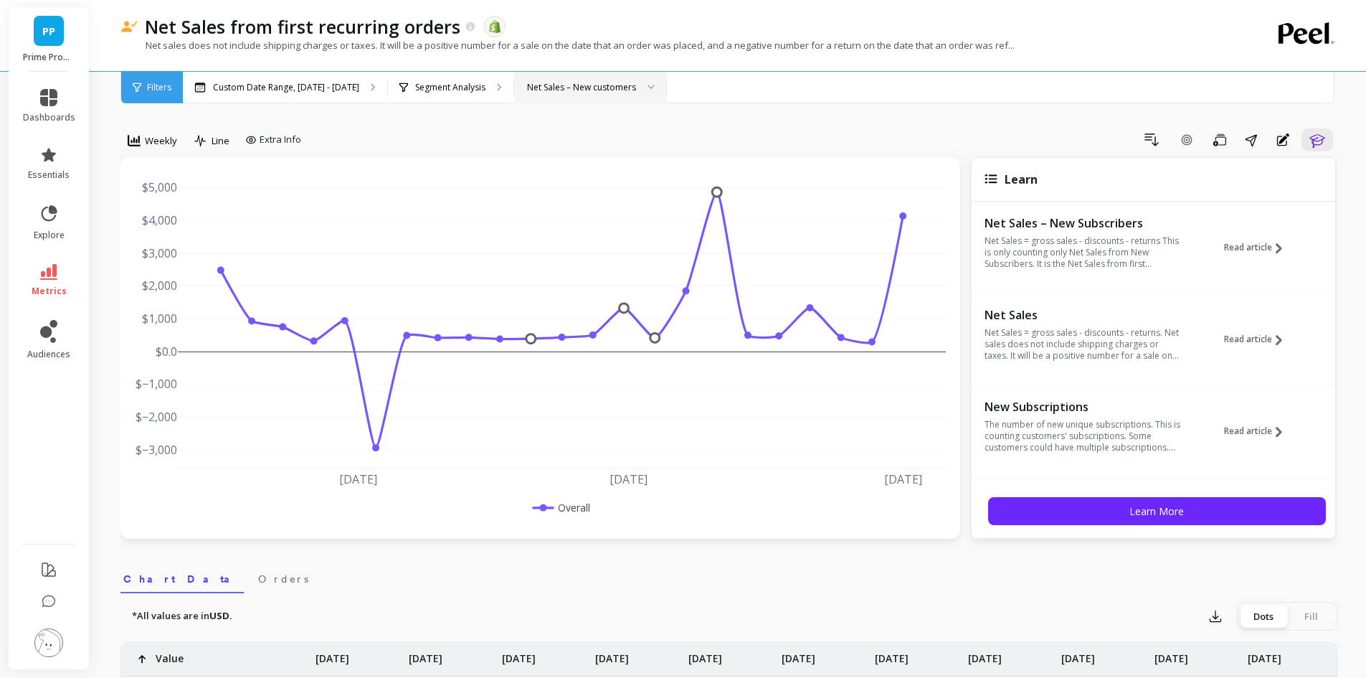
click at [598, 84] on div "Net Sales – New customers" at bounding box center [581, 87] width 109 height 14
click at [58, 272] on link "metrics" at bounding box center [49, 280] width 52 height 33
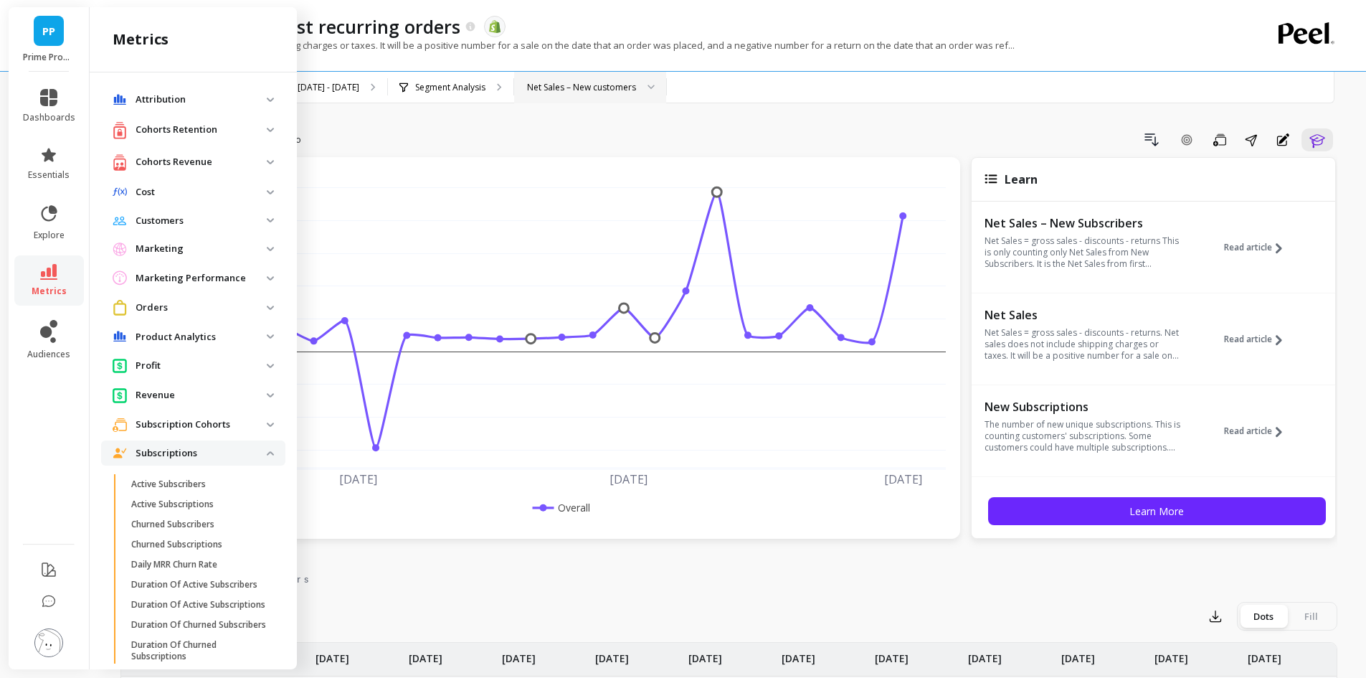
scroll to position [531, 0]
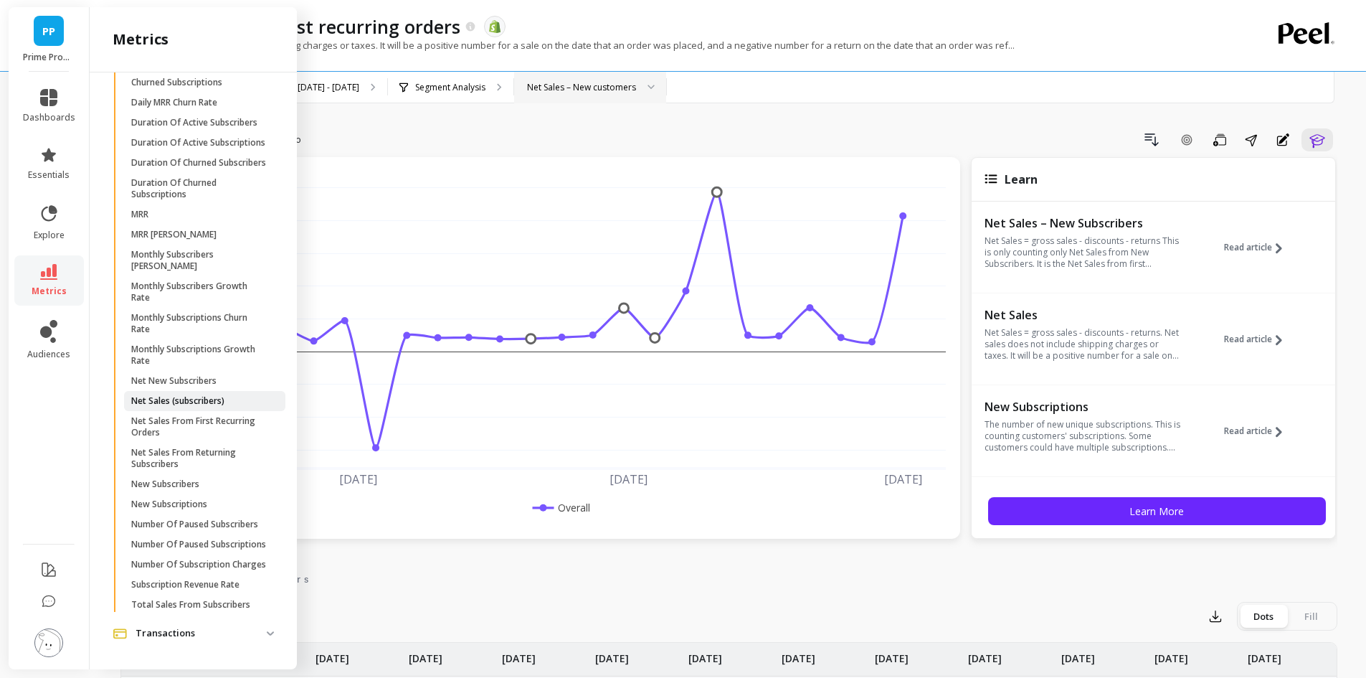
click at [178, 395] on p "Net Sales (subscribers)" at bounding box center [177, 400] width 93 height 11
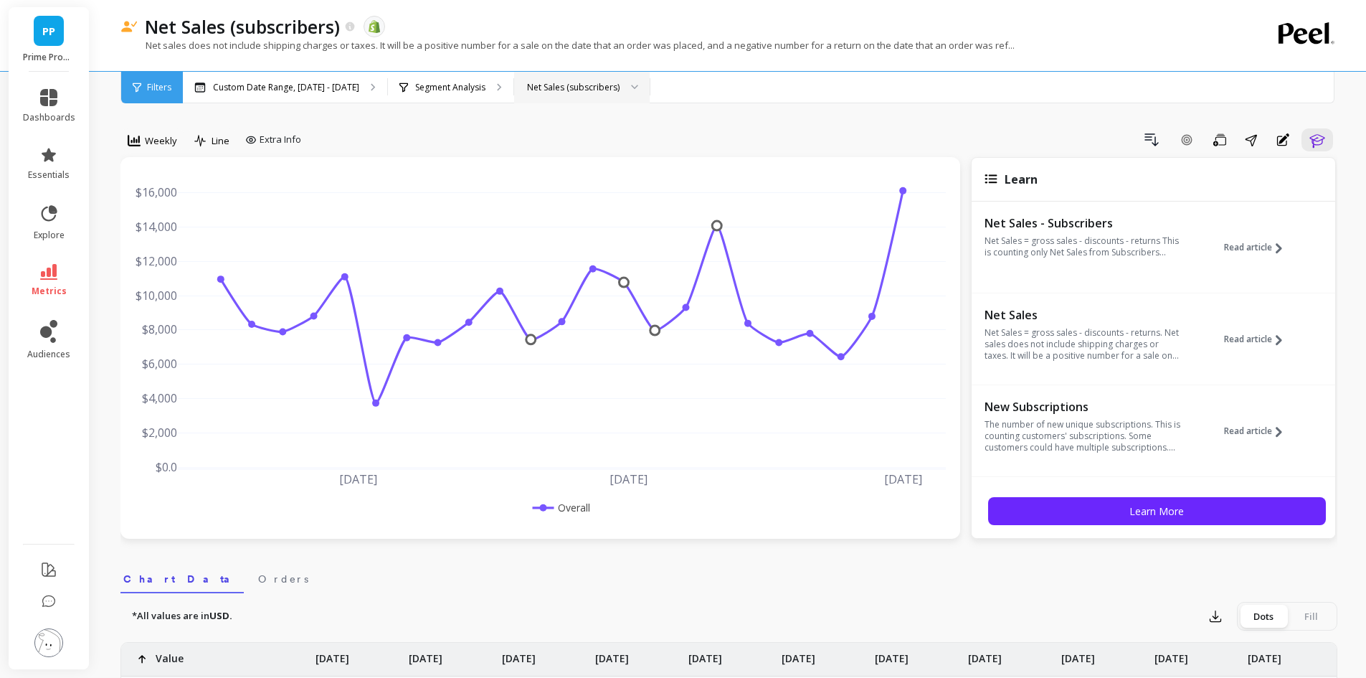
click at [588, 85] on div "Net Sales (subscribers)" at bounding box center [573, 87] width 93 height 14
click at [595, 154] on div "Net Sales – New customers" at bounding box center [582, 155] width 117 height 14
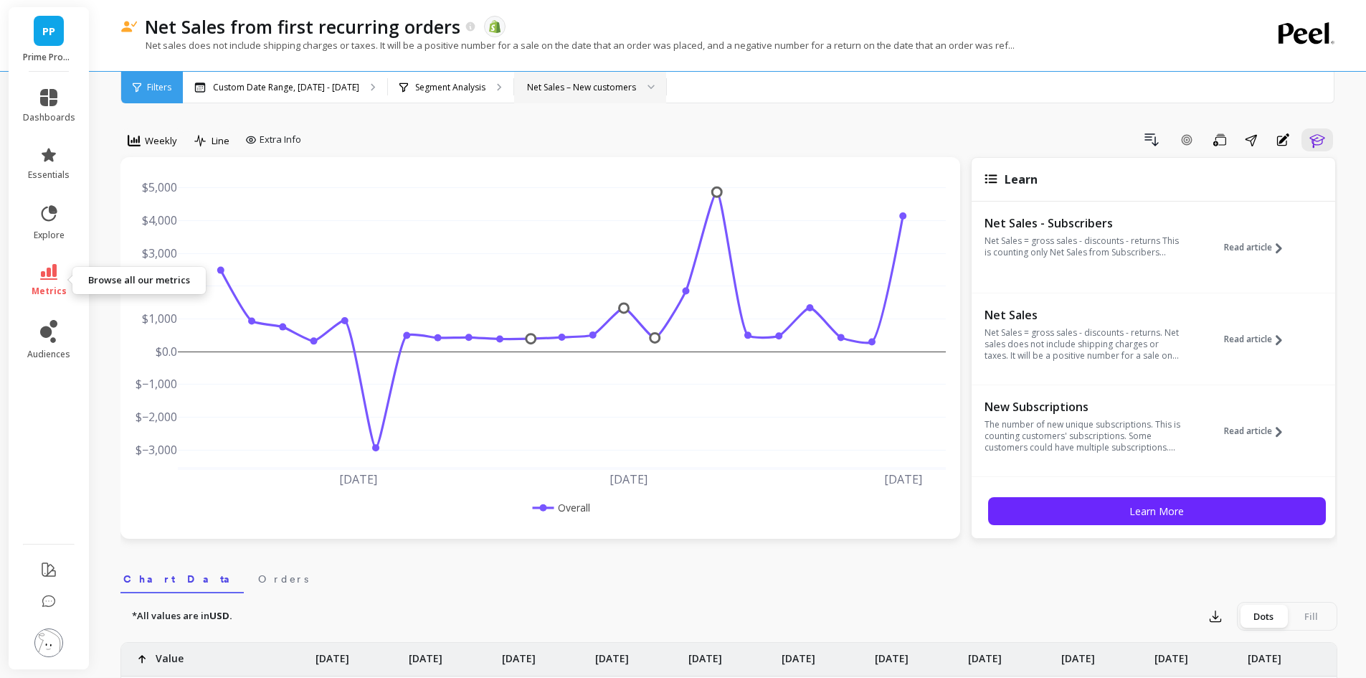
click at [39, 264] on link "metrics" at bounding box center [49, 280] width 52 height 33
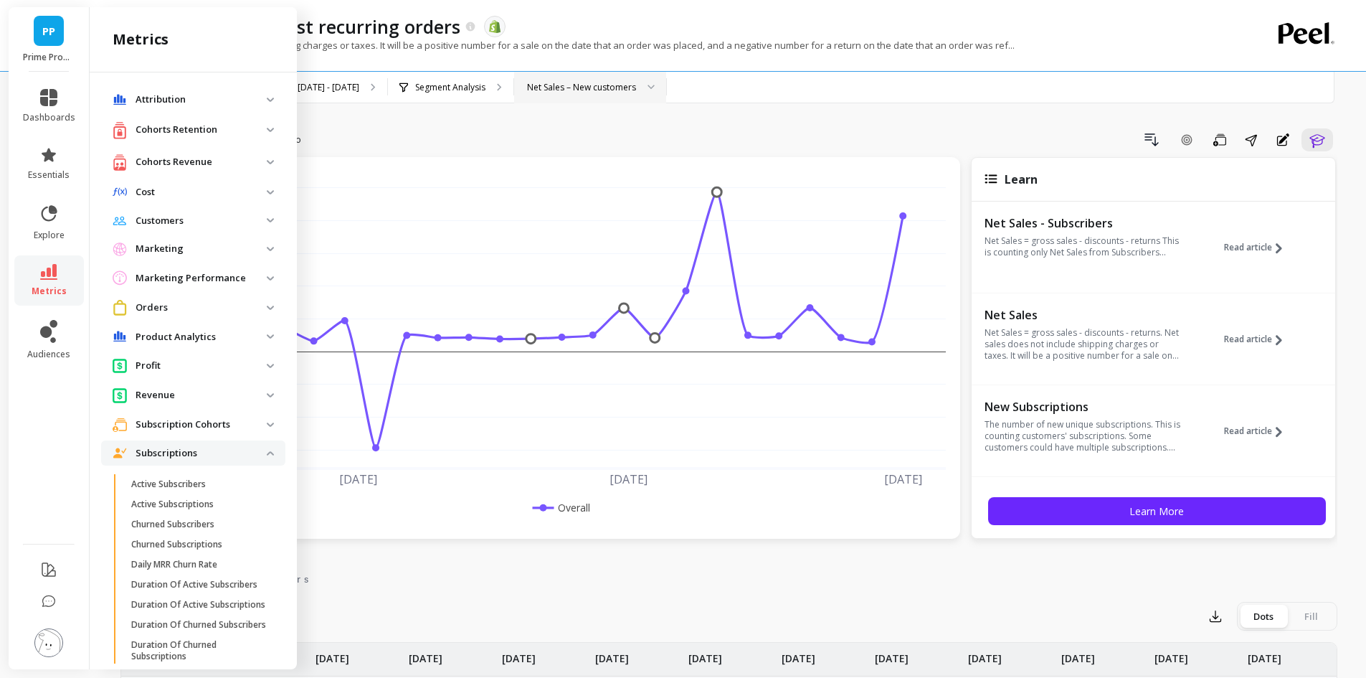
scroll to position [531, 0]
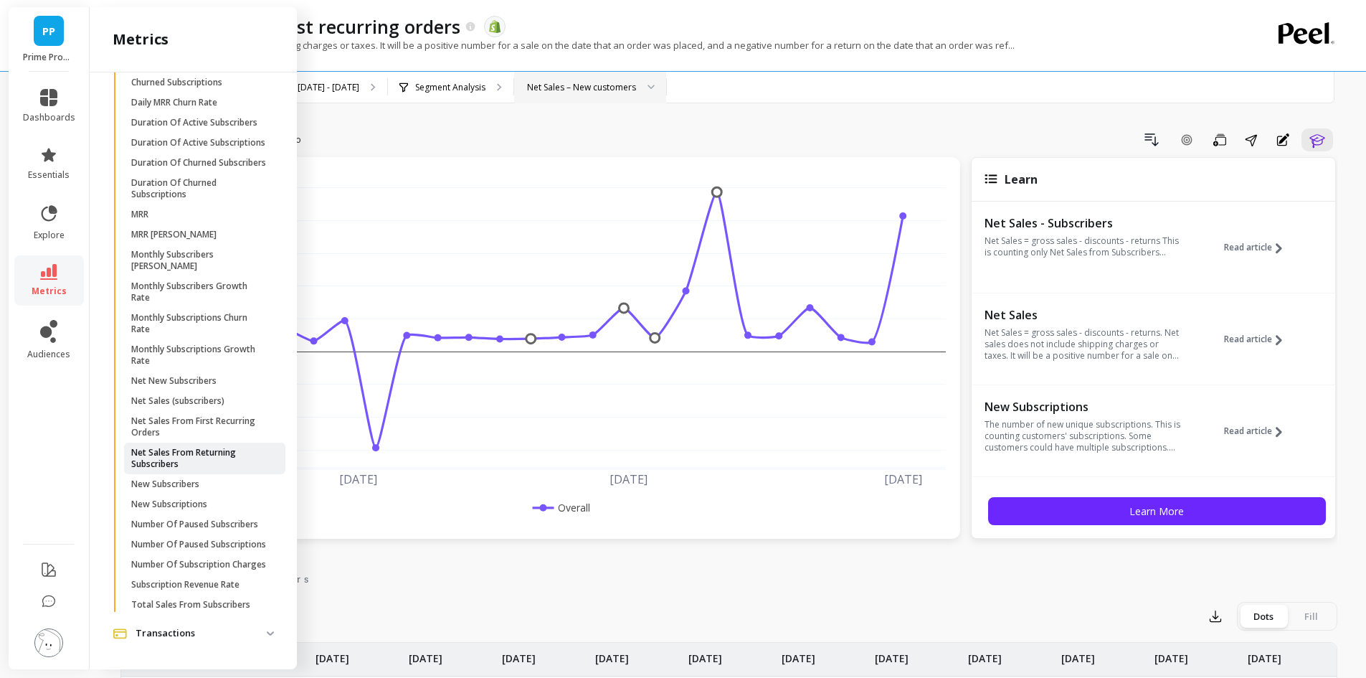
click at [225, 447] on p "Net Sales From Returning Subscribers" at bounding box center [199, 458] width 137 height 23
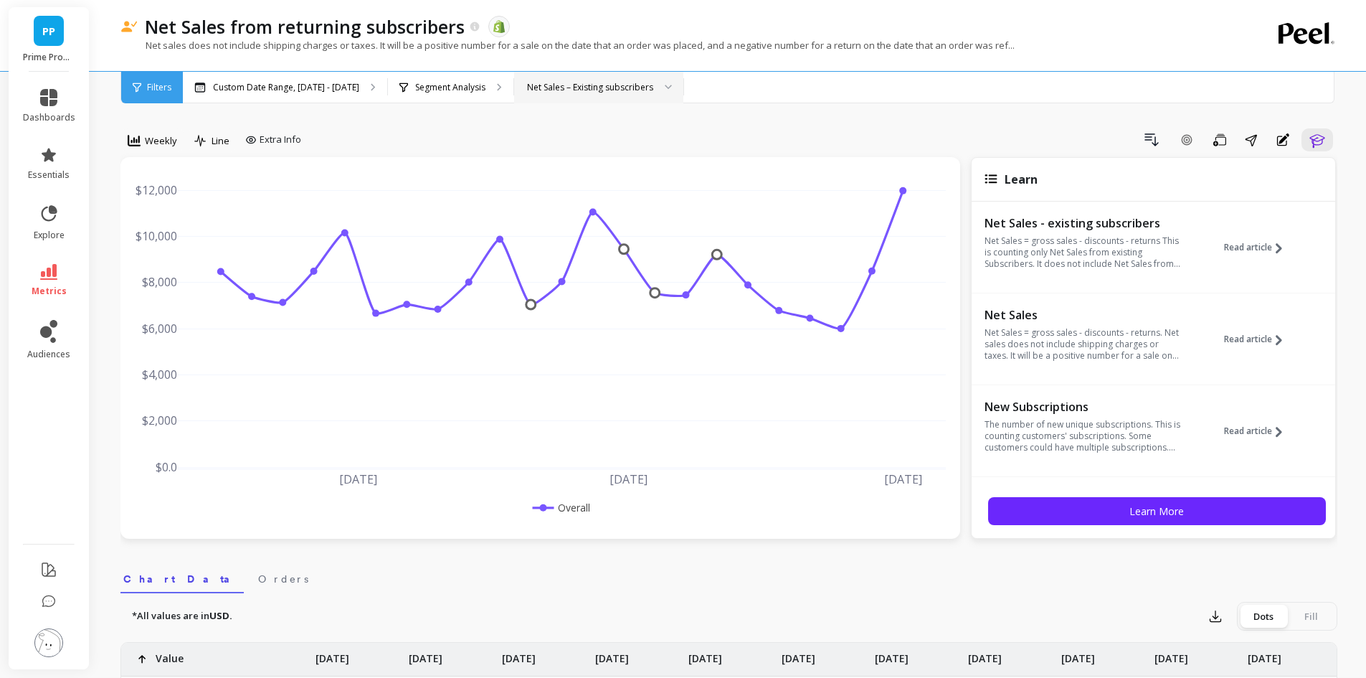
click at [631, 82] on div "Net Sales – Existing subscribers" at bounding box center [590, 87] width 126 height 14
click at [52, 265] on icon at bounding box center [48, 272] width 17 height 16
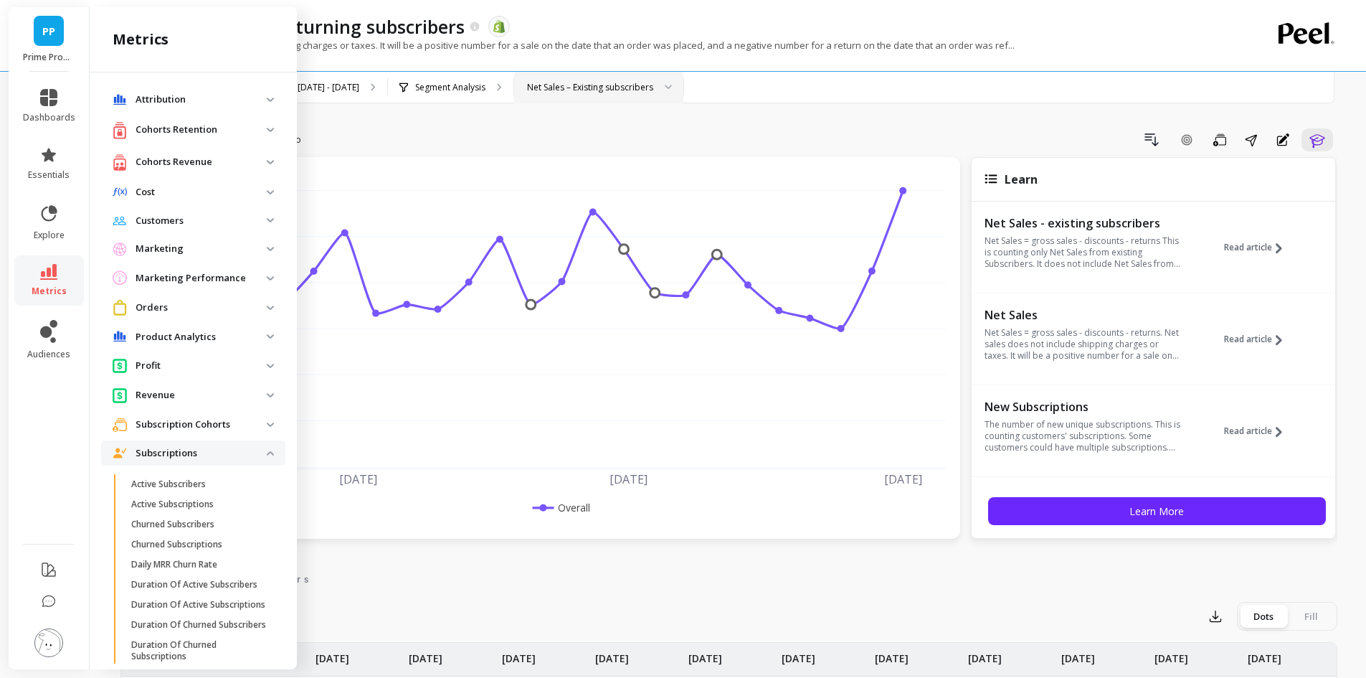
scroll to position [531, 0]
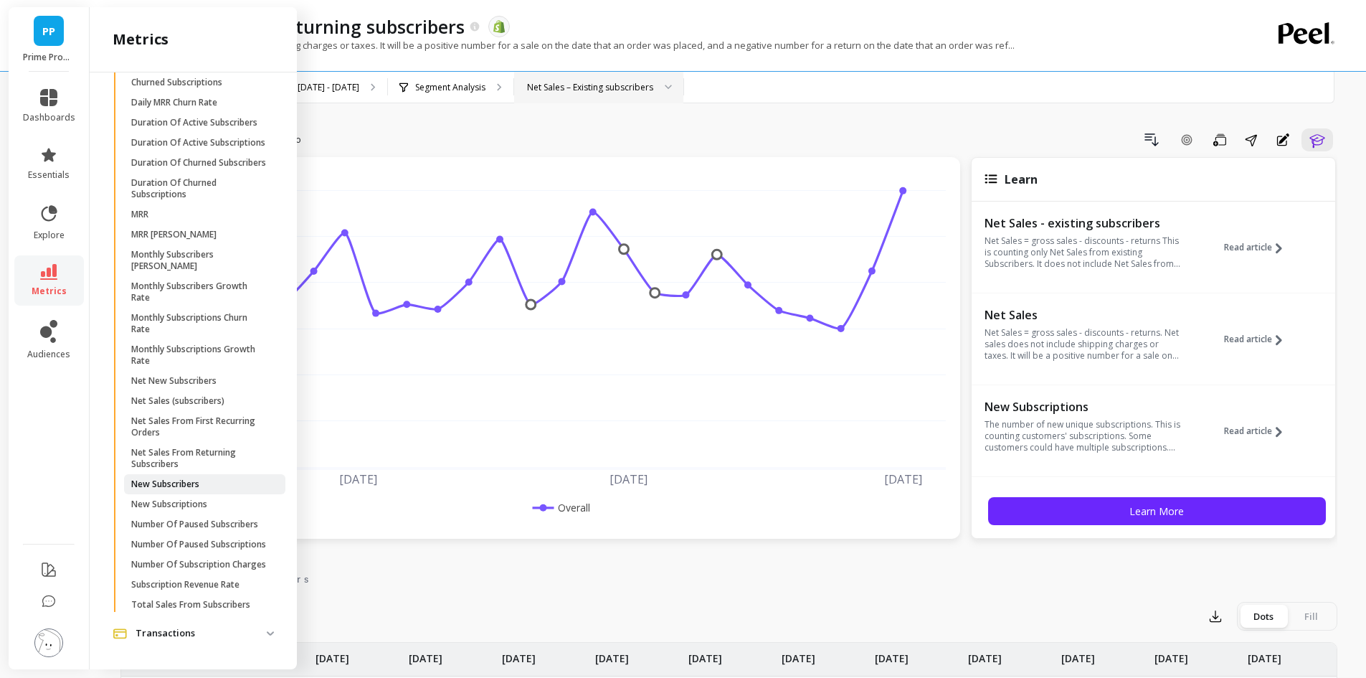
click at [220, 478] on span "New Subscribers" at bounding box center [199, 483] width 137 height 11
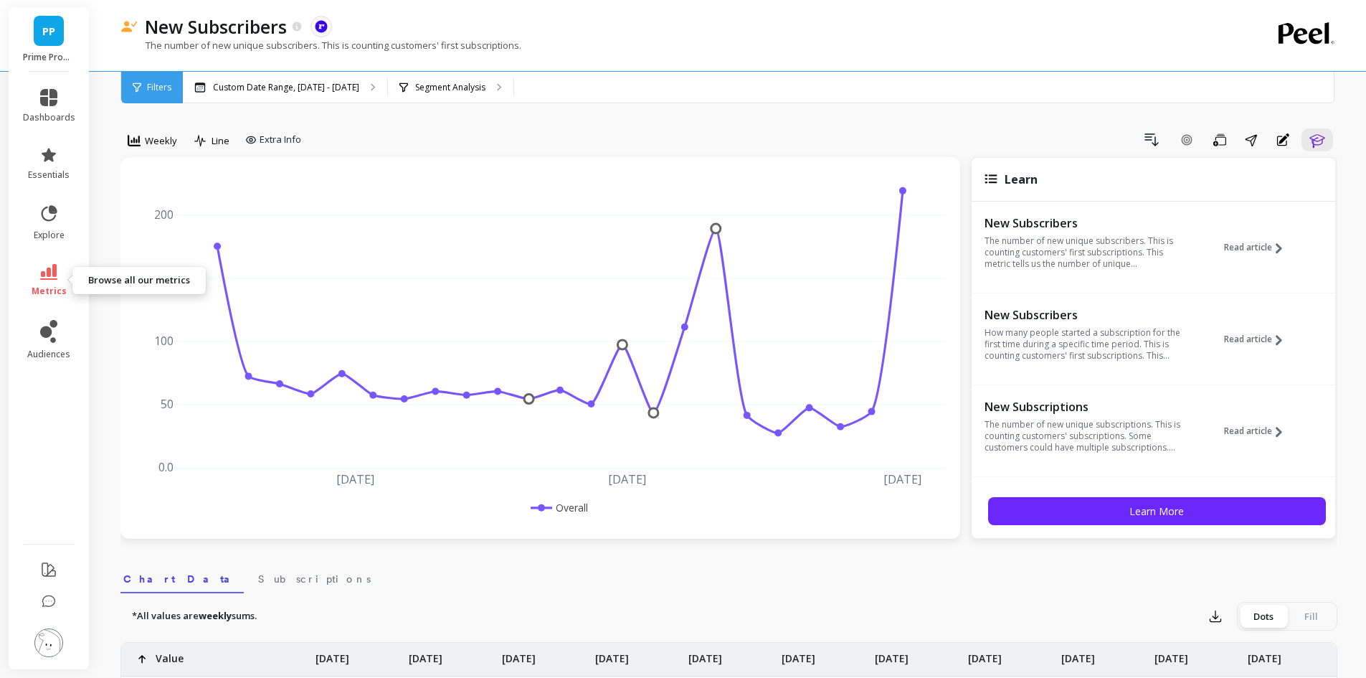
click at [50, 274] on icon at bounding box center [48, 272] width 17 height 16
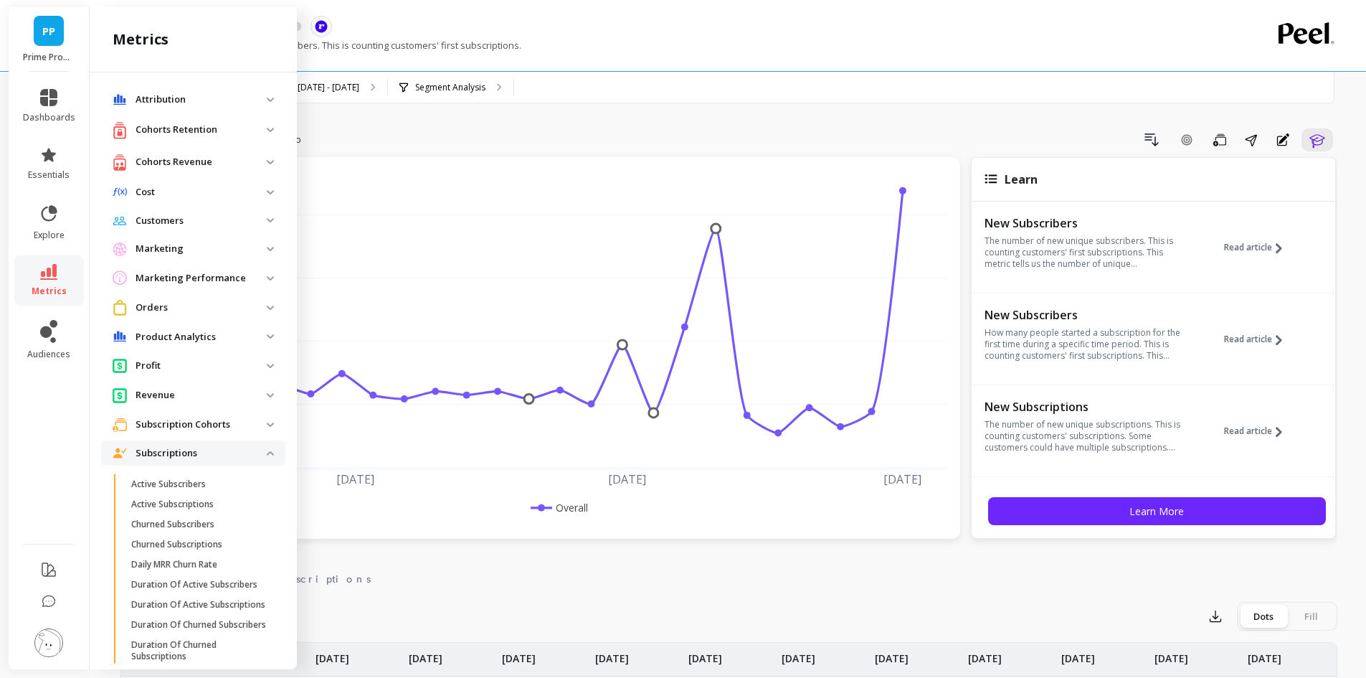
scroll to position [531, 0]
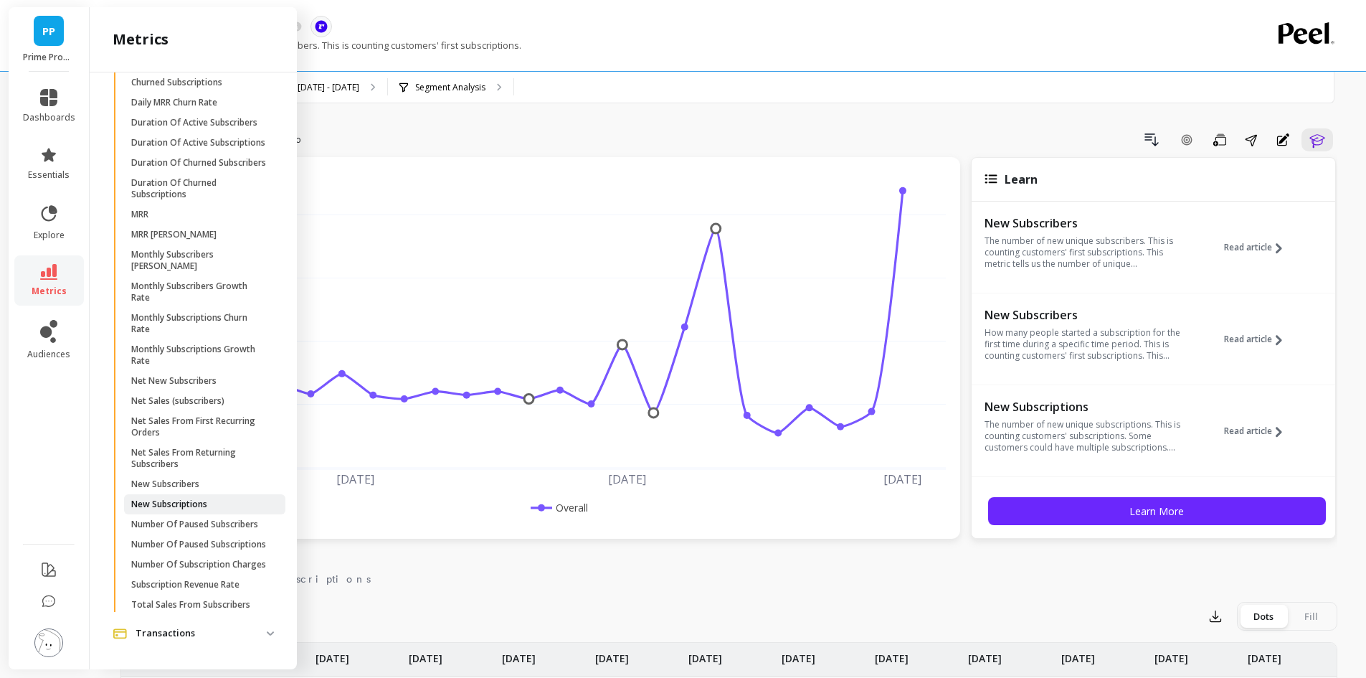
click at [204, 499] on p "New Subscriptions" at bounding box center [169, 504] width 76 height 11
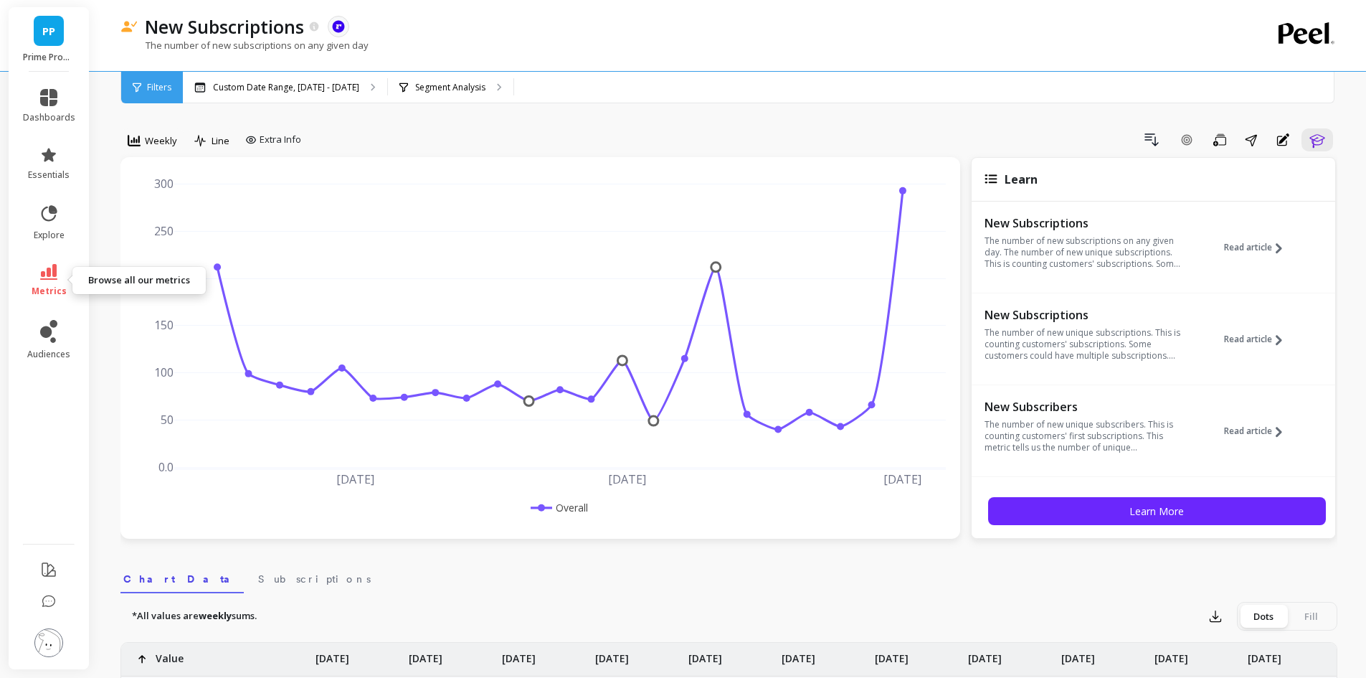
click at [57, 282] on link "metrics" at bounding box center [49, 280] width 52 height 33
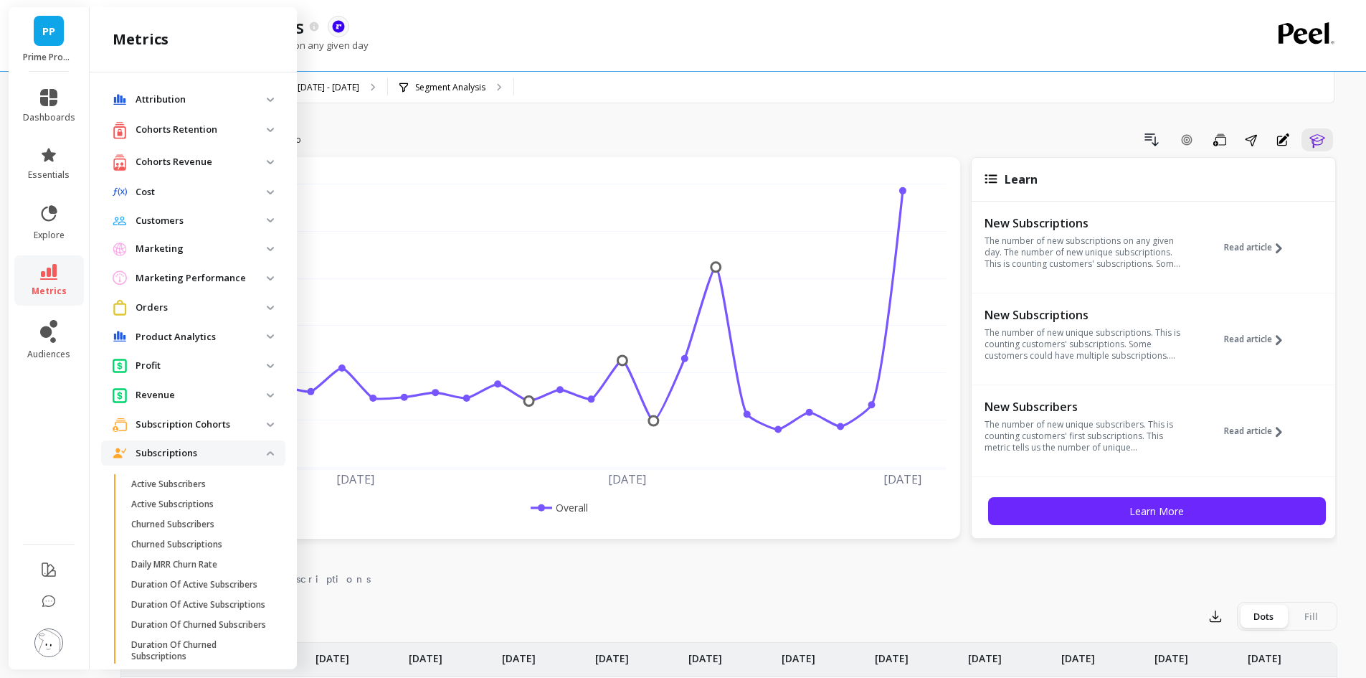
scroll to position [531, 0]
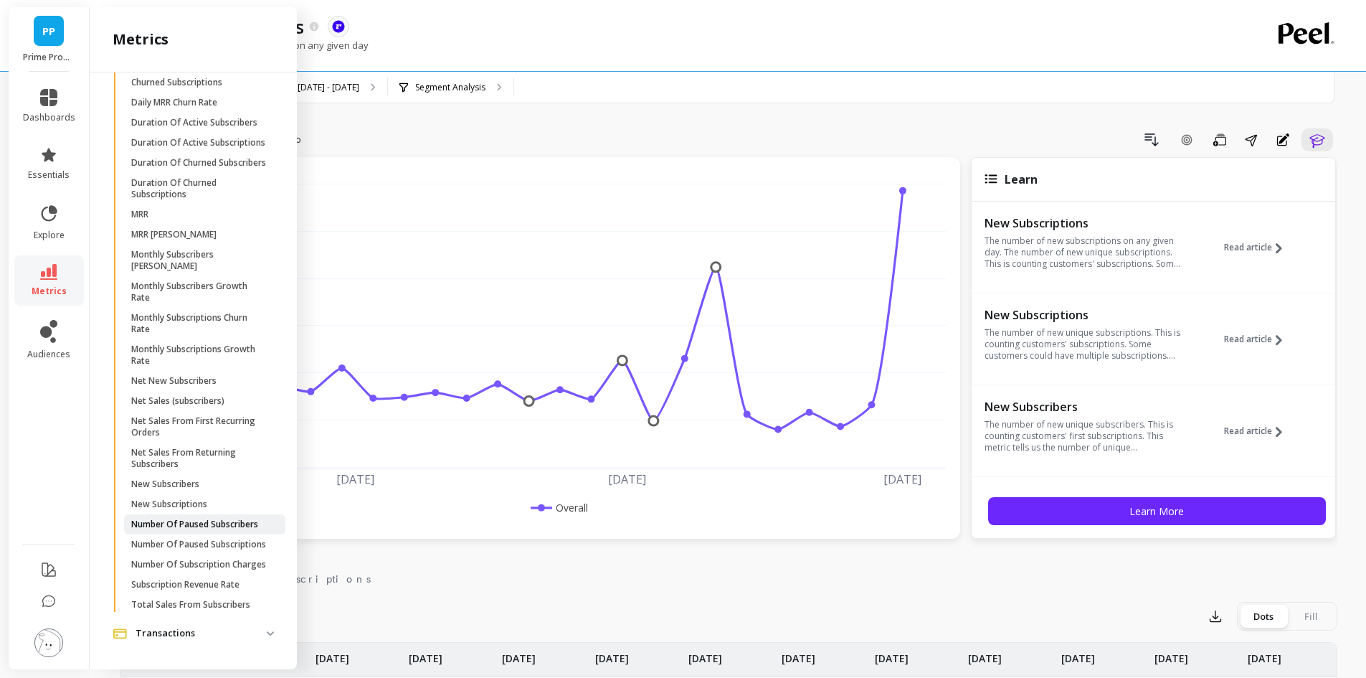
click at [234, 519] on p "Number Of Paused Subscribers" at bounding box center [194, 524] width 127 height 11
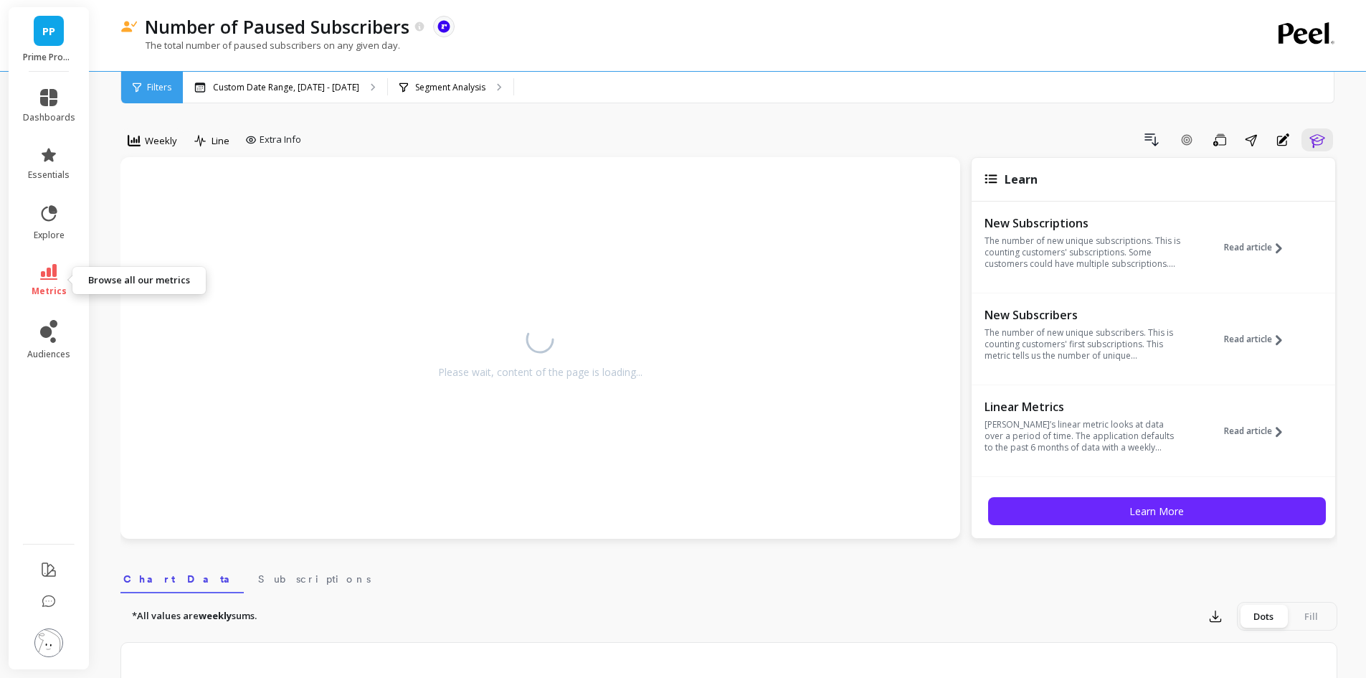
click at [58, 272] on link "metrics" at bounding box center [49, 280] width 52 height 33
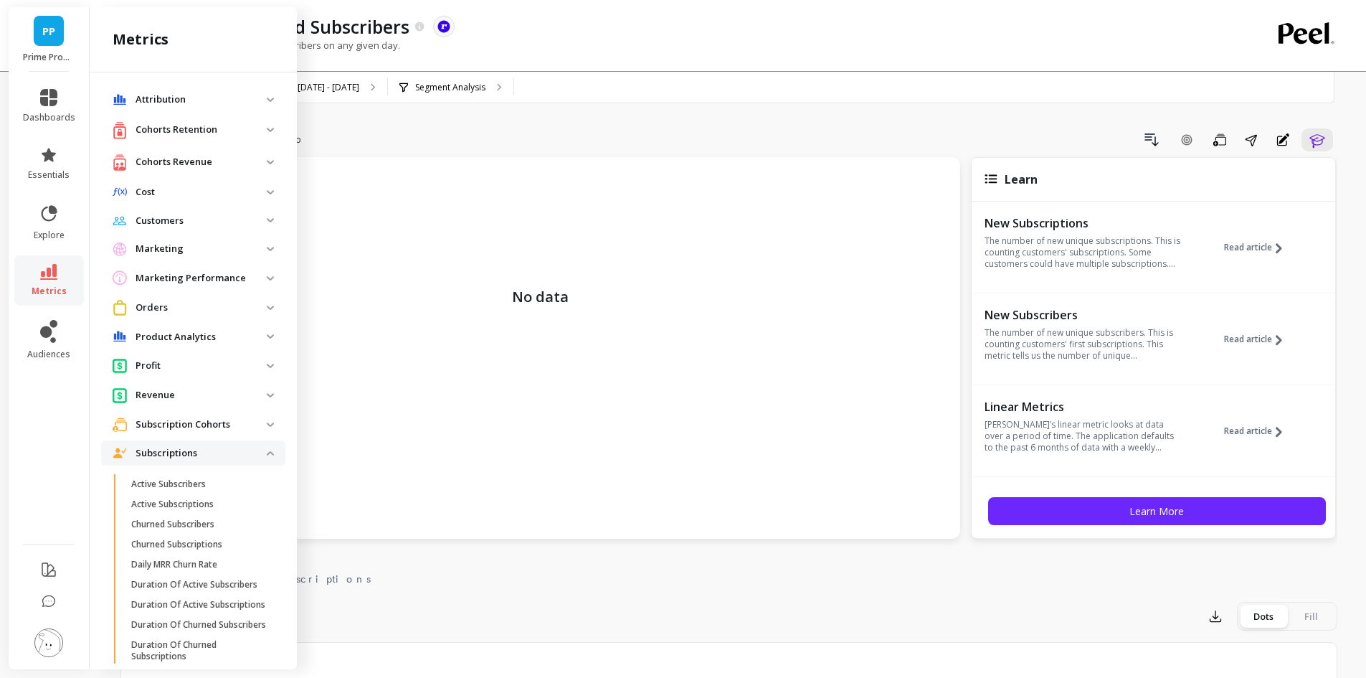
scroll to position [531, 0]
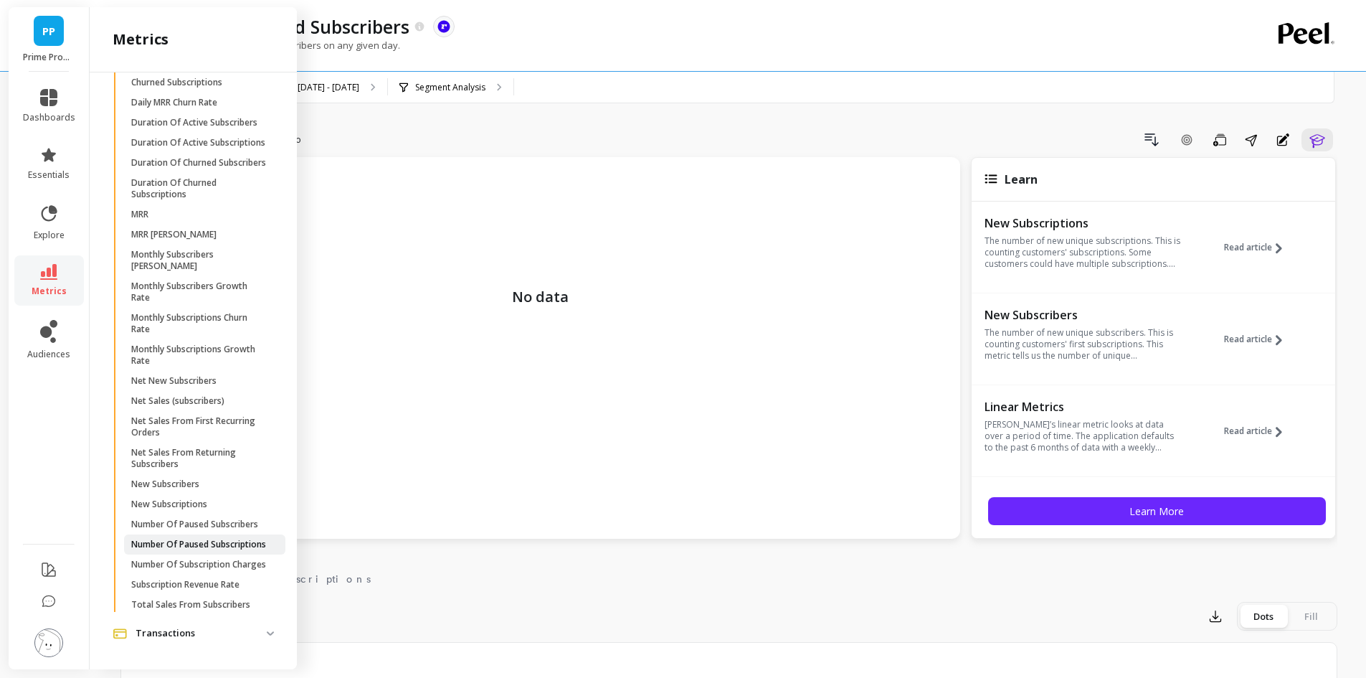
click at [176, 539] on p "Number Of Paused Subscriptions" at bounding box center [198, 544] width 135 height 11
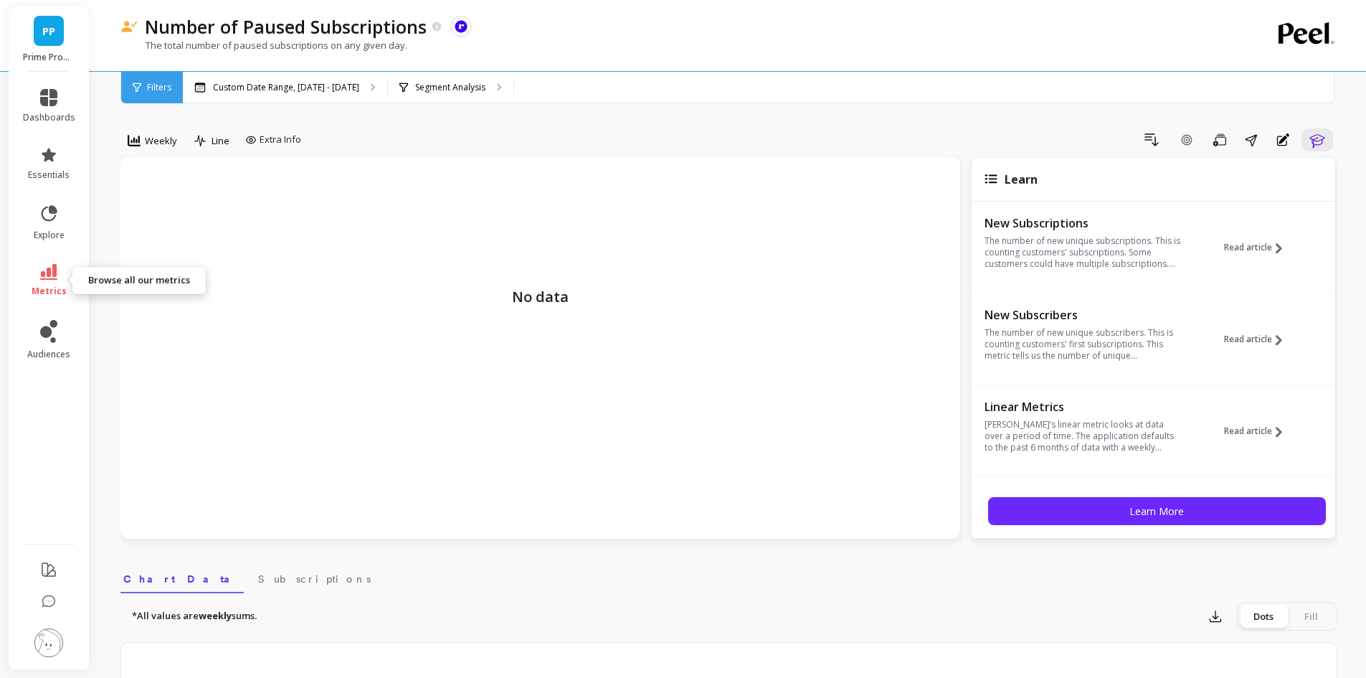
click at [53, 275] on icon at bounding box center [48, 272] width 17 height 16
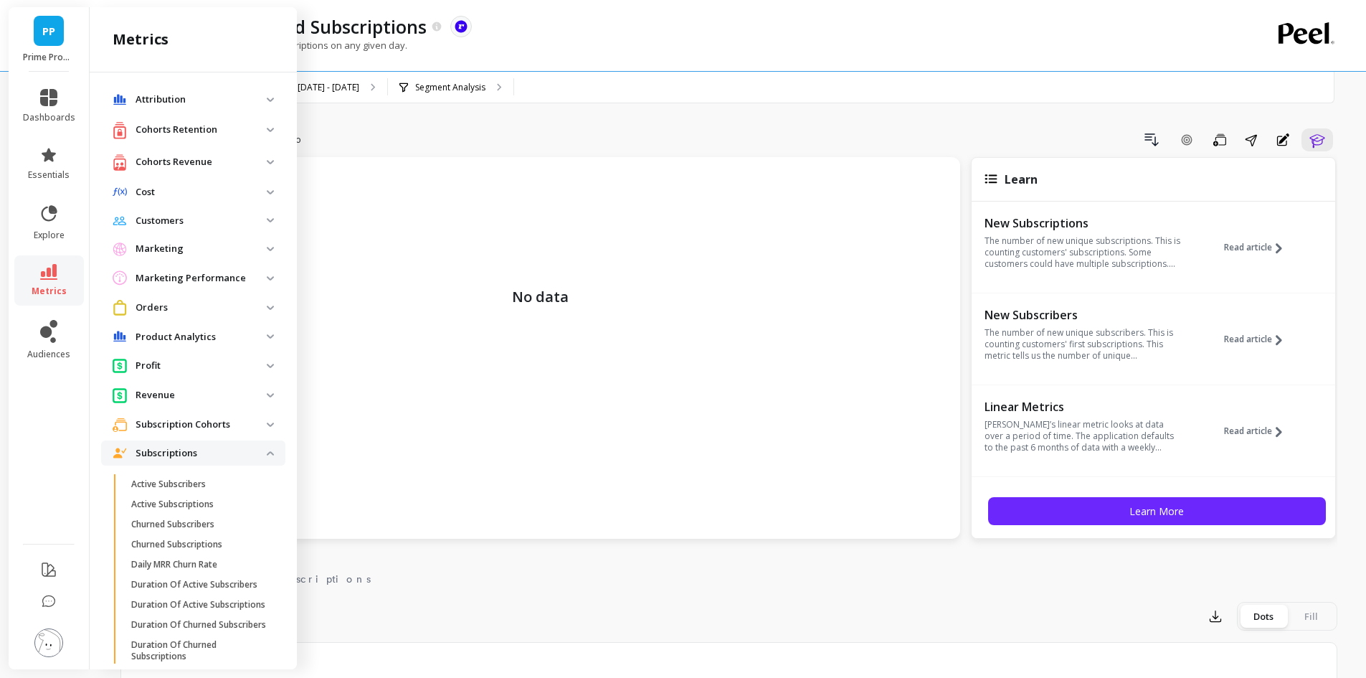
scroll to position [531, 0]
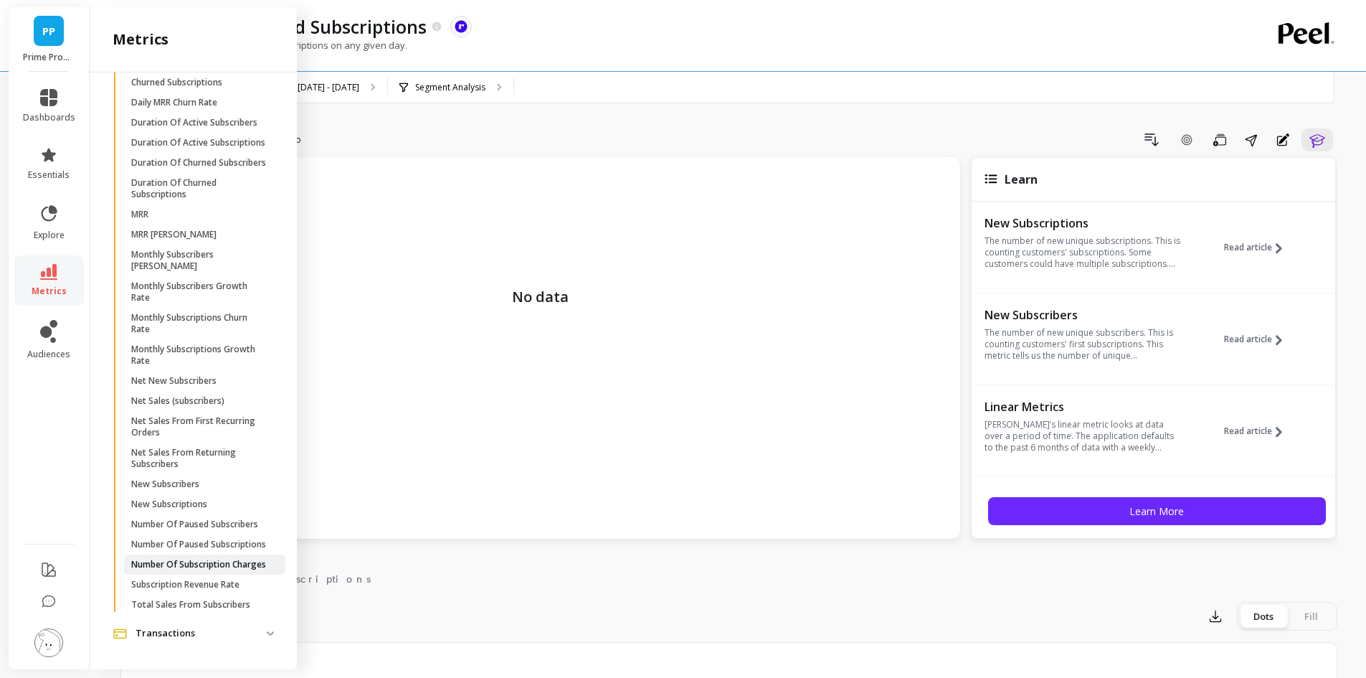
click at [172, 559] on p "Number Of Subscription Charges" at bounding box center [198, 564] width 135 height 11
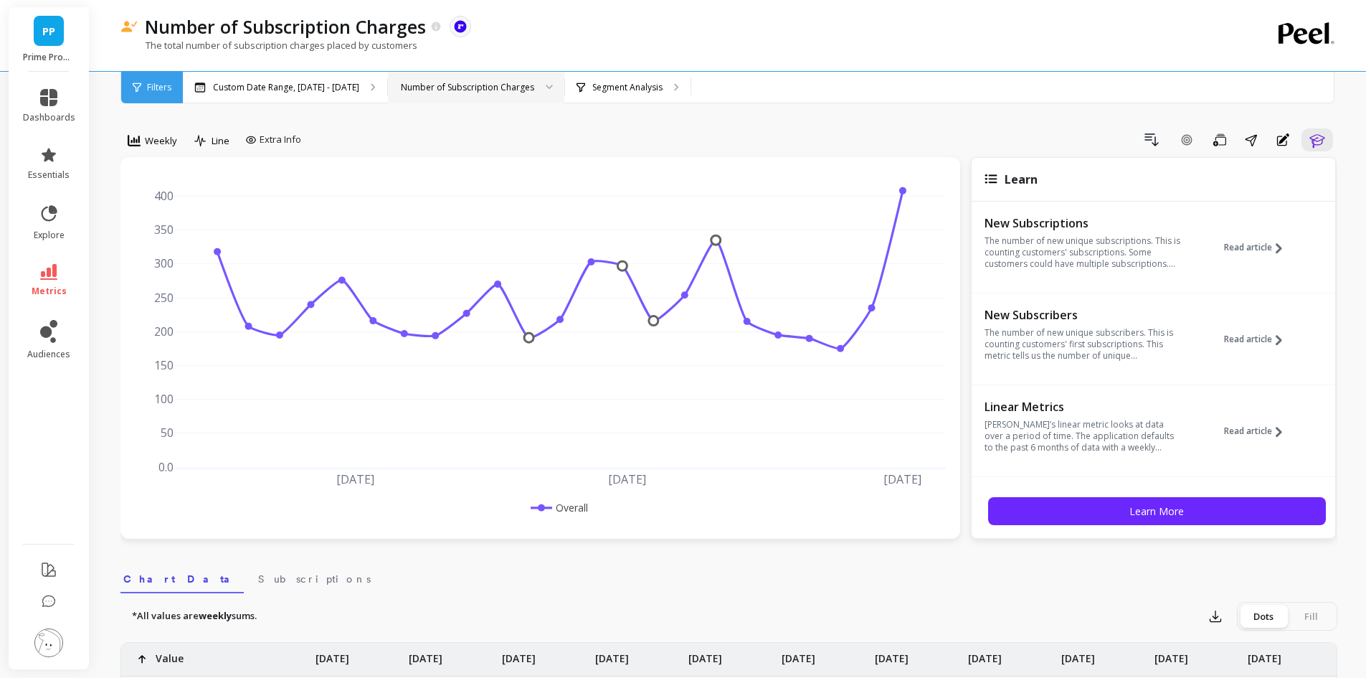
click at [483, 86] on div "Number of Subscription Charges" at bounding box center [467, 87] width 133 height 14
click at [37, 278] on link "metrics" at bounding box center [49, 280] width 52 height 33
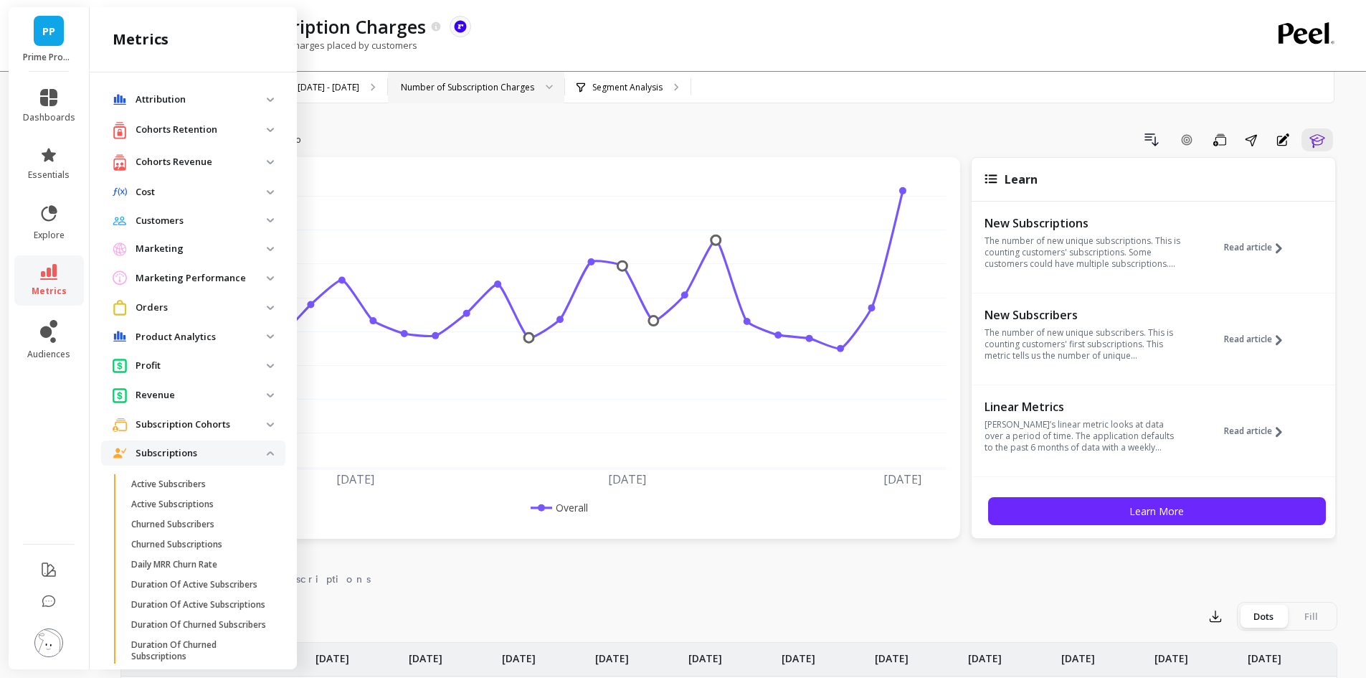
scroll to position [531, 0]
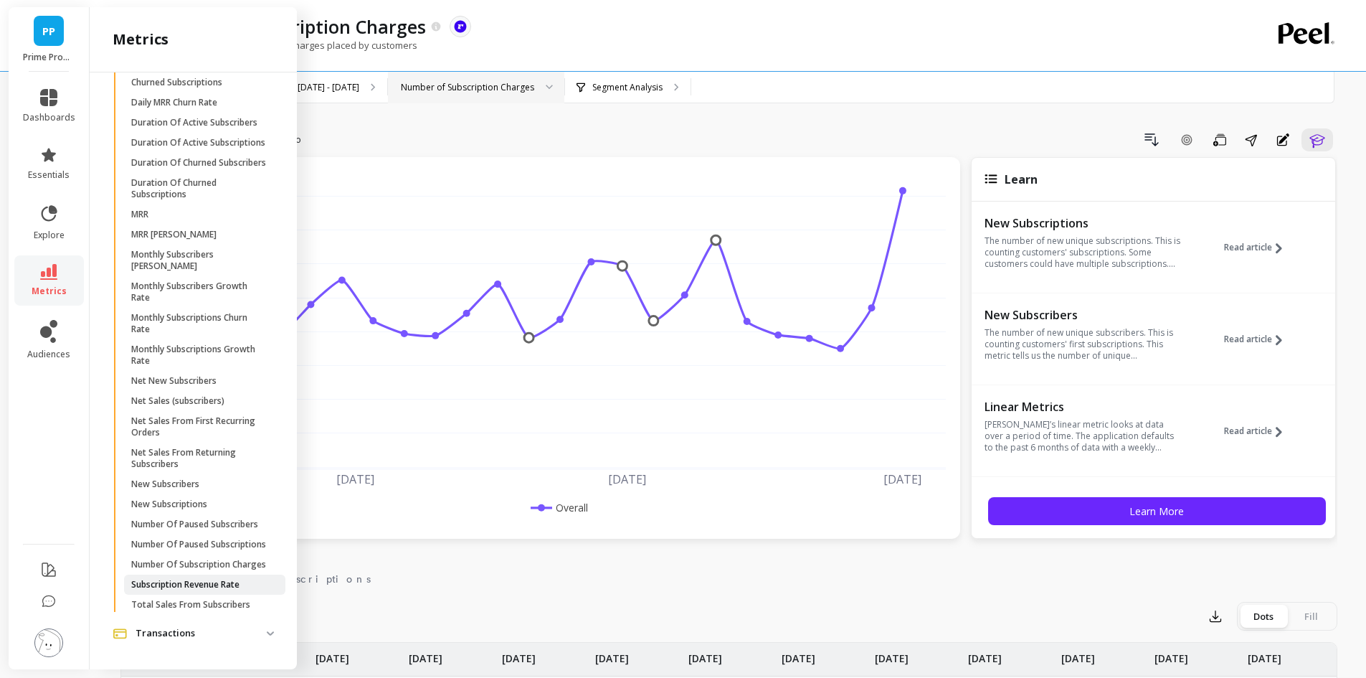
click at [227, 582] on p "Subscription Revenue Rate" at bounding box center [185, 584] width 108 height 11
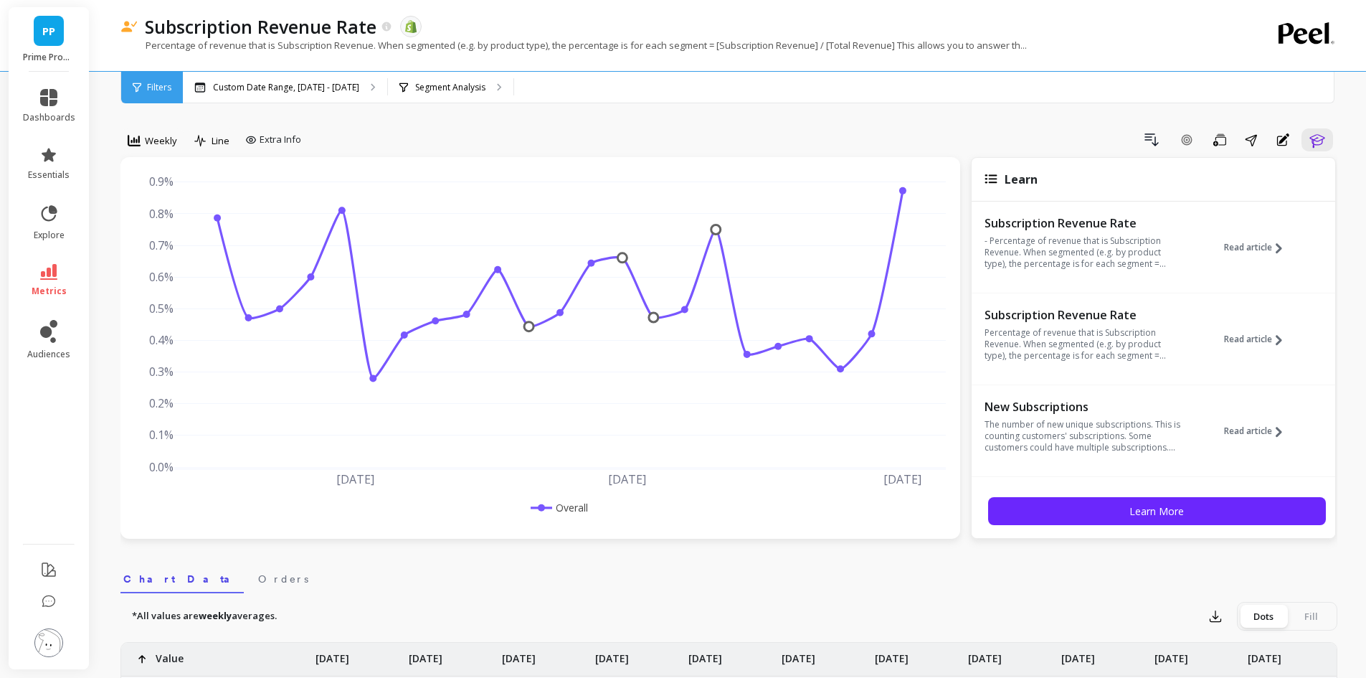
click at [60, 260] on li "metrics" at bounding box center [49, 280] width 70 height 50
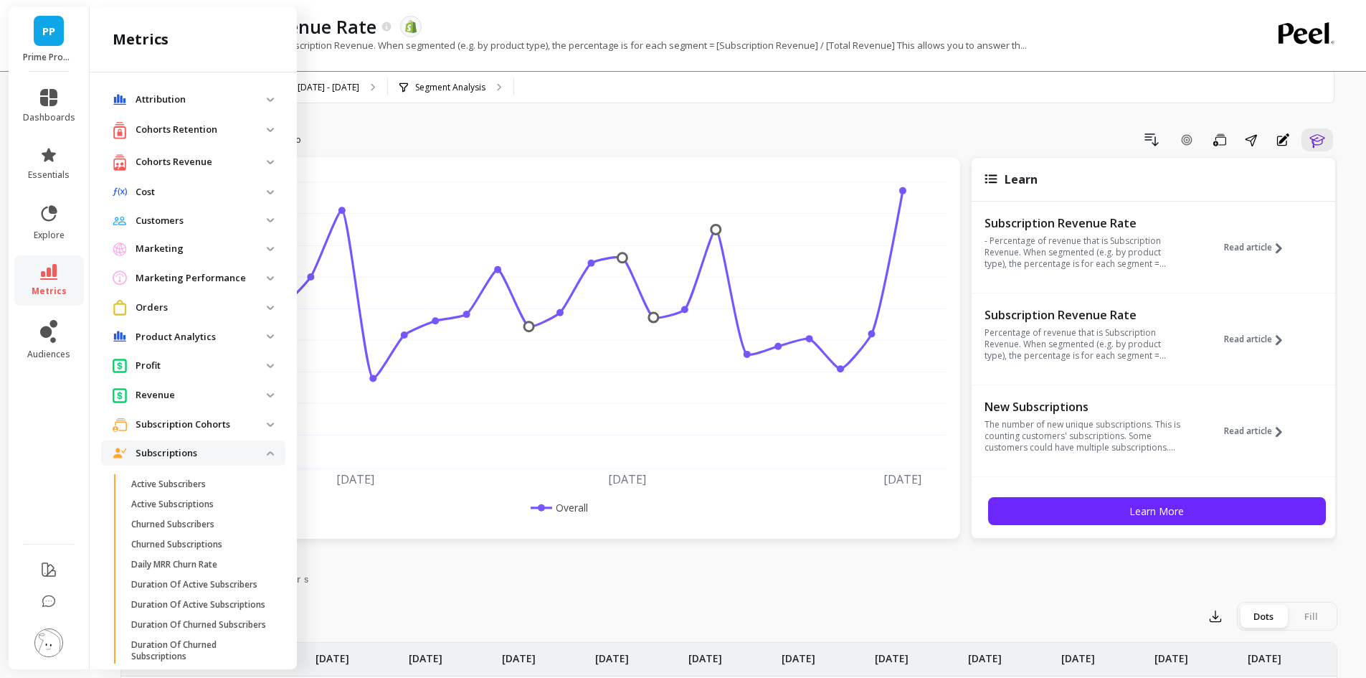
scroll to position [531, 0]
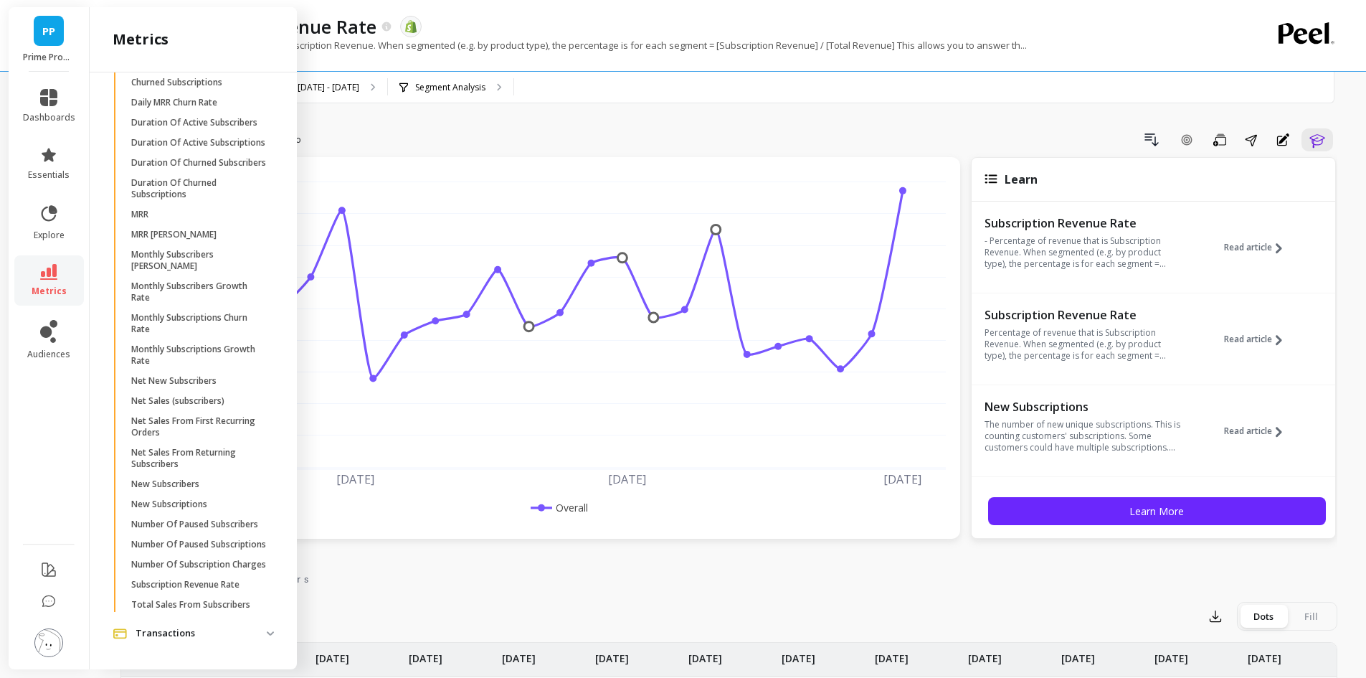
click at [206, 609] on p "Total Sales From Subscribers" at bounding box center [190, 604] width 119 height 11
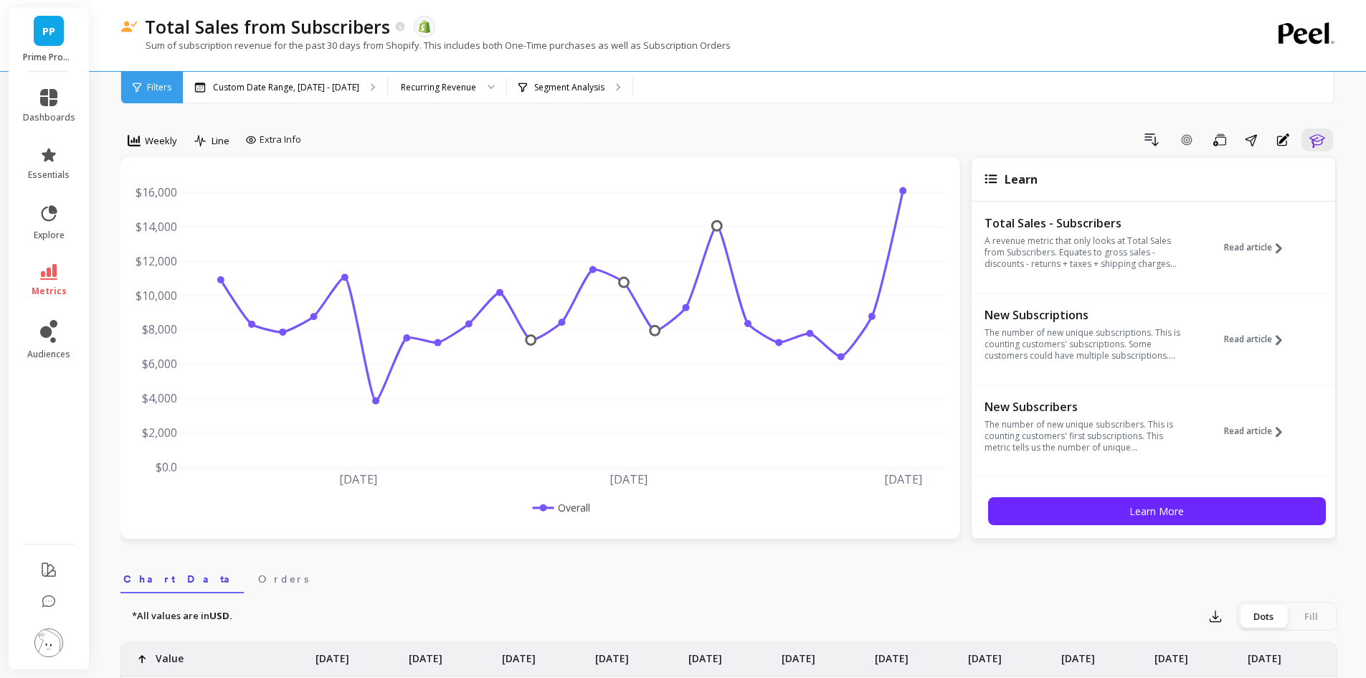
click at [583, 87] on p "Segment Analysis" at bounding box center [569, 87] width 70 height 11
click at [452, 89] on div "Recurring Revenue" at bounding box center [438, 87] width 75 height 14
click at [770, 136] on div "Drill Down Add Goal Save Share Annotations Learn" at bounding box center [822, 139] width 1031 height 23
click at [42, 267] on icon at bounding box center [48, 272] width 17 height 16
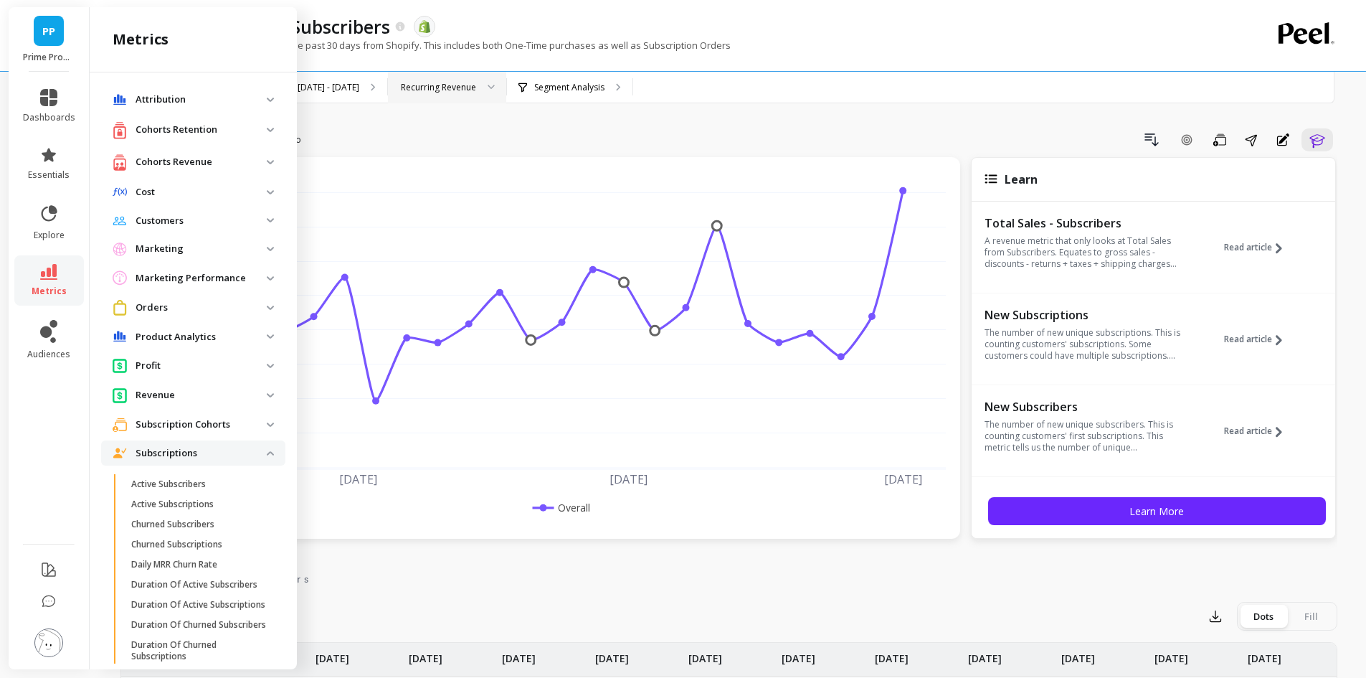
scroll to position [531, 0]
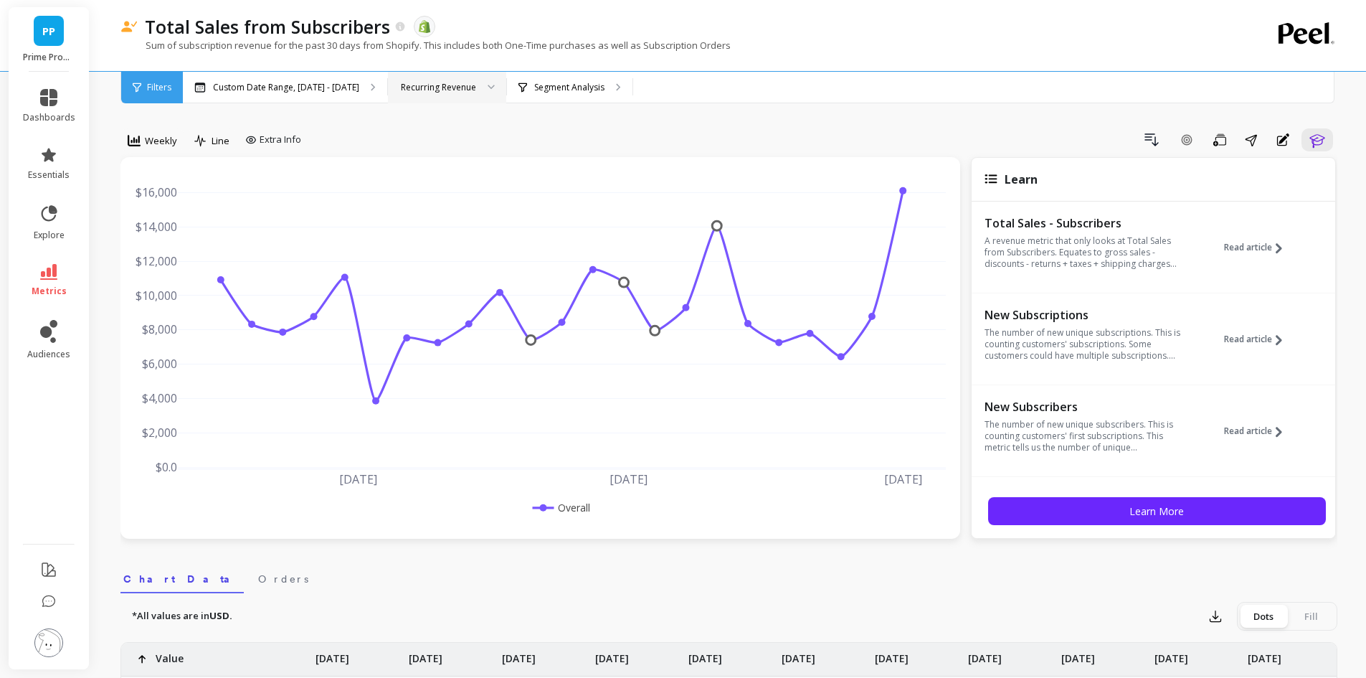
click at [462, 90] on div "Recurring Revenue" at bounding box center [438, 87] width 75 height 14
click at [580, 133] on div "Drill Down Add Goal Save Share Annotations Learn" at bounding box center [822, 139] width 1031 height 23
click at [443, 93] on div "Recurring Revenue" at bounding box center [438, 87] width 75 height 14
click at [453, 158] on div "New Recurring Revenue" at bounding box center [447, 155] width 100 height 14
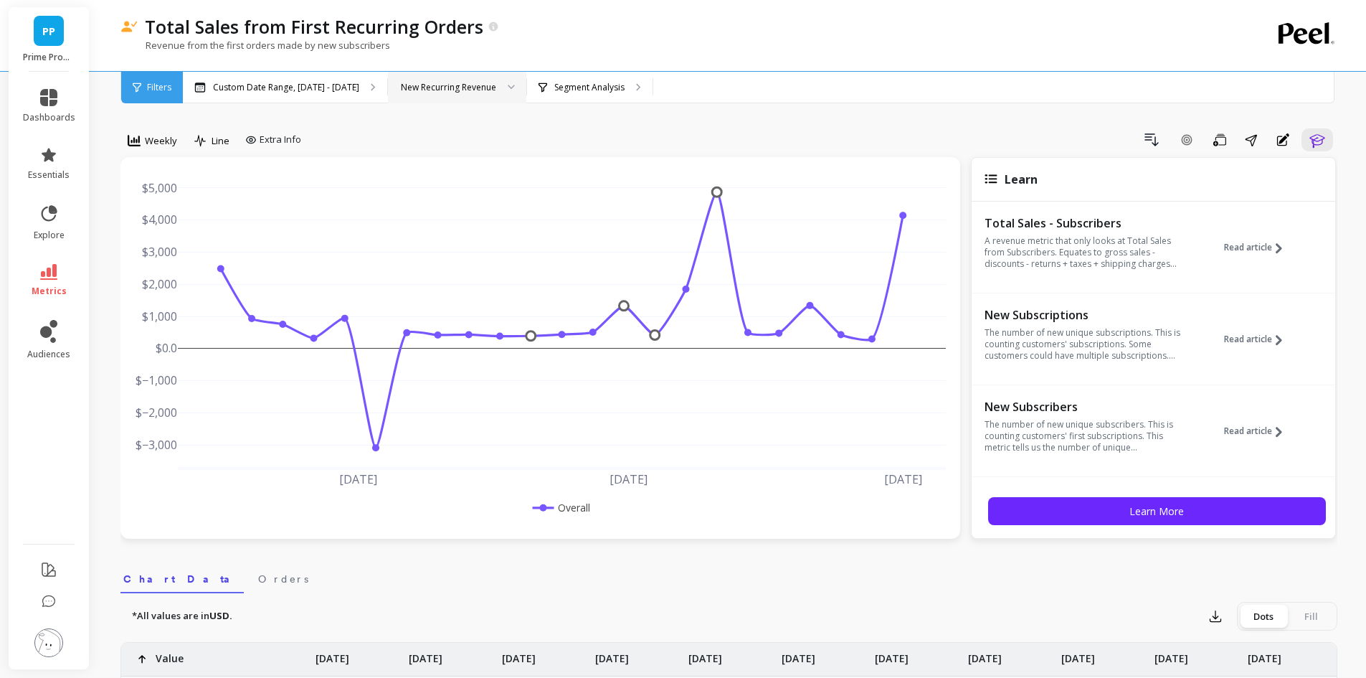
click at [440, 85] on div "New Recurring Revenue" at bounding box center [448, 87] width 95 height 14
click at [443, 118] on div "Recurring Revenue" at bounding box center [457, 127] width 137 height 25
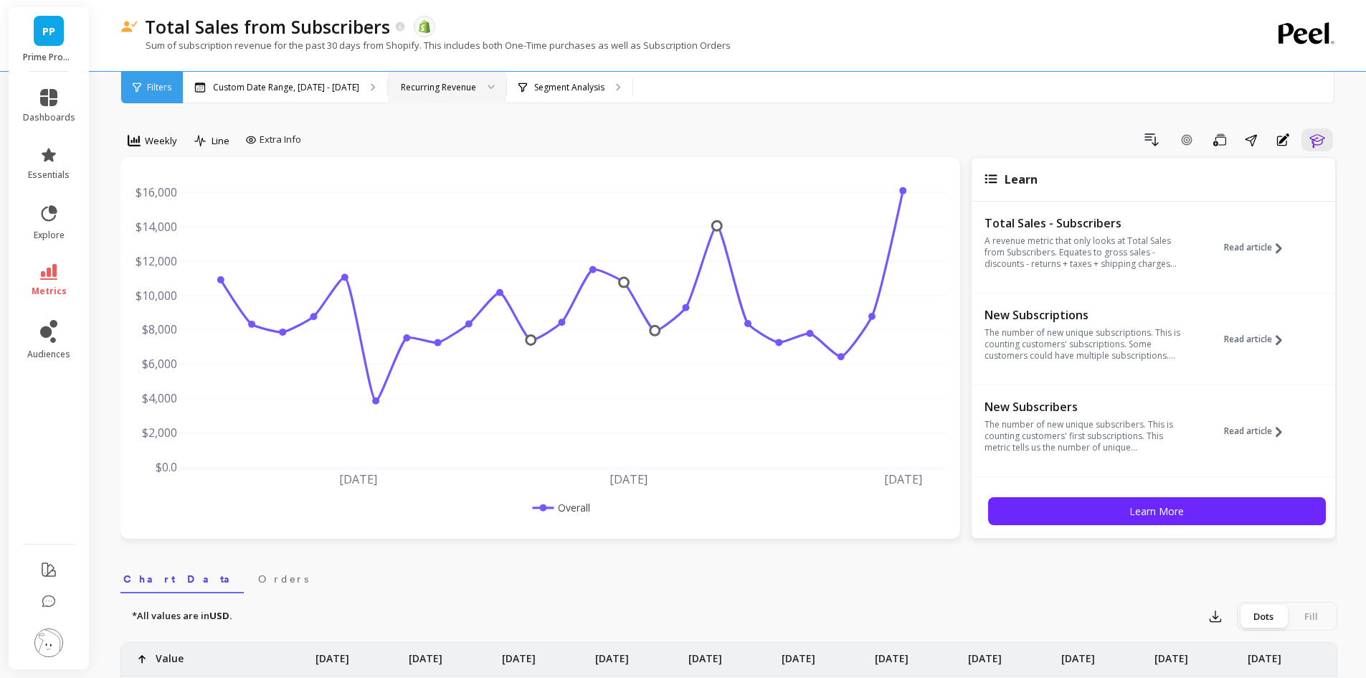
click at [443, 85] on div "Recurring Revenue" at bounding box center [438, 87] width 75 height 14
click at [458, 148] on div "New Recurring Revenue" at bounding box center [447, 155] width 100 height 14
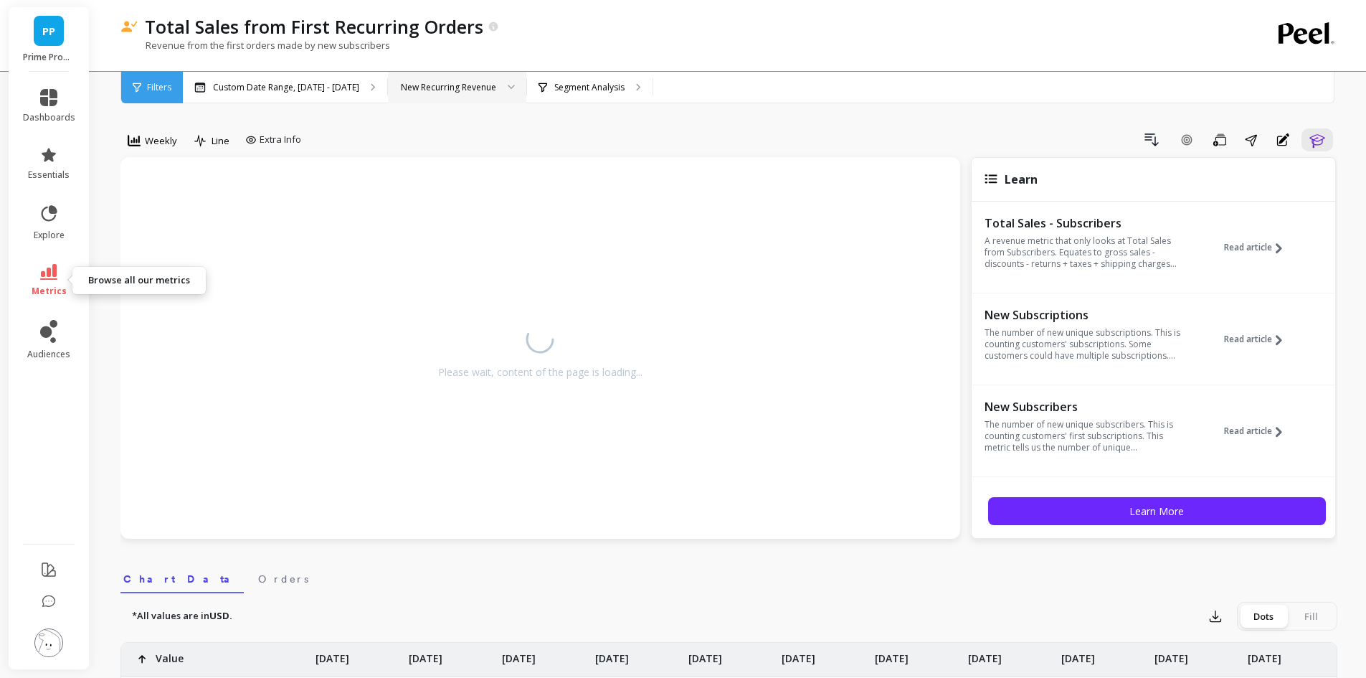
click at [48, 275] on icon at bounding box center [48, 272] width 17 height 16
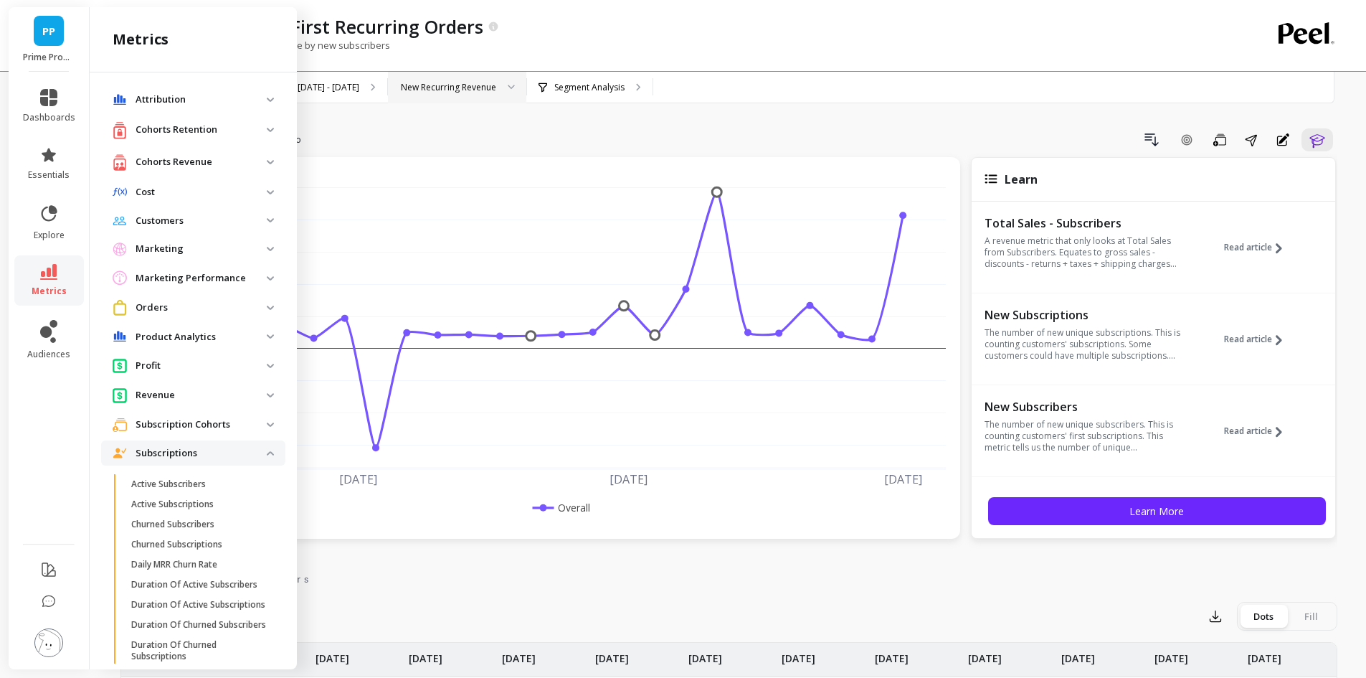
scroll to position [531, 0]
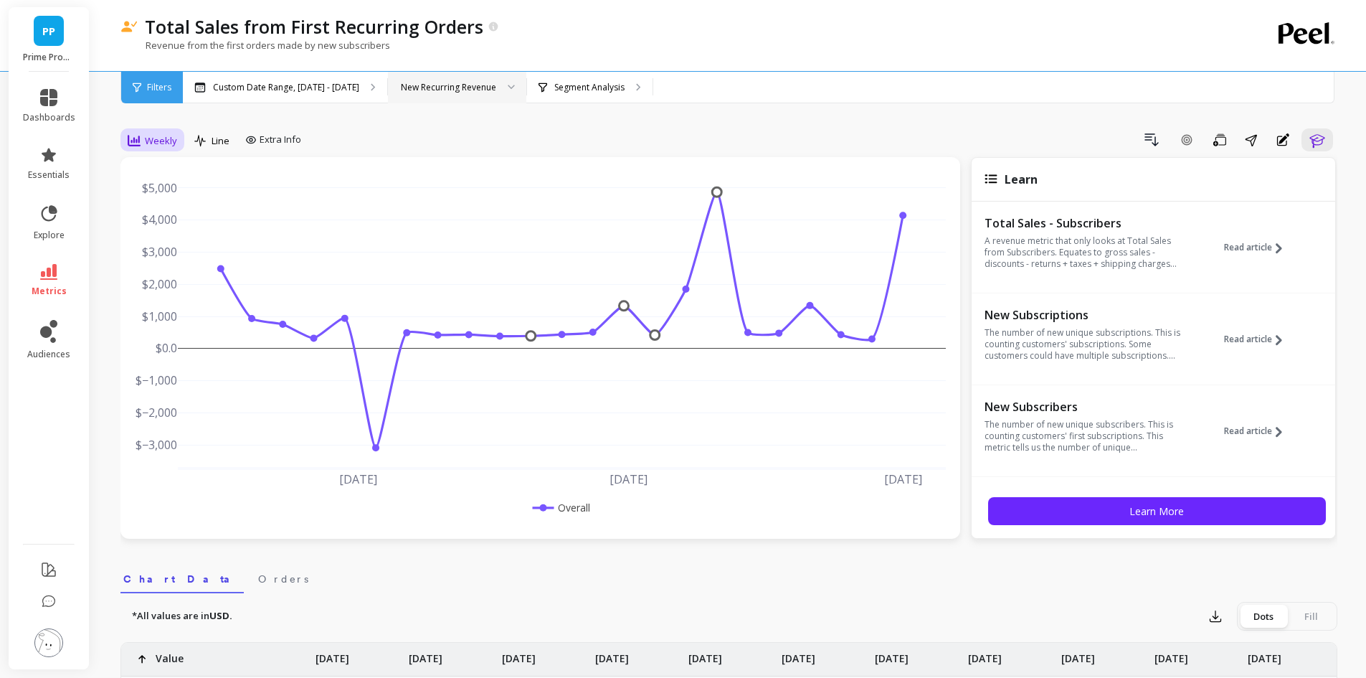
click at [131, 148] on div at bounding box center [134, 141] width 13 height 16
click at [169, 252] on div "Monthly" at bounding box center [174, 255] width 82 height 14
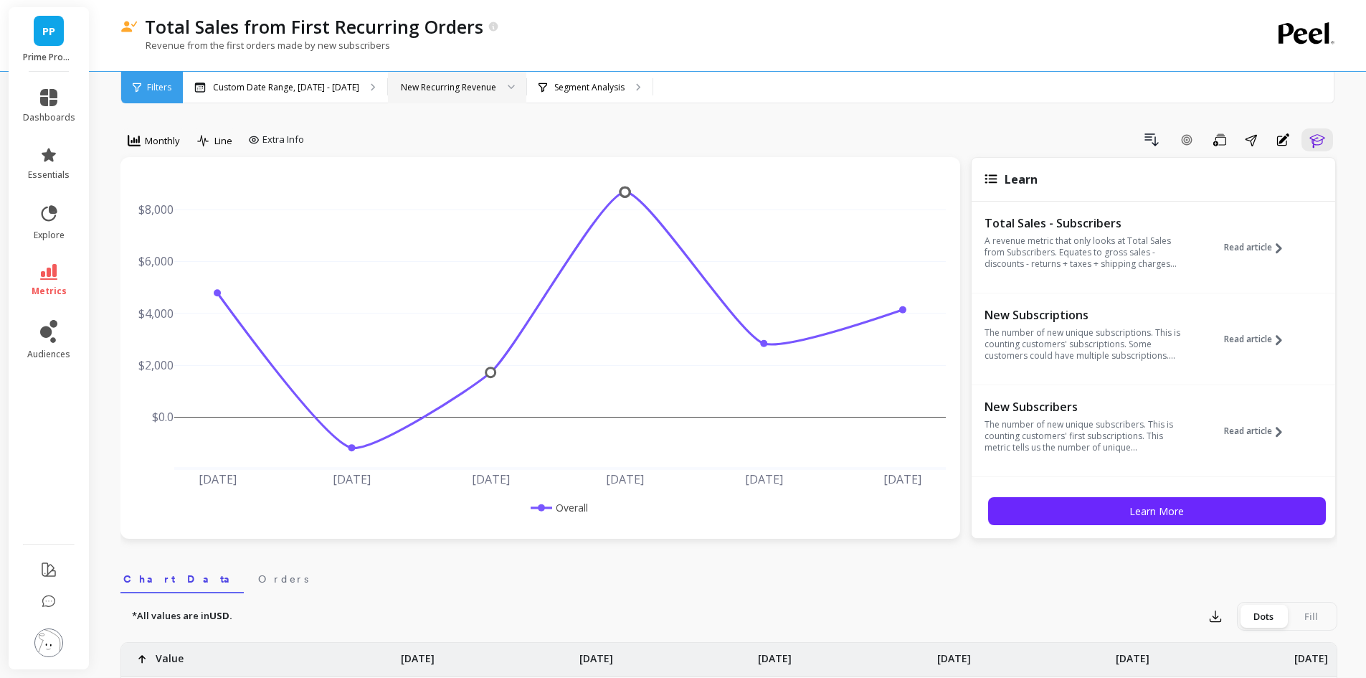
click at [431, 85] on div "New Recurring Revenue" at bounding box center [448, 87] width 95 height 14
click at [453, 133] on div "Recurring Revenue" at bounding box center [457, 128] width 120 height 14
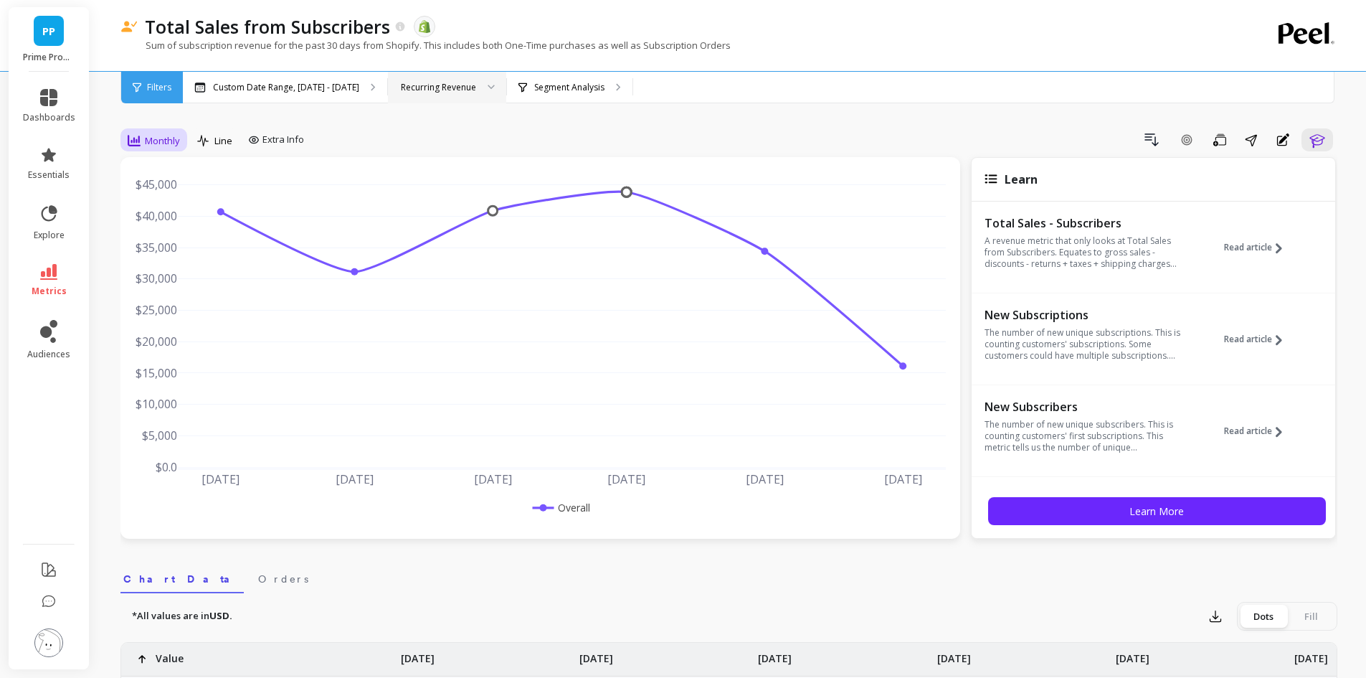
click at [169, 146] on span "Monthly" at bounding box center [162, 141] width 35 height 14
click at [175, 225] on div "Weekly" at bounding box center [174, 228] width 82 height 14
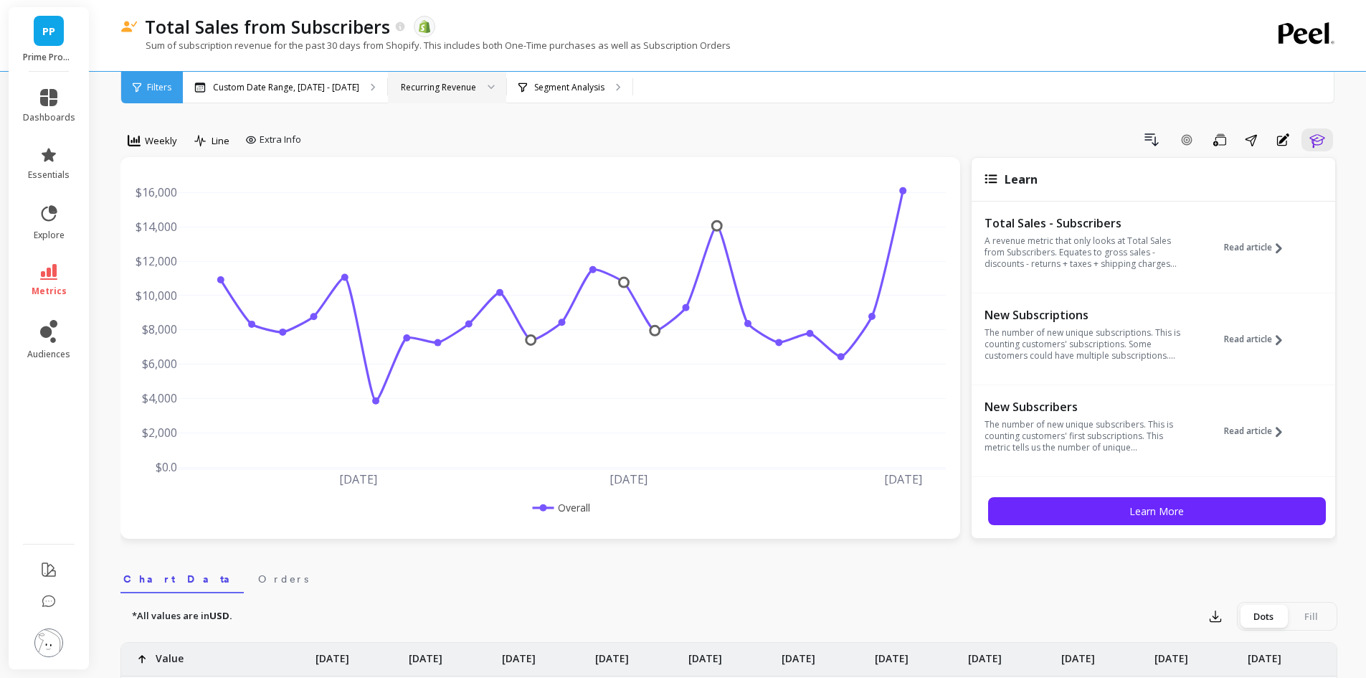
click at [403, 86] on div "Recurring Revenue" at bounding box center [438, 87] width 75 height 14
click at [46, 278] on icon at bounding box center [48, 272] width 17 height 16
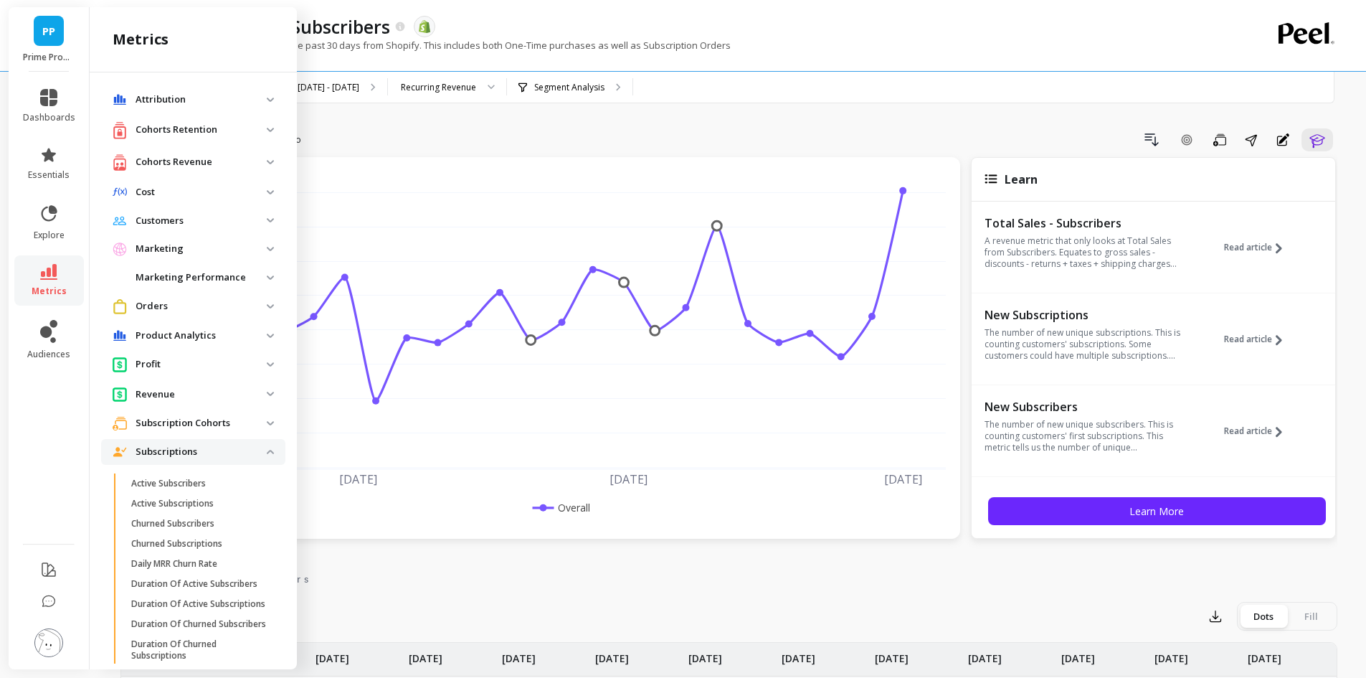
scroll to position [531, 0]
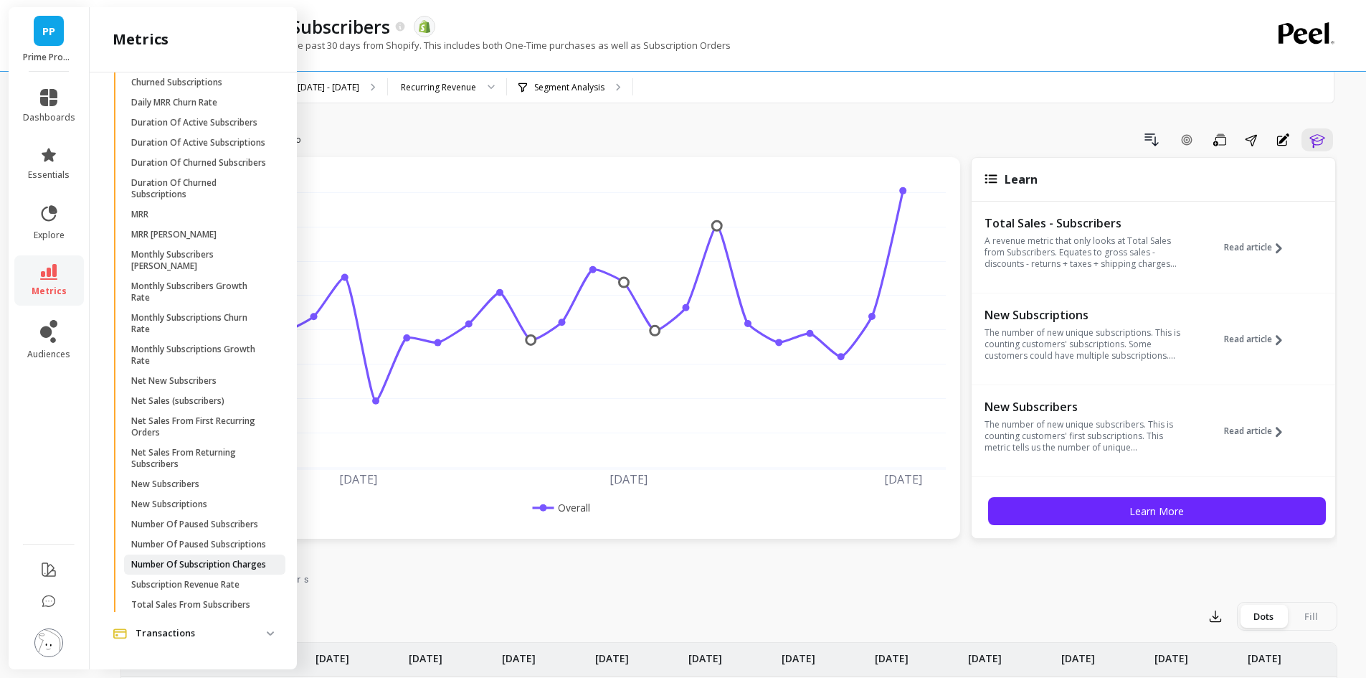
click at [217, 559] on p "Number Of Subscription Charges" at bounding box center [198, 564] width 135 height 11
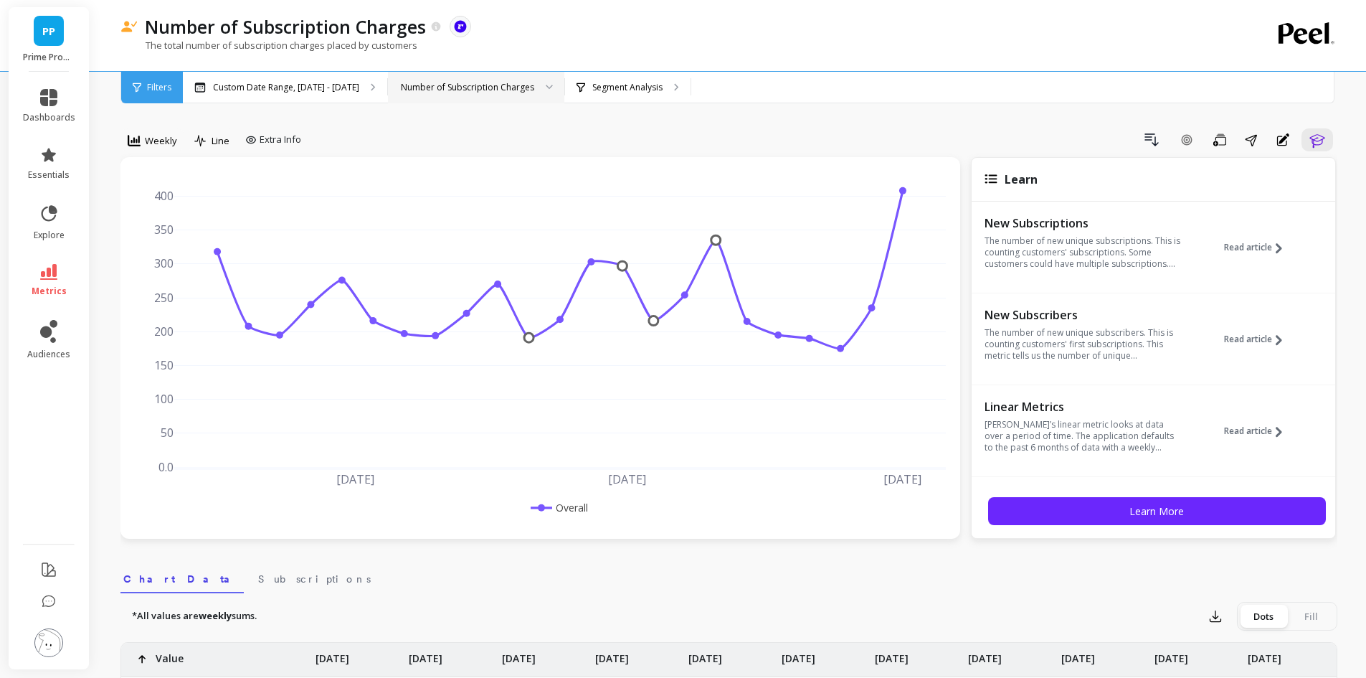
click at [487, 83] on div "Number of Subscription Charges" at bounding box center [467, 87] width 133 height 14
click at [788, 82] on div "Custom Date Range, [DATE] - [DATE] 3 results available. Use Up and Down to choo…" at bounding box center [789, 88] width 1213 height 32
click at [501, 75] on div "Number of Subscription Charges" at bounding box center [476, 88] width 176 height 32
click at [499, 148] on div "Number of New Subscription Charges" at bounding box center [476, 155] width 158 height 14
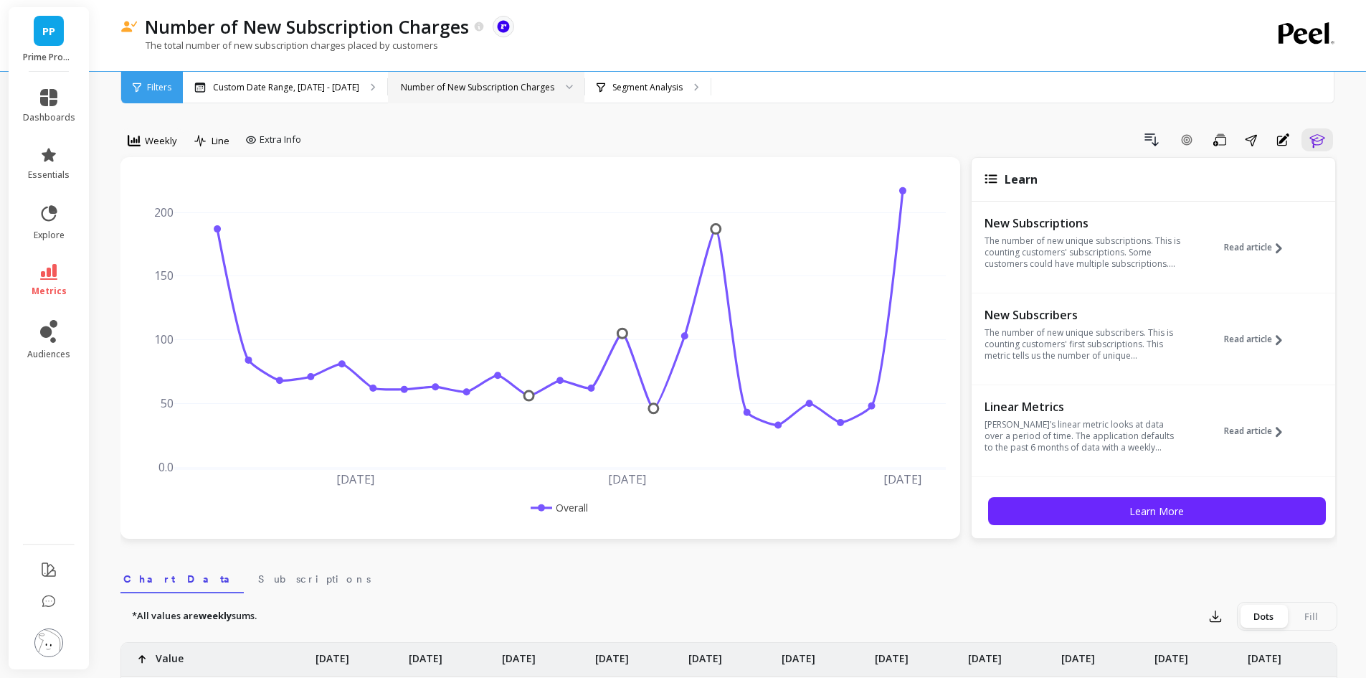
click at [481, 85] on div "Number of New Subscription Charges" at bounding box center [478, 87] width 154 height 14
click at [560, 88] on div "Number of New Subscription Charges" at bounding box center [486, 88] width 197 height 32
click at [531, 183] on div "Number of Returning Subscription Charges" at bounding box center [486, 182] width 178 height 14
